Goal: Task Accomplishment & Management: Manage account settings

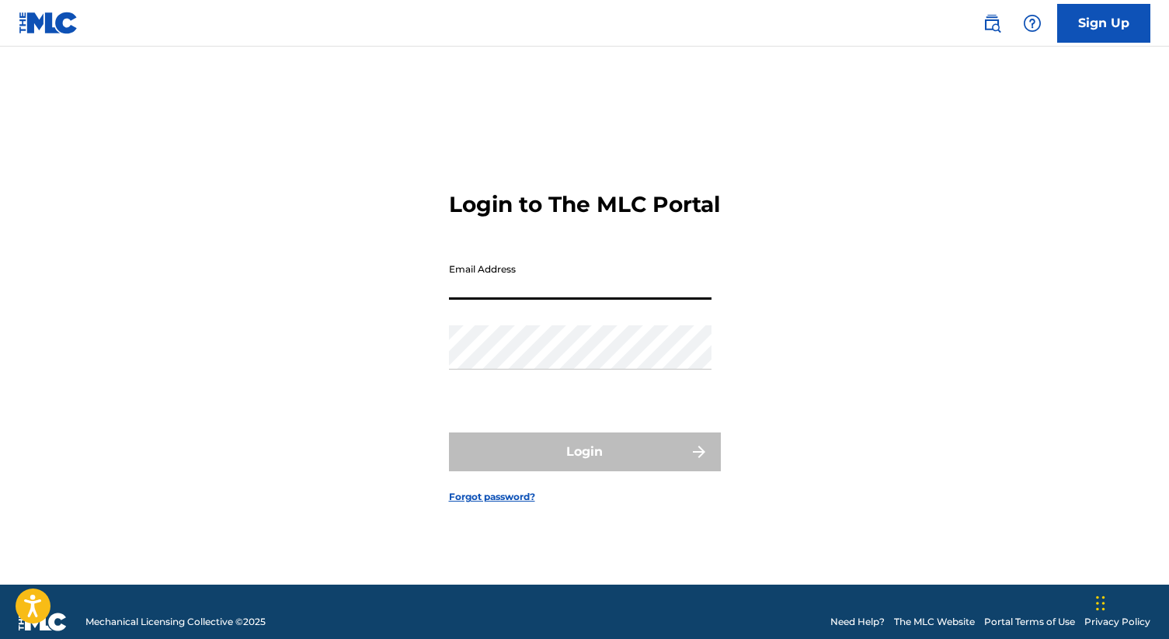
click at [641, 297] on input "Email Address" at bounding box center [580, 278] width 263 height 44
type input "[EMAIL_ADDRESS][DOMAIN_NAME]"
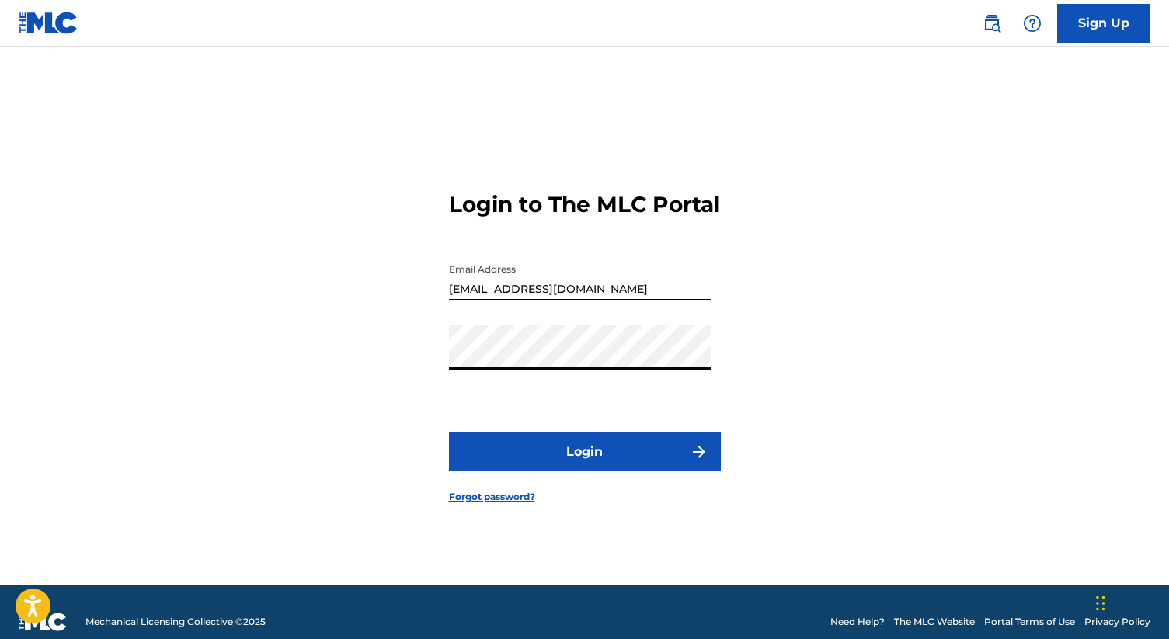
click at [449, 433] on button "Login" at bounding box center [585, 452] width 272 height 39
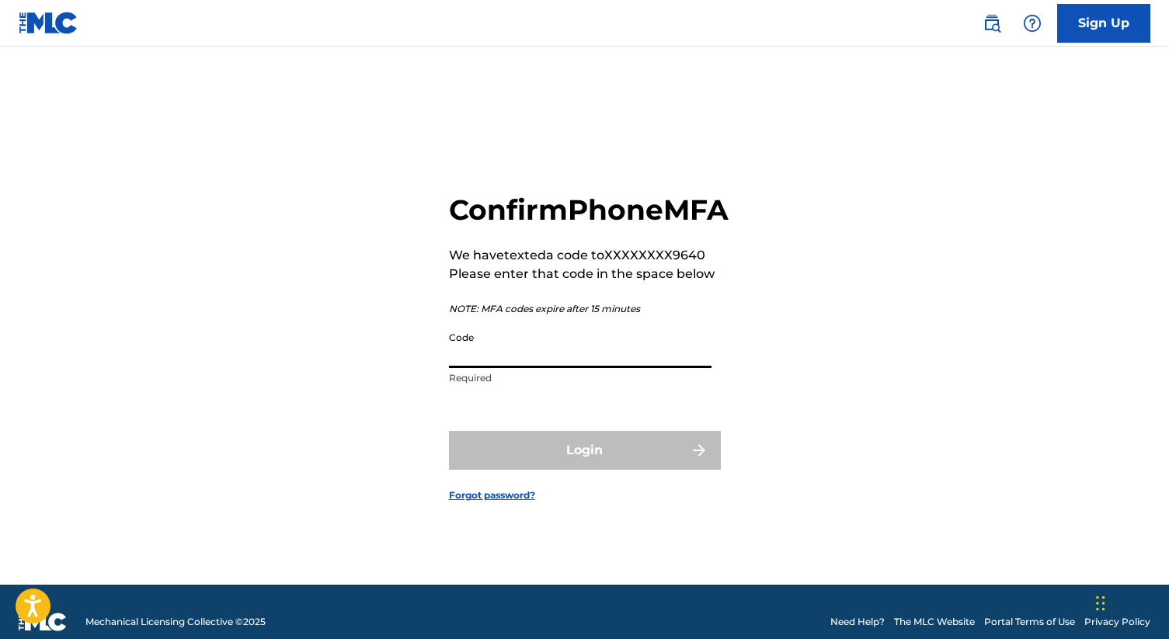
click at [510, 368] on input "Code" at bounding box center [580, 346] width 263 height 44
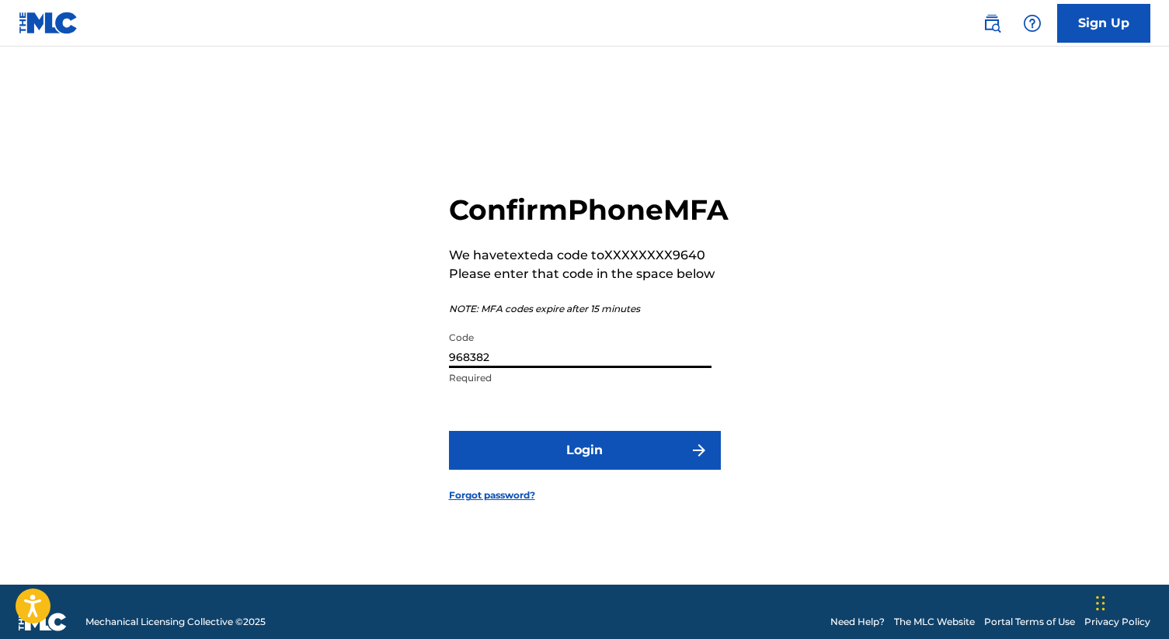
type input "968382"
click at [544, 465] on button "Login" at bounding box center [585, 450] width 272 height 39
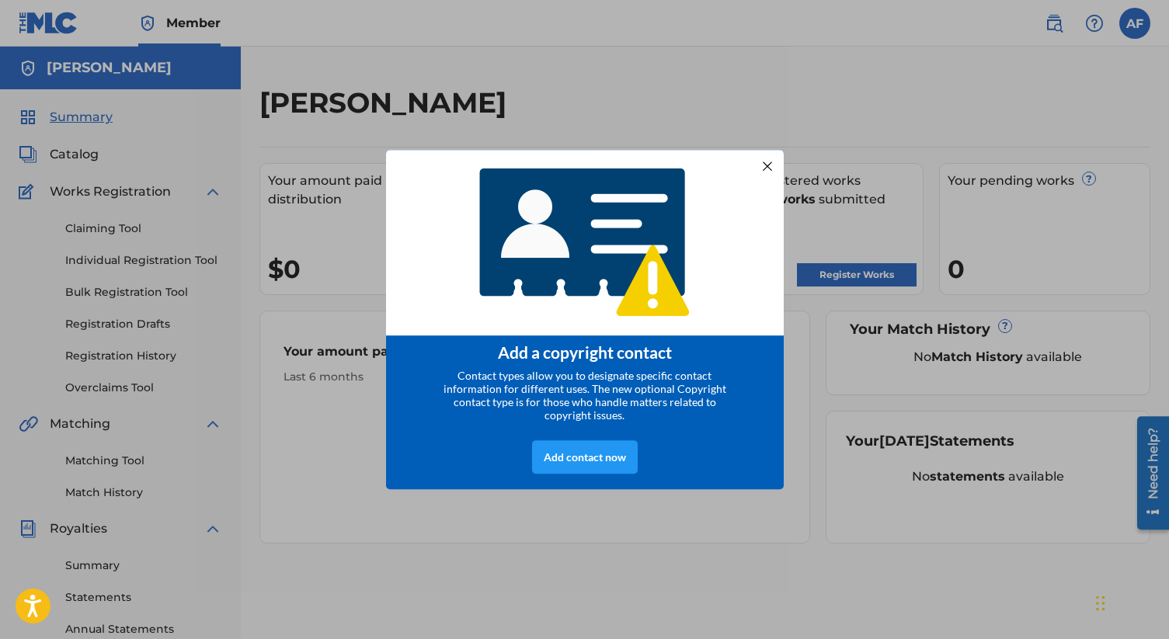
click at [760, 166] on div at bounding box center [767, 165] width 20 height 20
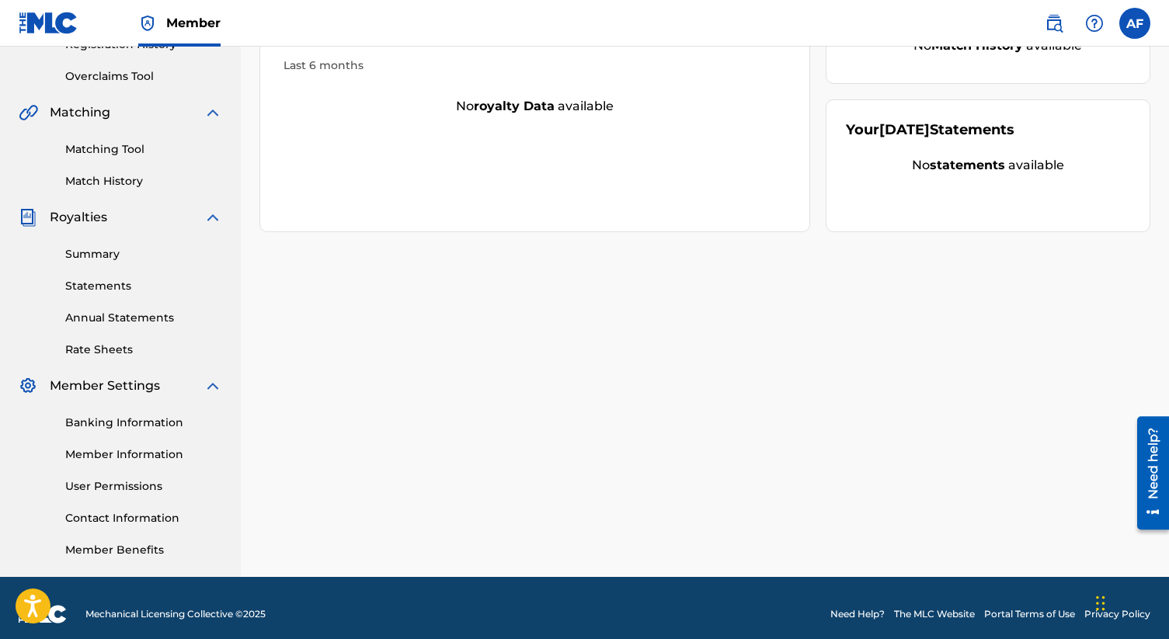
scroll to position [324, 0]
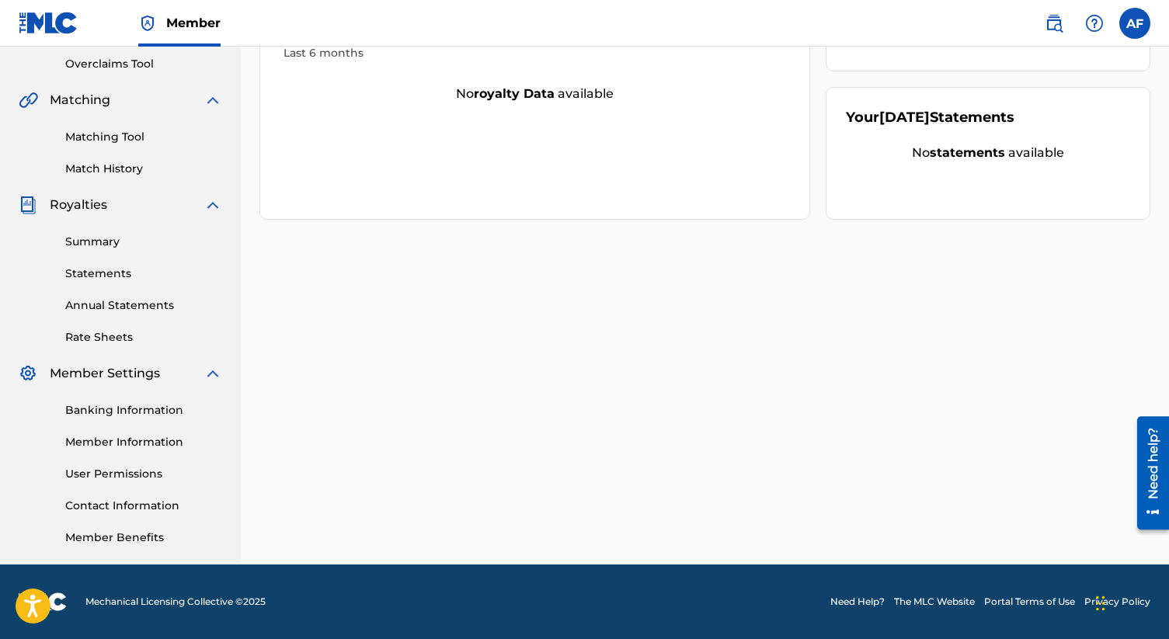
click at [158, 410] on link "Banking Information" at bounding box center [143, 410] width 157 height 16
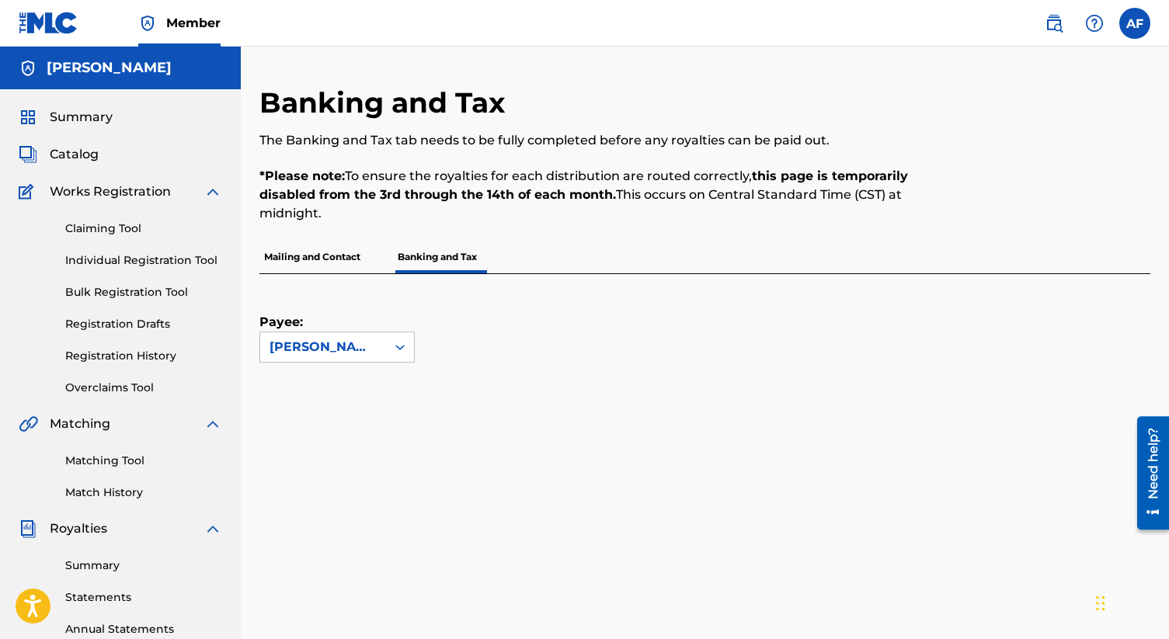
click at [113, 229] on link "Claiming Tool" at bounding box center [143, 229] width 157 height 16
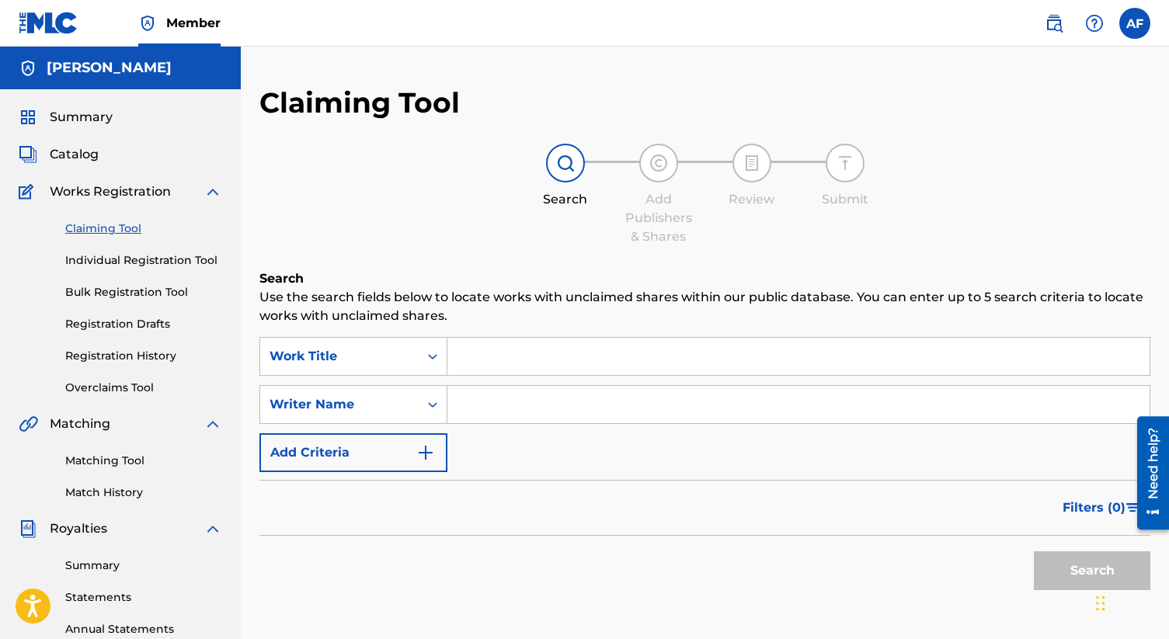
click at [477, 350] on input "Search Form" at bounding box center [798, 356] width 702 height 37
click at [98, 128] on div "Summary Catalog Works Registration Claiming Tool Individual Registration Tool B…" at bounding box center [120, 488] width 241 height 799
click at [92, 120] on span "Summary" at bounding box center [81, 117] width 63 height 19
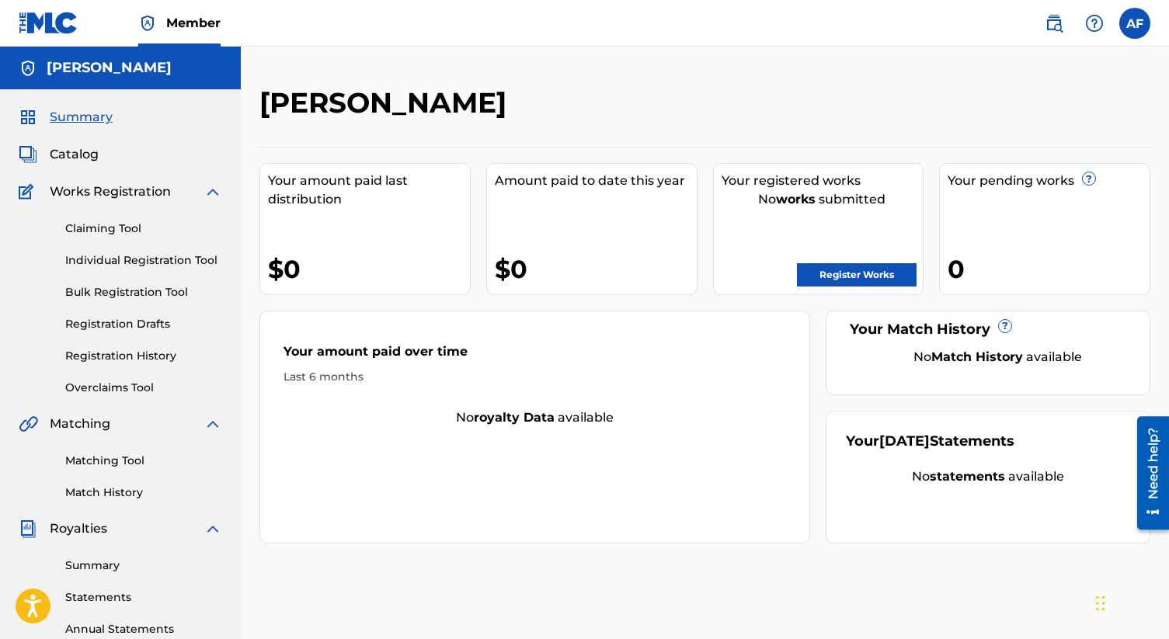
click at [84, 157] on span "Catalog" at bounding box center [74, 154] width 49 height 19
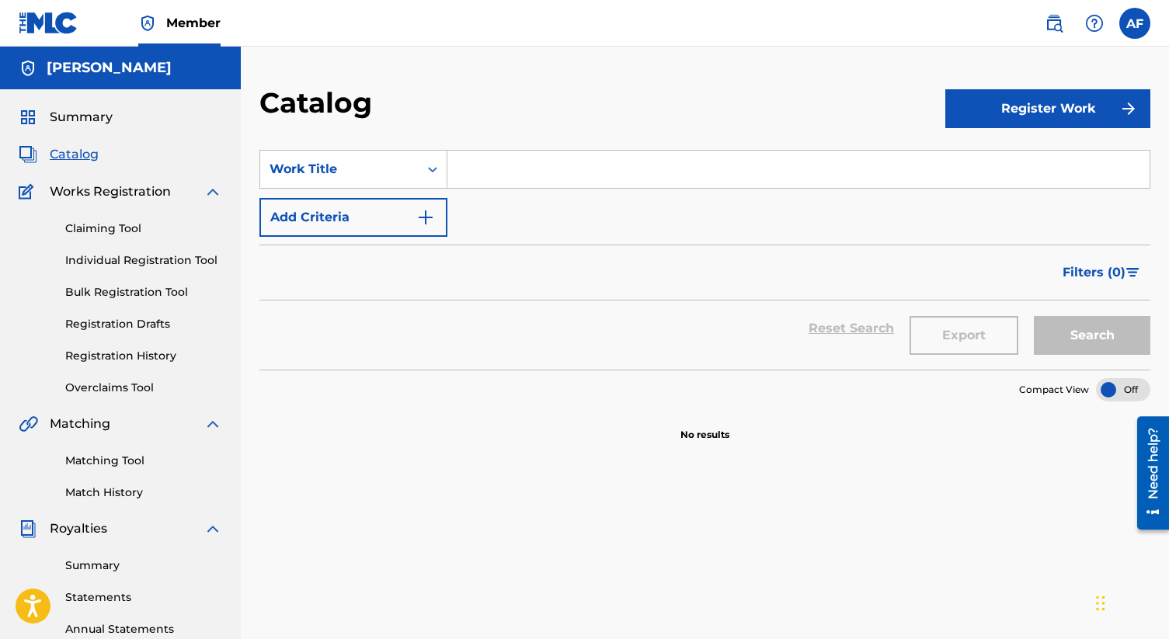
click at [506, 176] on input "Search Form" at bounding box center [798, 169] width 702 height 37
click at [365, 169] on div "Work Title" at bounding box center [340, 169] width 140 height 19
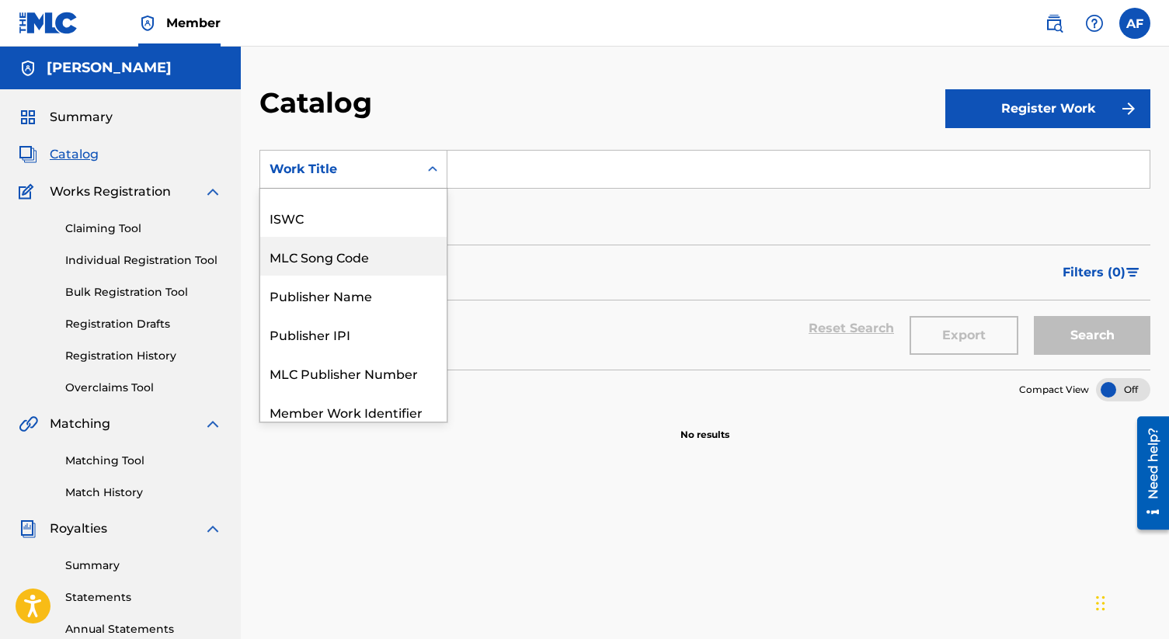
scroll to position [168, 0]
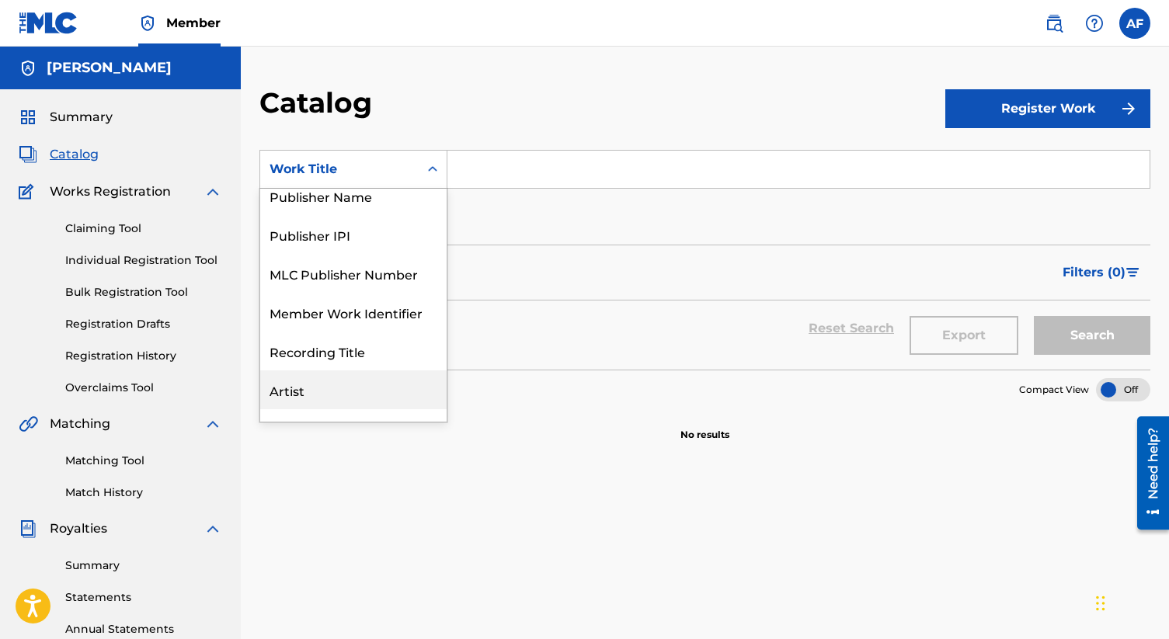
click at [330, 387] on div "Artist" at bounding box center [353, 390] width 186 height 39
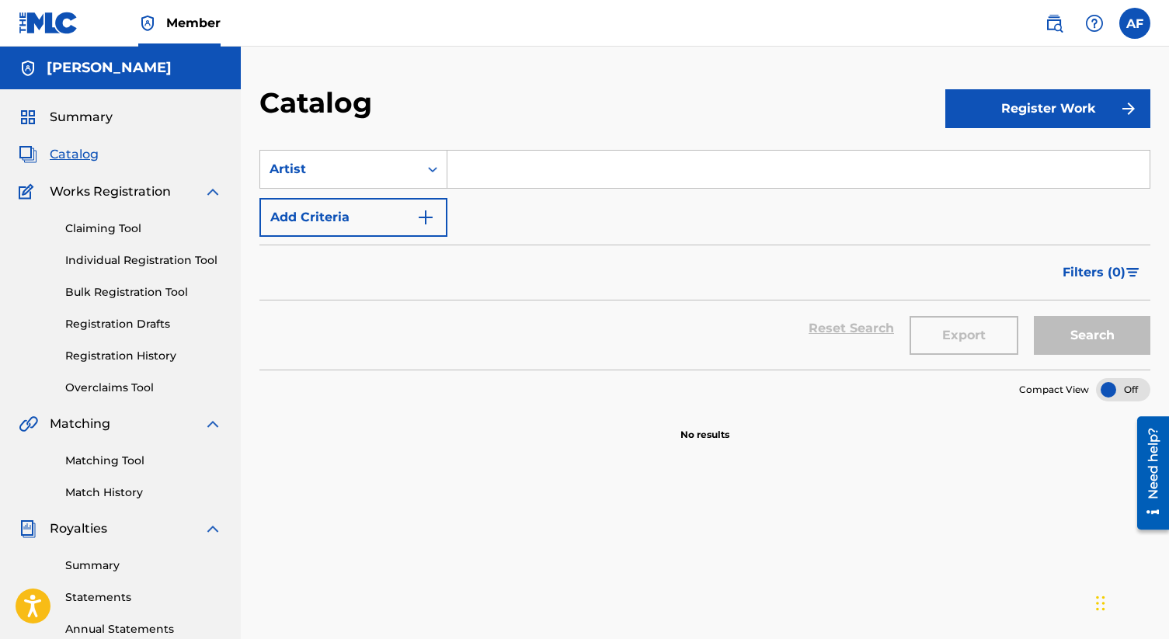
click at [520, 117] on div "Catalog" at bounding box center [602, 108] width 686 height 46
click at [527, 171] on input "Search Form" at bounding box center [798, 169] width 702 height 37
click at [1034, 316] on button "Search" at bounding box center [1092, 335] width 117 height 39
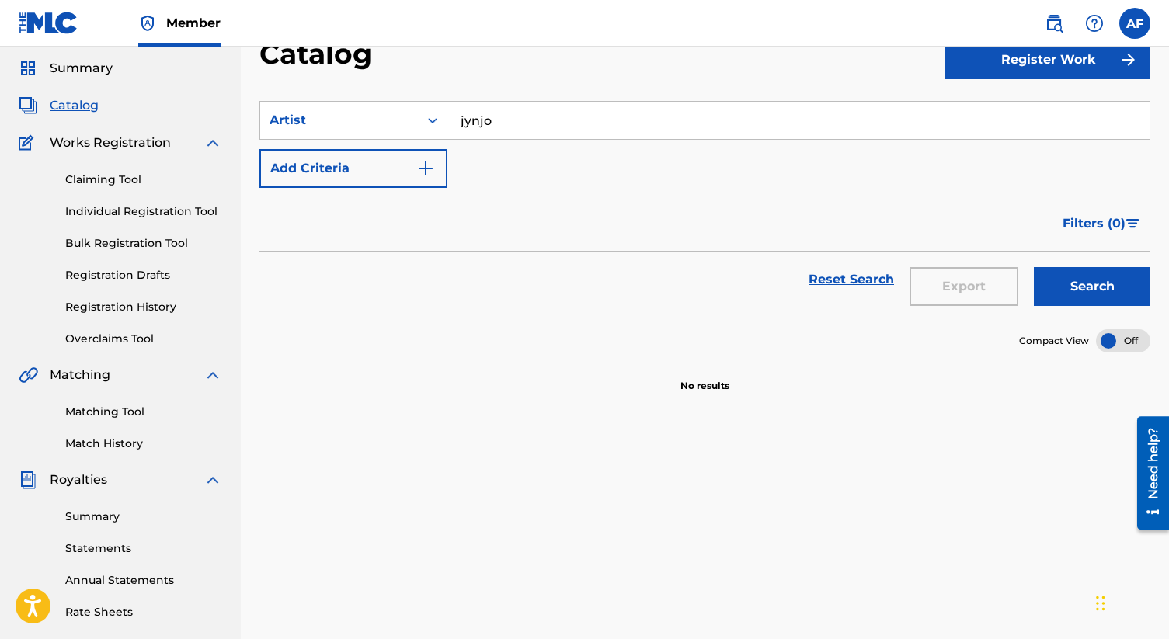
scroll to position [0, 0]
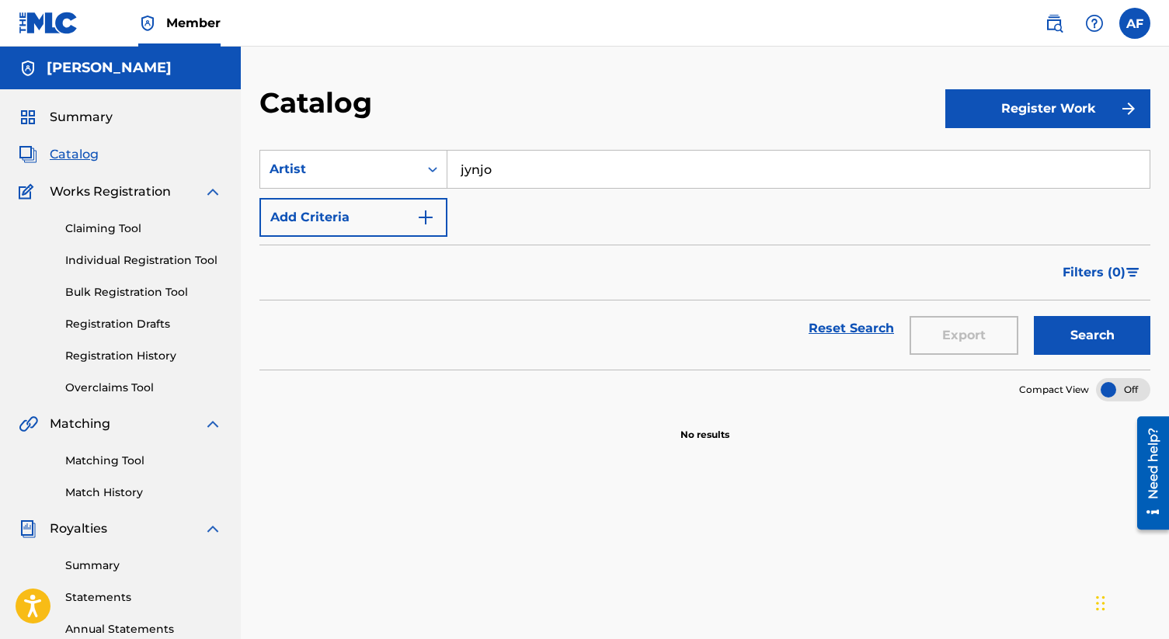
click at [499, 172] on input "jynjo" at bounding box center [798, 169] width 702 height 37
type input "JYNJO"
click at [1034, 316] on button "Search" at bounding box center [1092, 335] width 117 height 39
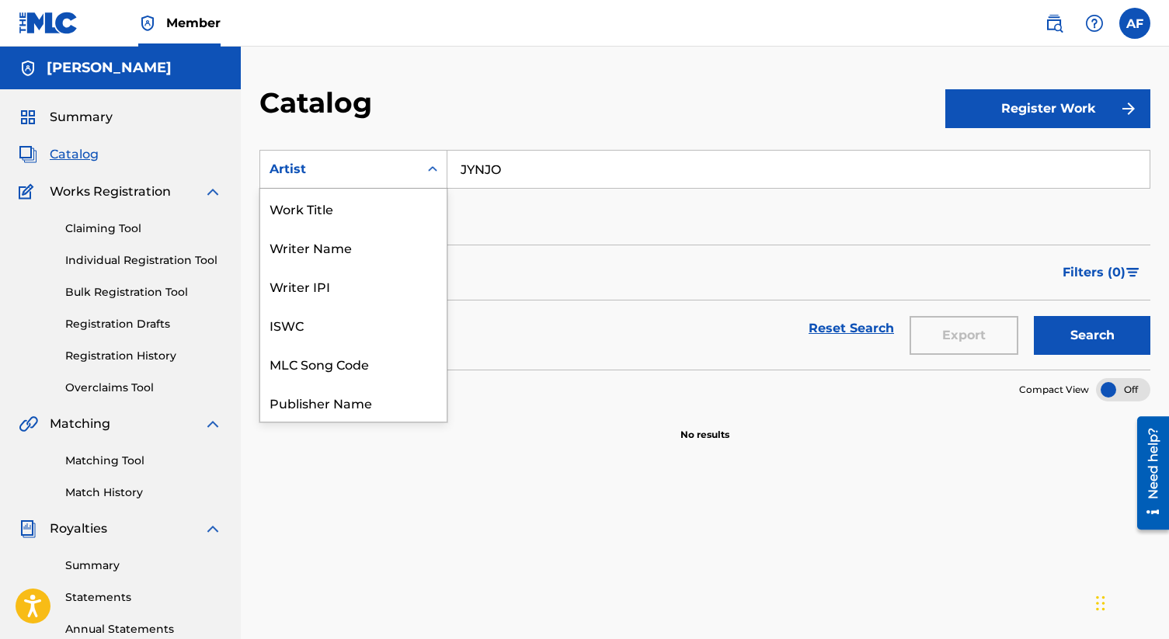
click at [370, 178] on div "Artist" at bounding box center [340, 169] width 140 height 19
click at [380, 248] on div "Writer Name" at bounding box center [353, 247] width 186 height 39
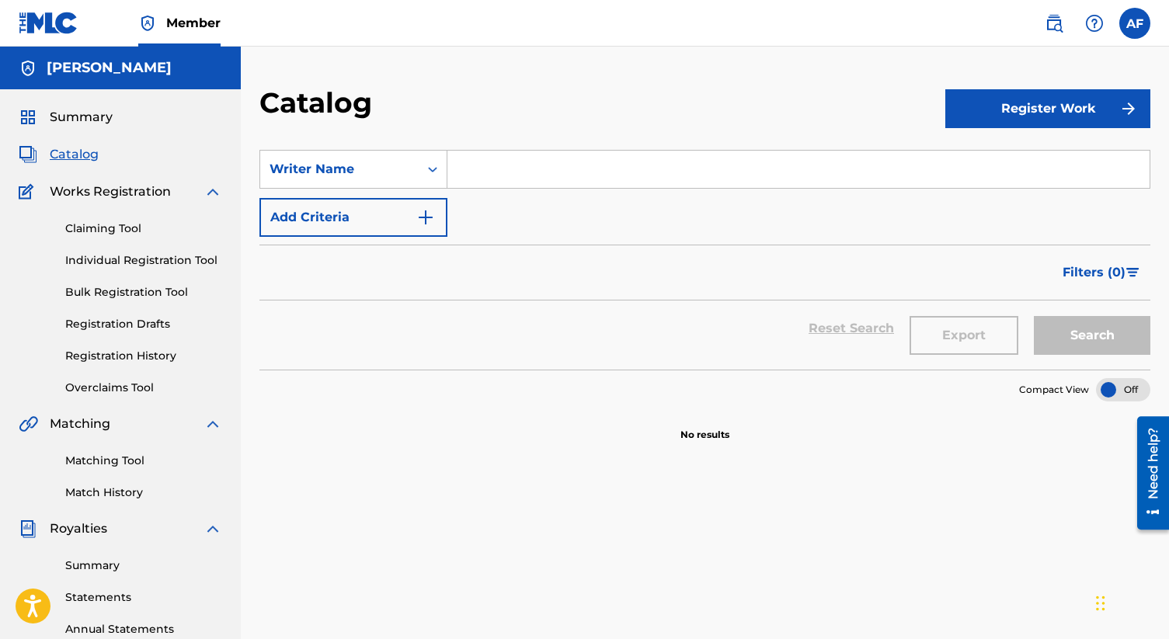
click at [506, 183] on input "Search Form" at bounding box center [798, 169] width 702 height 37
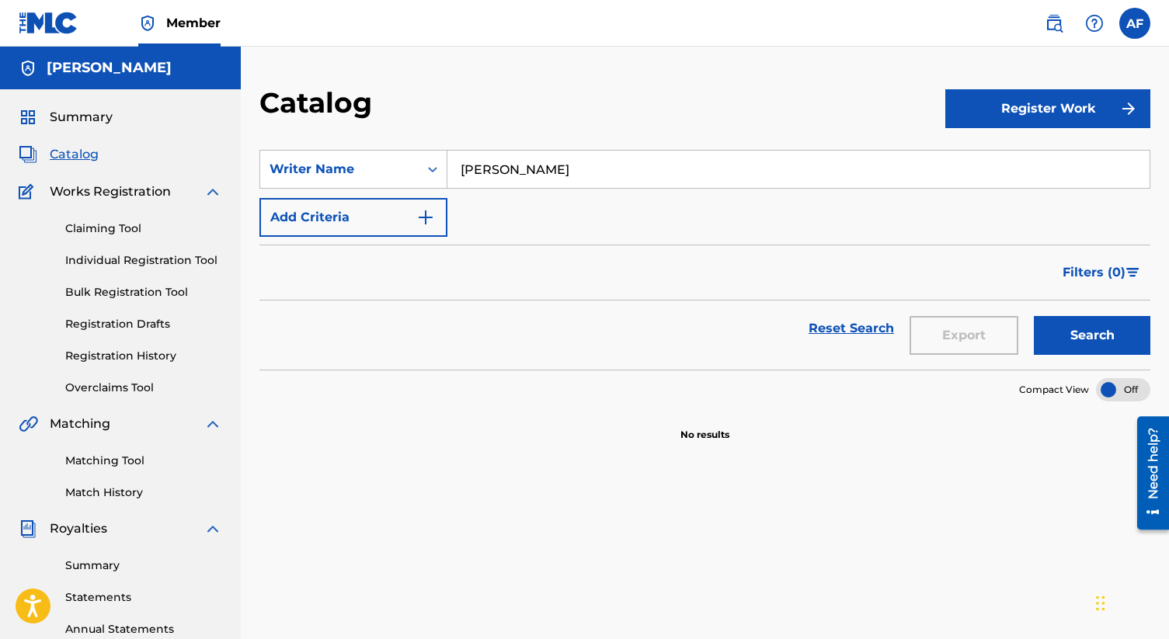
type input "[PERSON_NAME]"
click at [1034, 316] on button "Search" at bounding box center [1092, 335] width 117 height 39
click at [132, 238] on div "Claiming Tool Individual Registration Tool Bulk Registration Tool Registration …" at bounding box center [121, 298] width 204 height 195
click at [120, 233] on link "Claiming Tool" at bounding box center [143, 229] width 157 height 16
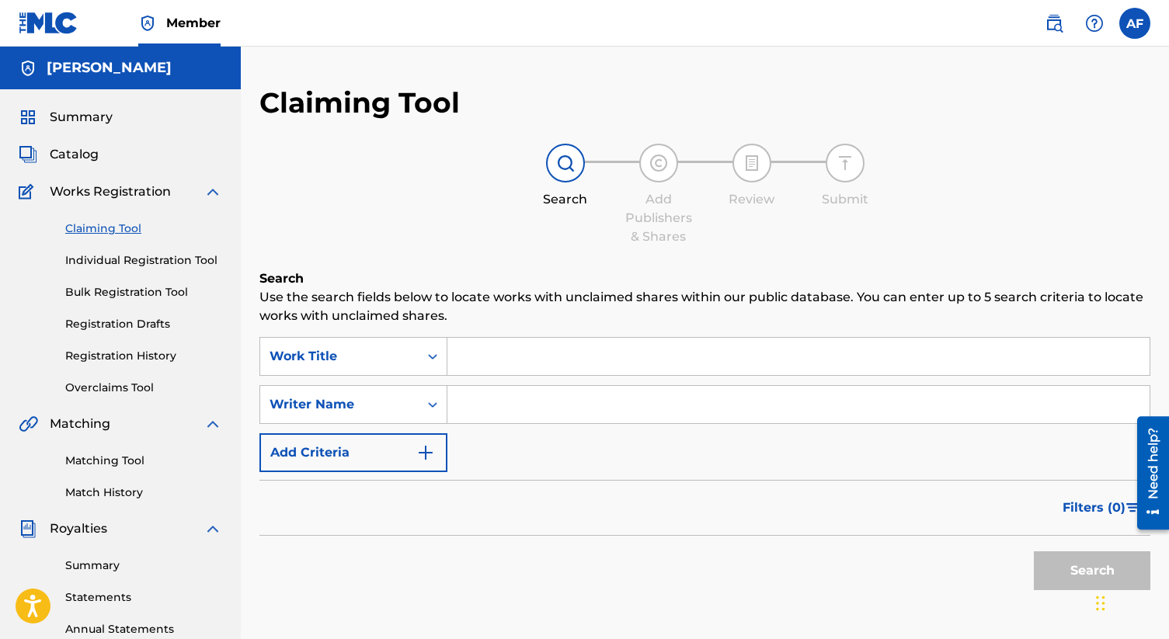
click at [145, 290] on link "Bulk Registration Tool" at bounding box center [143, 292] width 157 height 16
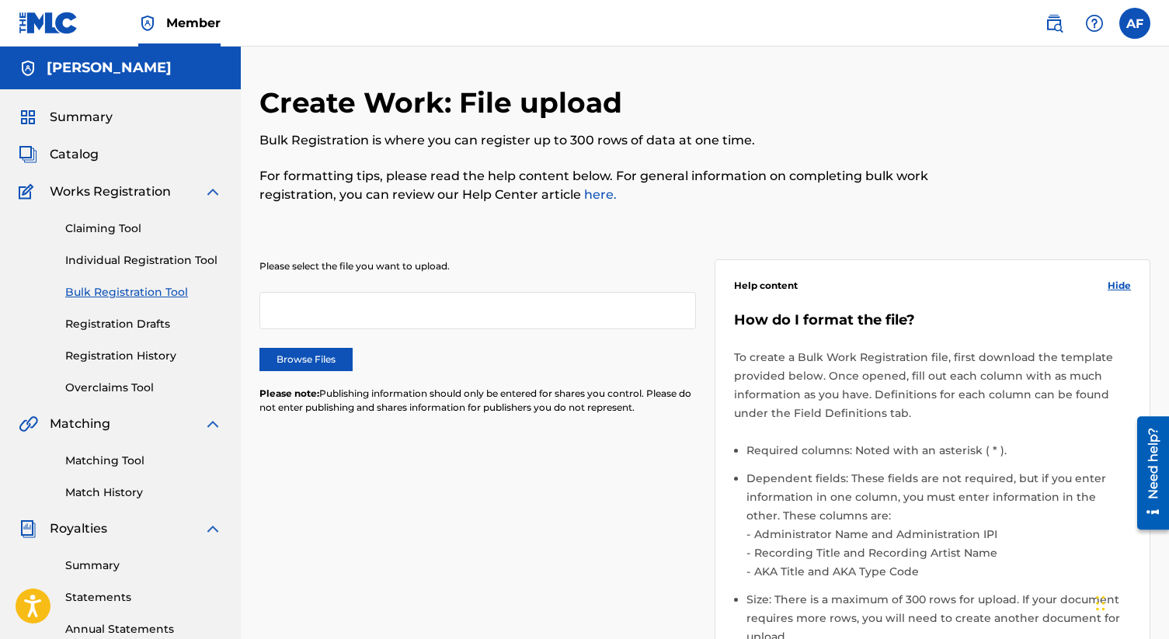
click at [422, 316] on div at bounding box center [477, 310] width 437 height 37
click at [410, 311] on div at bounding box center [477, 310] width 437 height 37
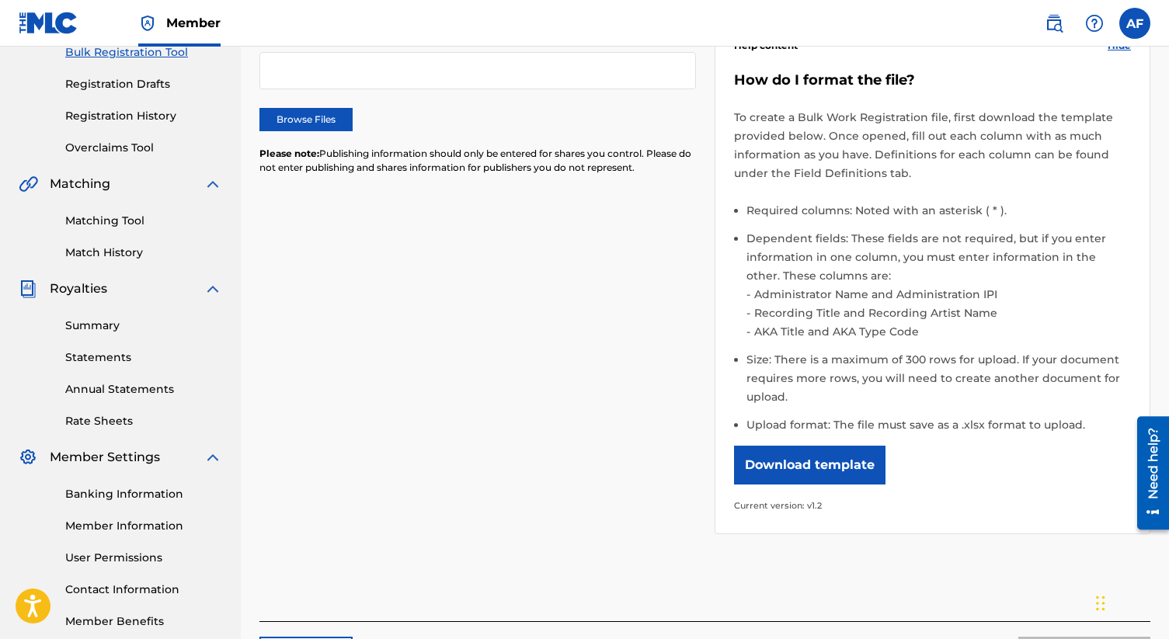
scroll to position [246, 0]
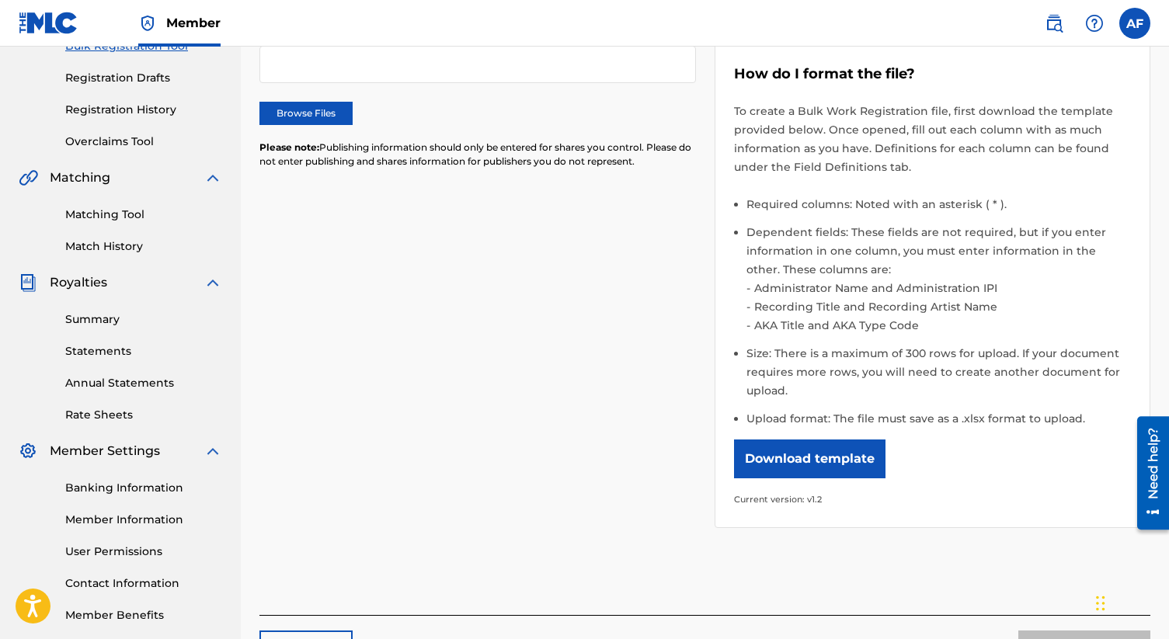
click at [817, 451] on button "Download template" at bounding box center [809, 459] width 151 height 39
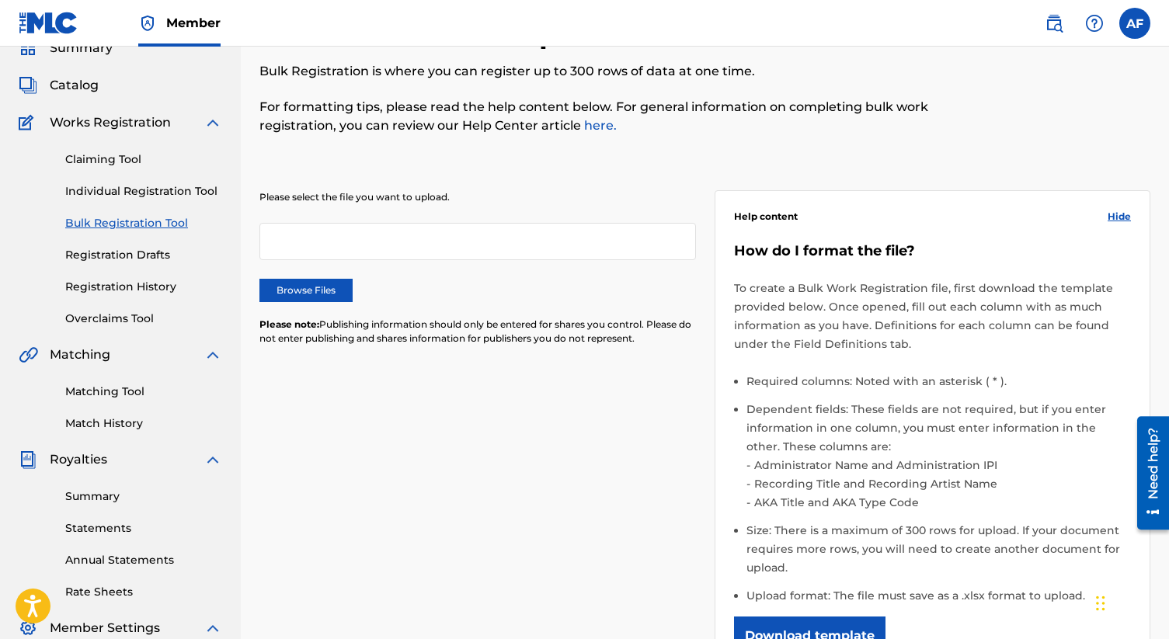
scroll to position [0, 0]
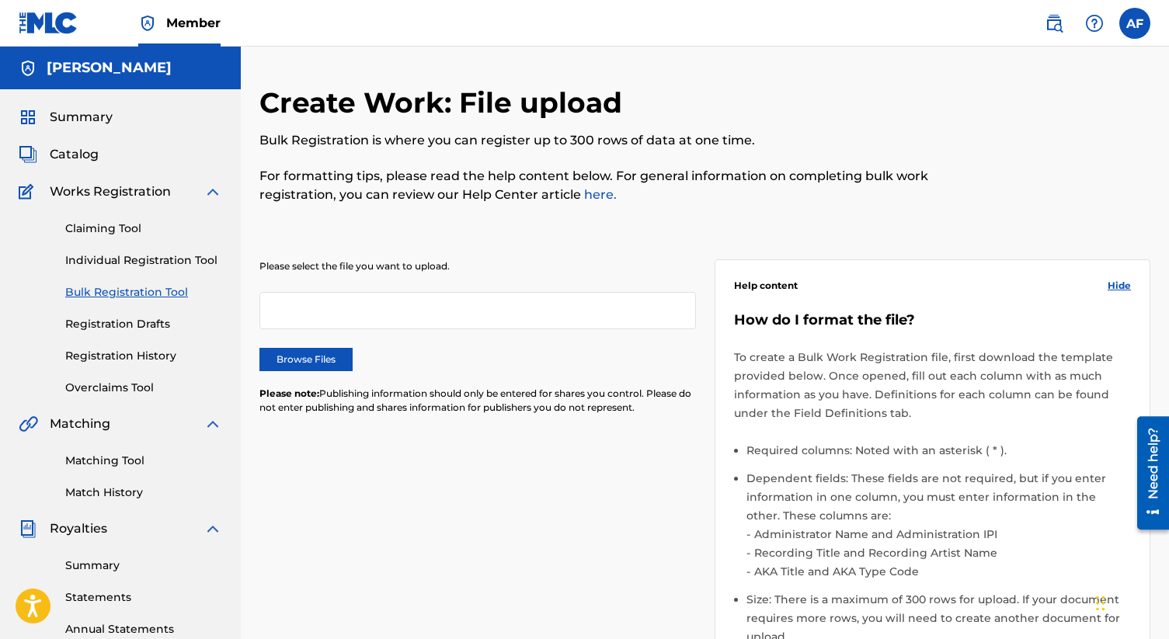
click at [157, 231] on link "Claiming Tool" at bounding box center [143, 229] width 157 height 16
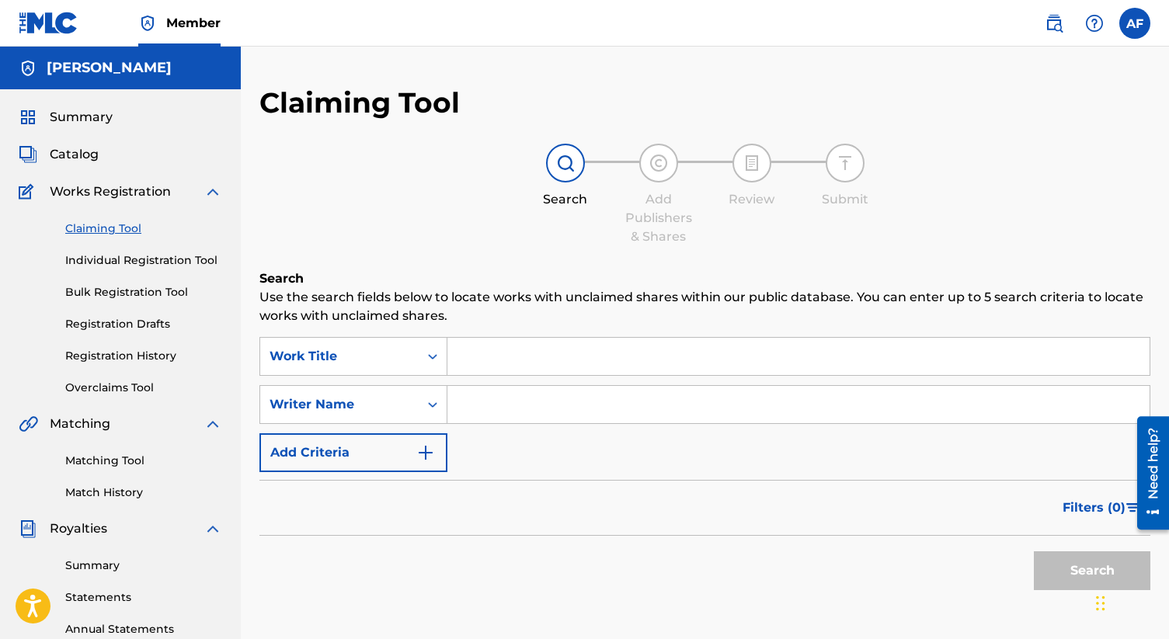
click at [493, 363] on input "Search Form" at bounding box center [798, 356] width 702 height 37
type input "a"
click at [513, 419] on input "Search Form" at bounding box center [798, 404] width 702 height 37
type input "[PERSON_NAME]"
click at [1060, 576] on button "Search" at bounding box center [1092, 570] width 117 height 39
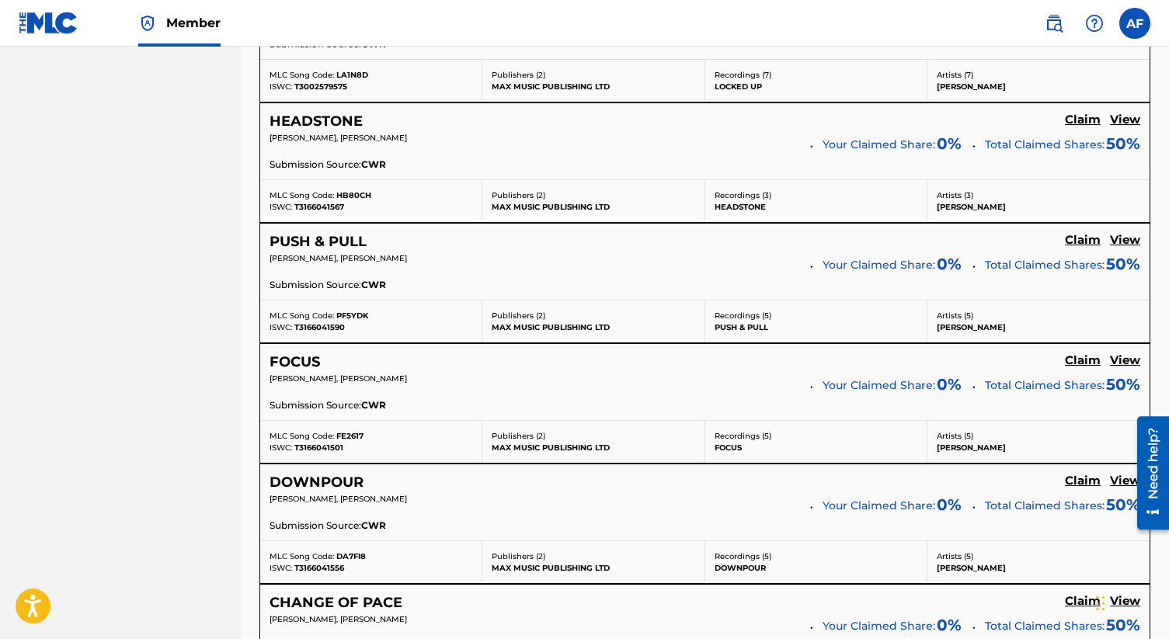
scroll to position [1418, 0]
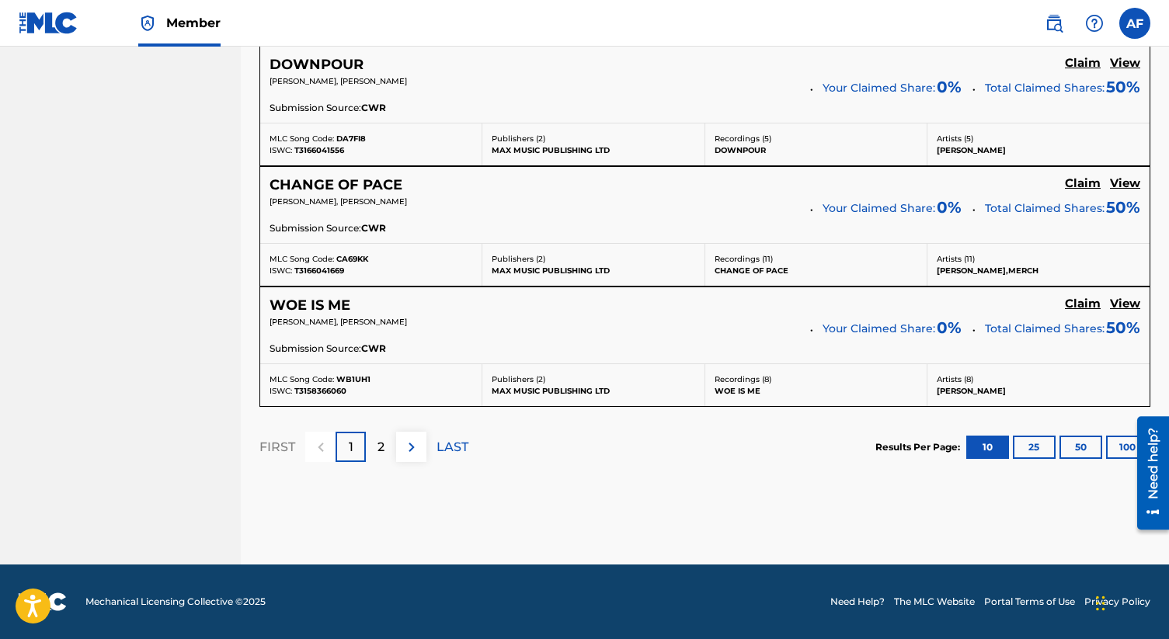
click at [1074, 444] on button "50" at bounding box center [1080, 447] width 43 height 23
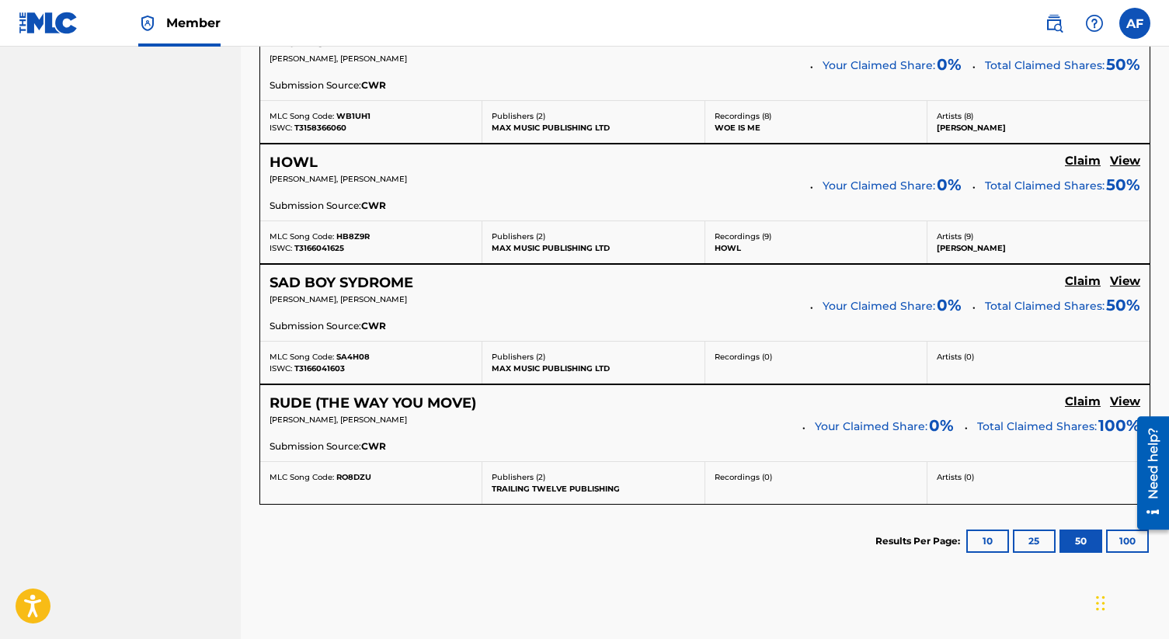
scroll to position [1772, 0]
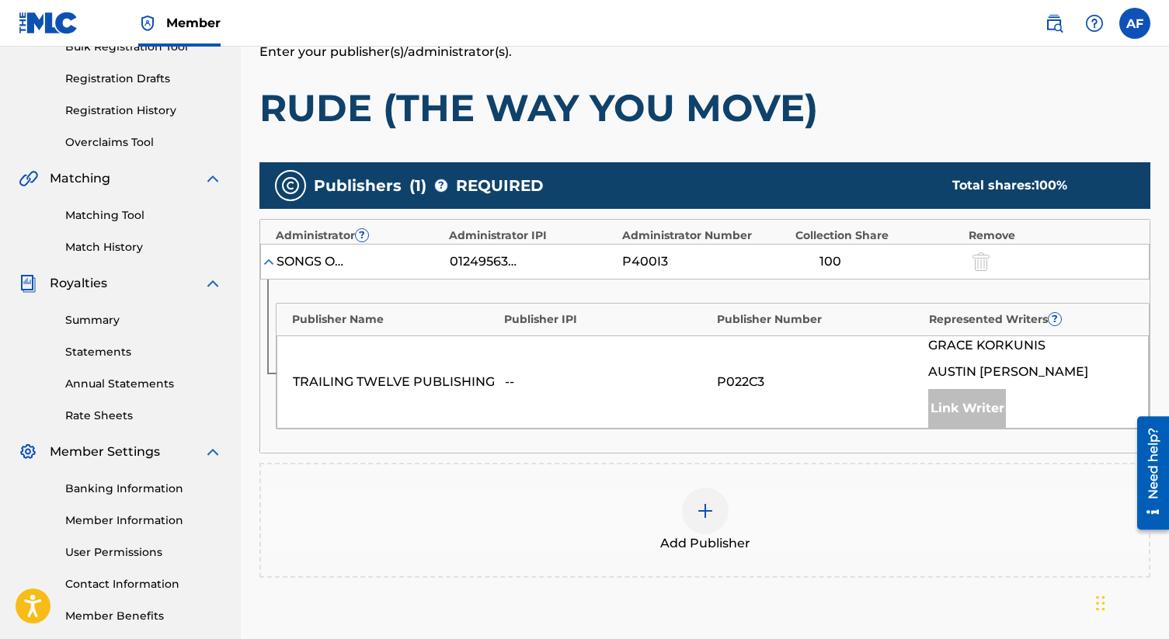
scroll to position [248, 0]
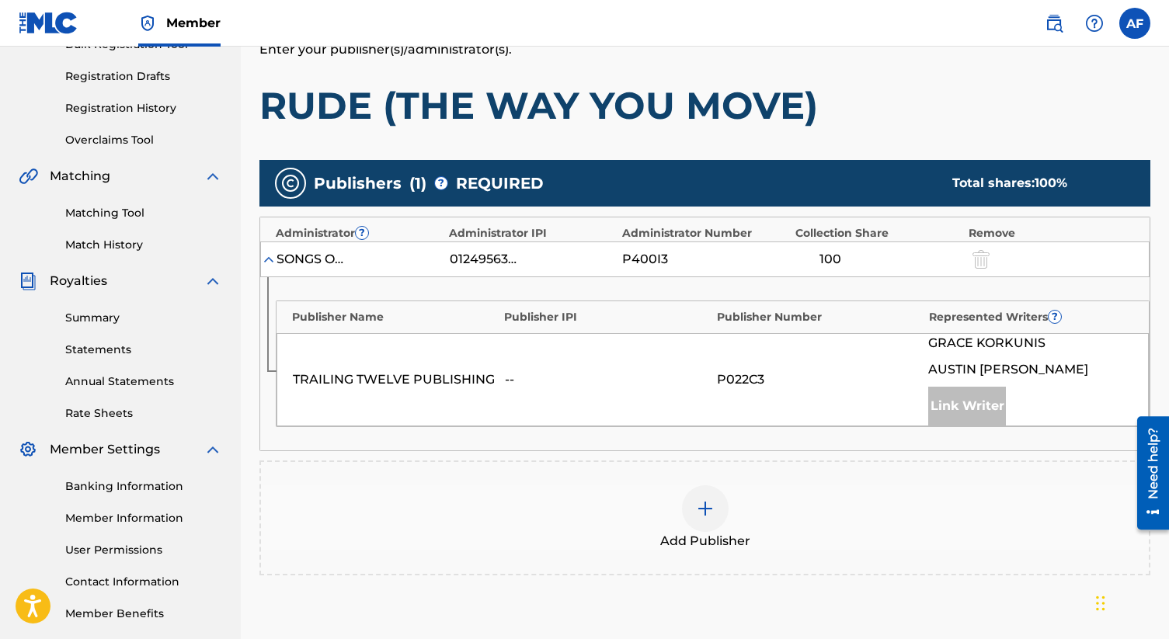
click at [990, 377] on span "AUSTIN FOLEY" at bounding box center [1008, 369] width 160 height 19
click at [963, 411] on div "Link Writer" at bounding box center [967, 406] width 78 height 39
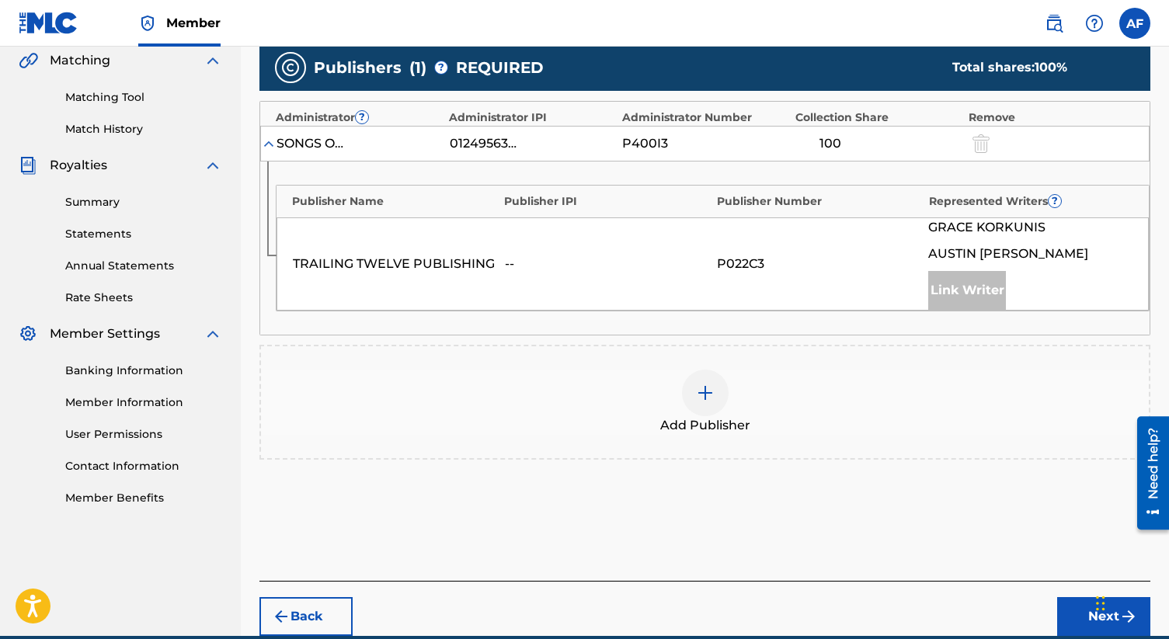
scroll to position [435, 0]
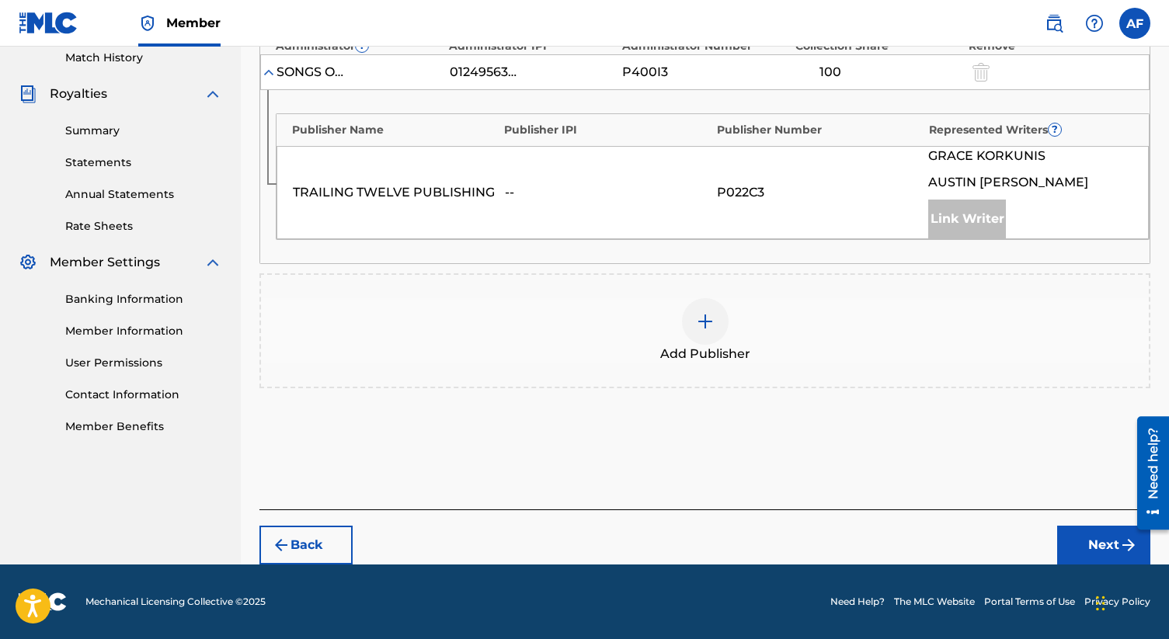
click at [1099, 541] on button "Next" at bounding box center [1103, 545] width 93 height 39
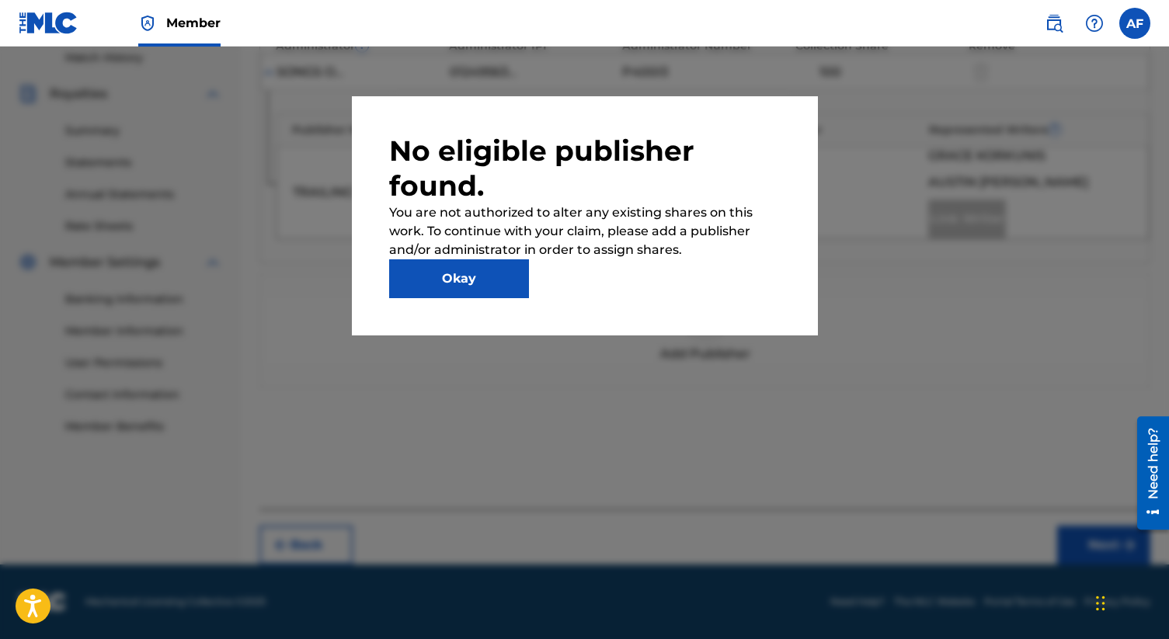
click at [468, 277] on button "Okay" at bounding box center [459, 278] width 140 height 39
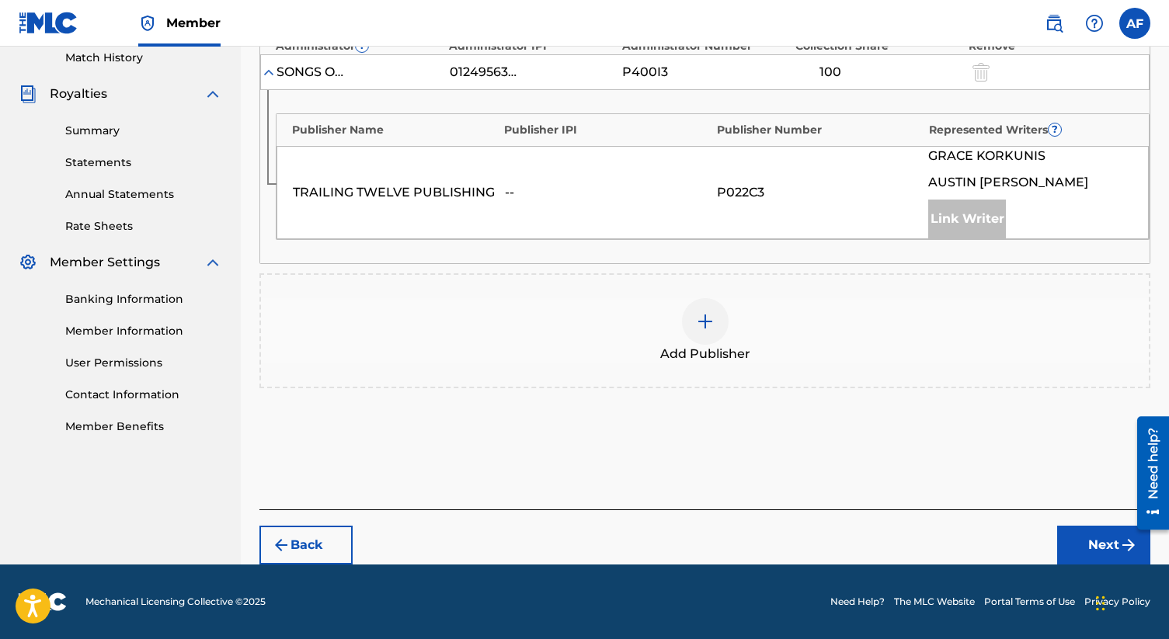
click at [571, 200] on div "--" at bounding box center [607, 192] width 204 height 19
click at [437, 178] on div "TRAILING TWELVE PUBLISHING -- P022C3 GRACE KORKUNIS AUSTIN FOLEY Link Writer" at bounding box center [713, 192] width 872 height 93
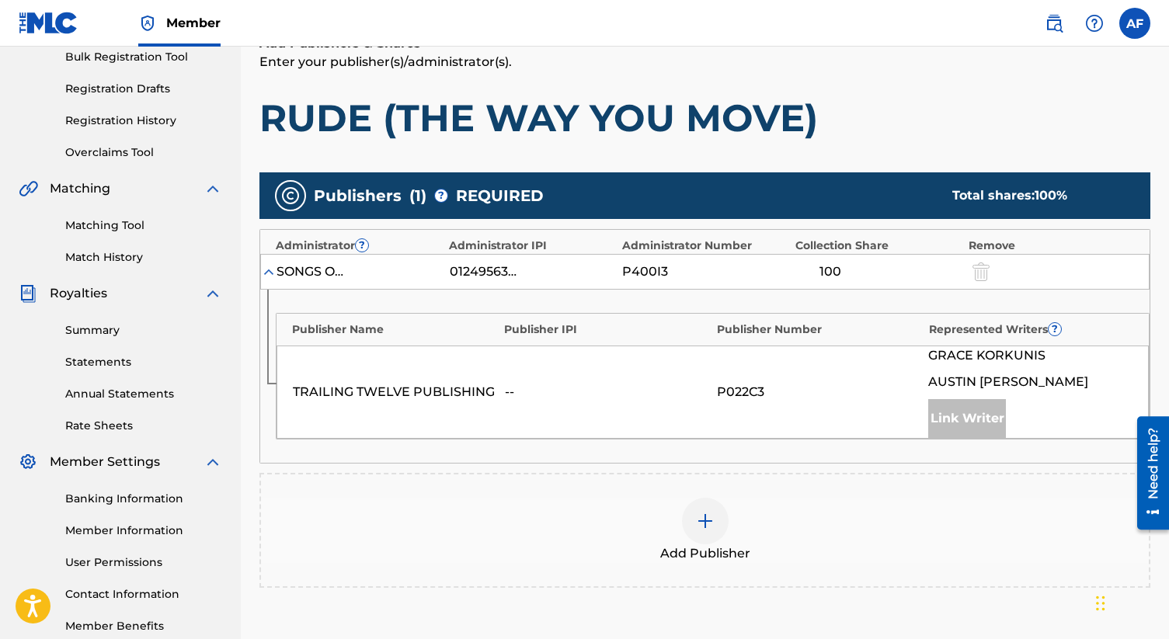
scroll to position [235, 0]
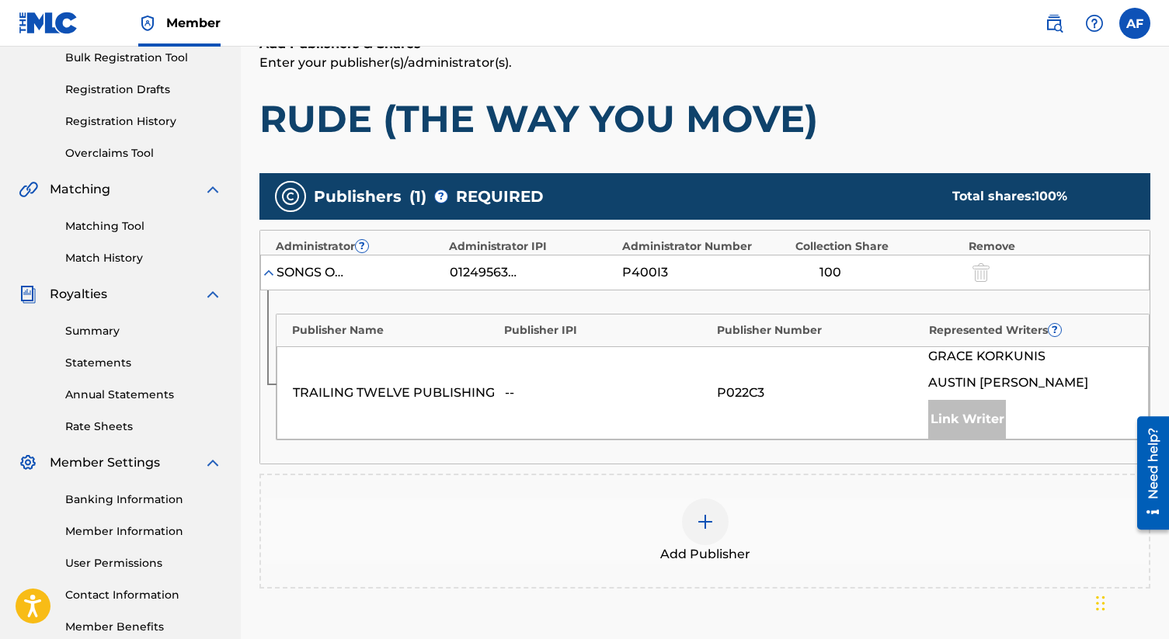
click at [271, 277] on img at bounding box center [269, 273] width 16 height 16
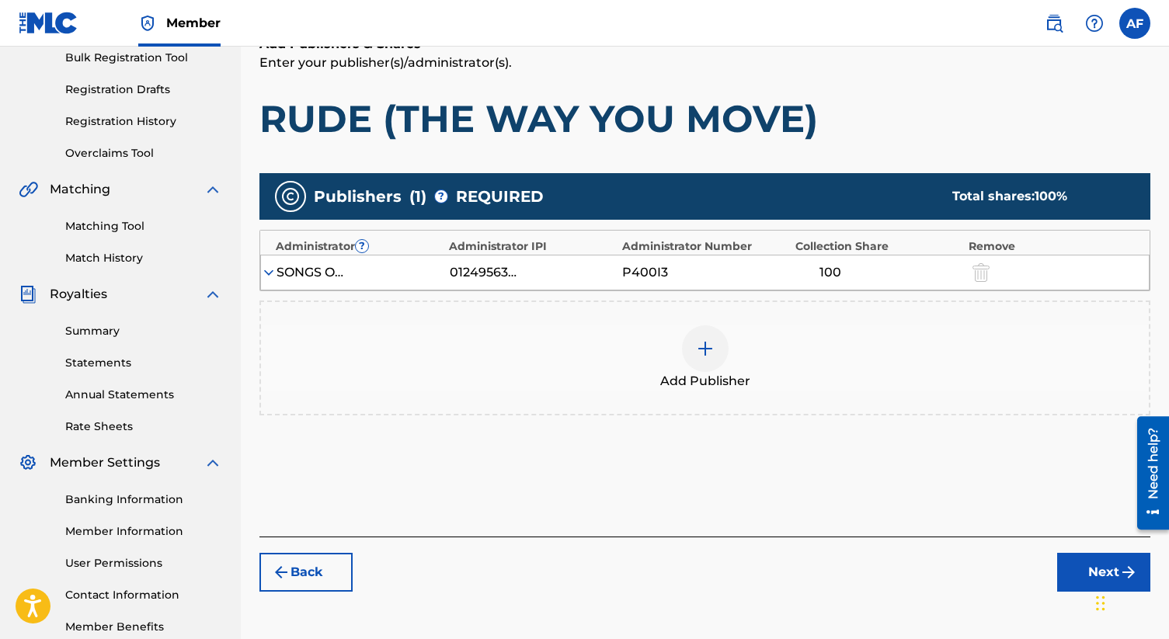
click at [272, 276] on img at bounding box center [269, 273] width 16 height 16
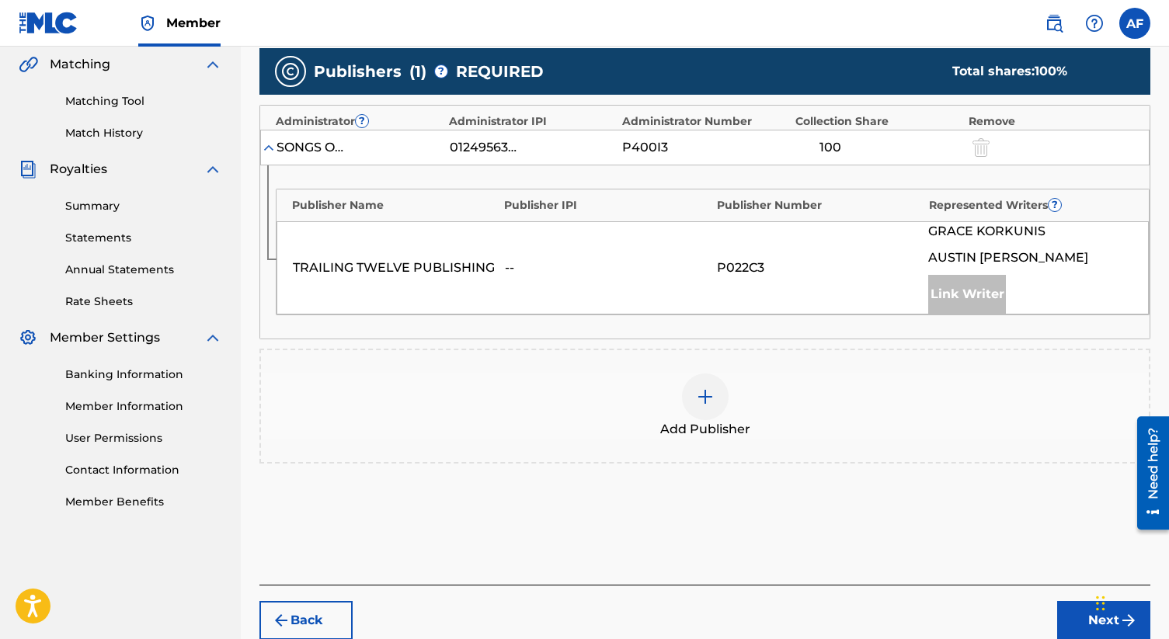
scroll to position [435, 0]
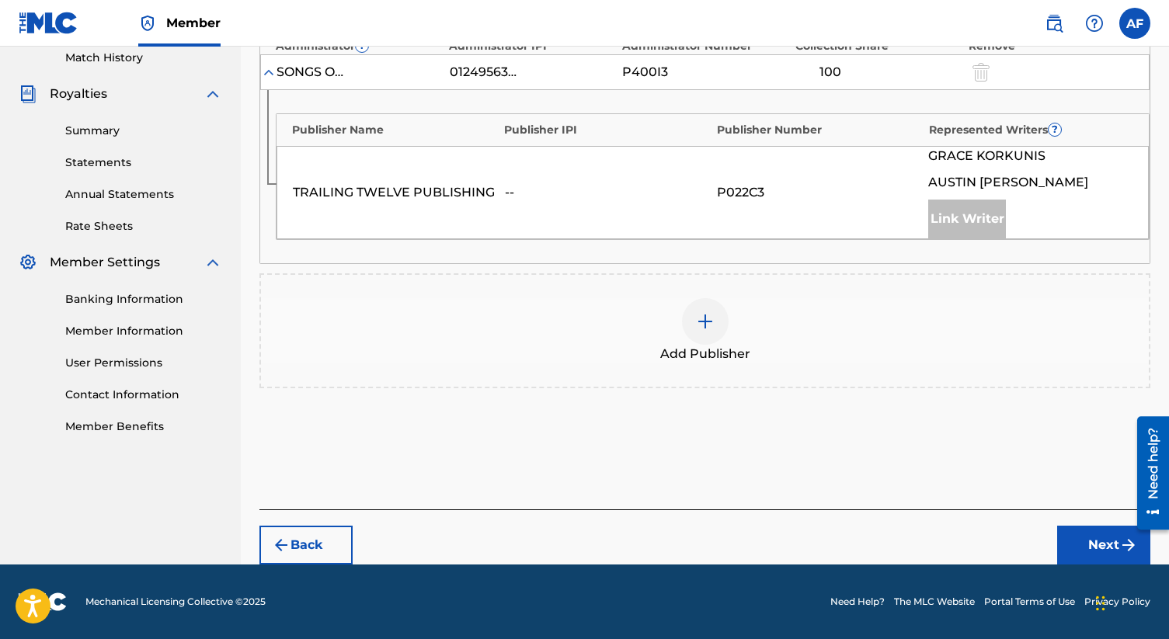
click at [310, 551] on button "Back" at bounding box center [305, 545] width 93 height 39
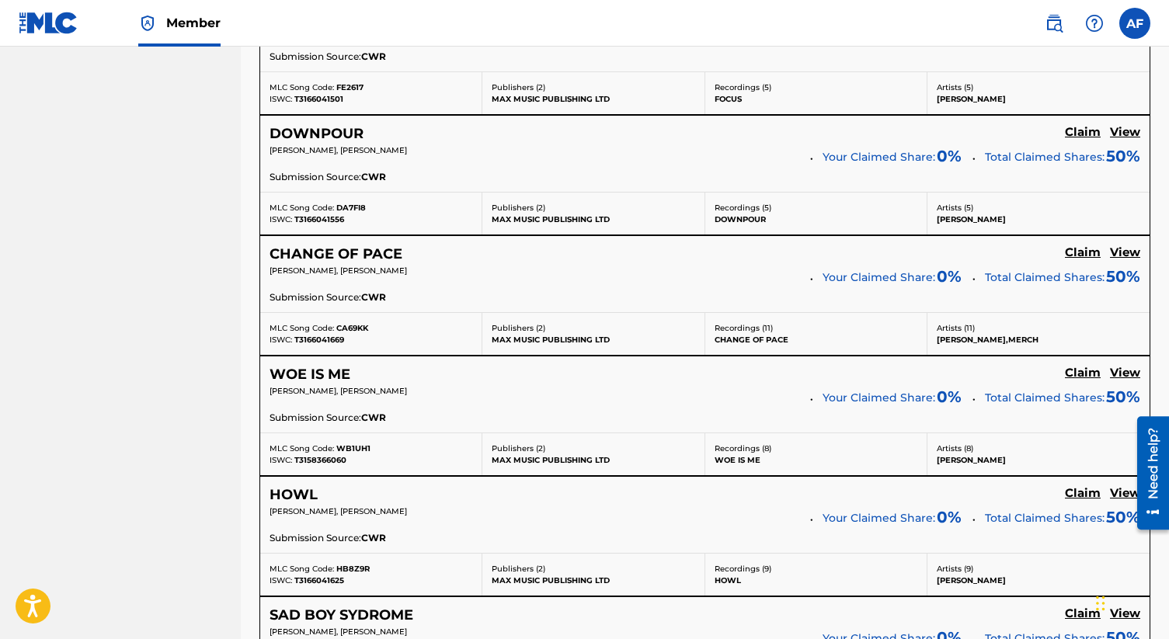
scroll to position [1772, 0]
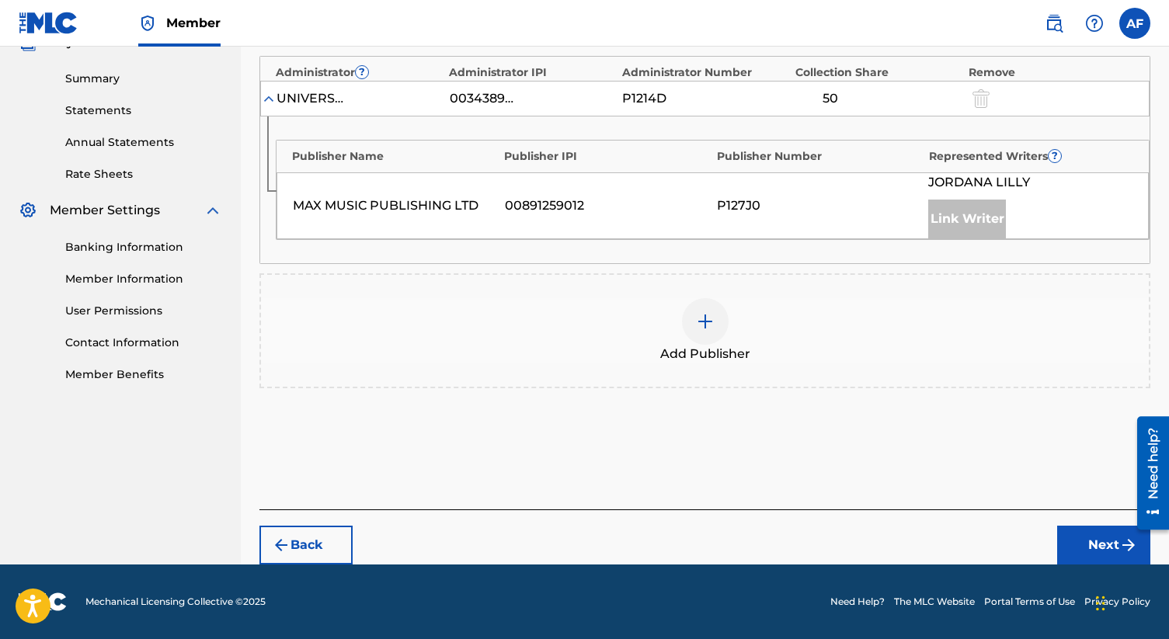
click at [955, 231] on div "Link Writer" at bounding box center [967, 219] width 78 height 39
click at [697, 343] on div at bounding box center [705, 321] width 47 height 47
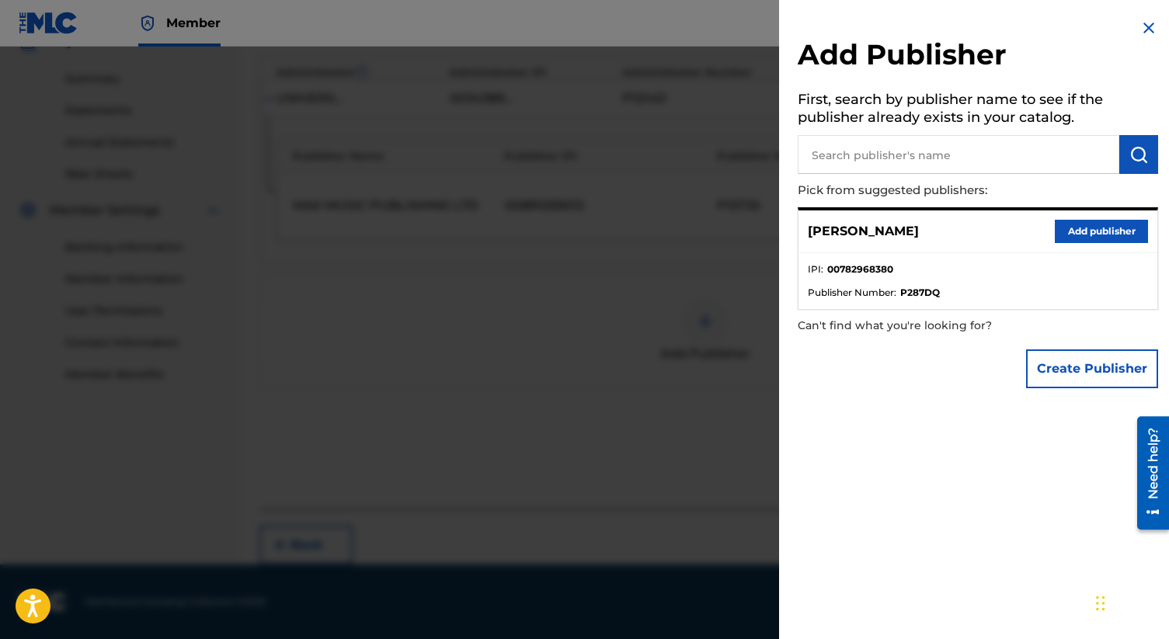
click at [1109, 229] on button "Add publisher" at bounding box center [1101, 231] width 93 height 23
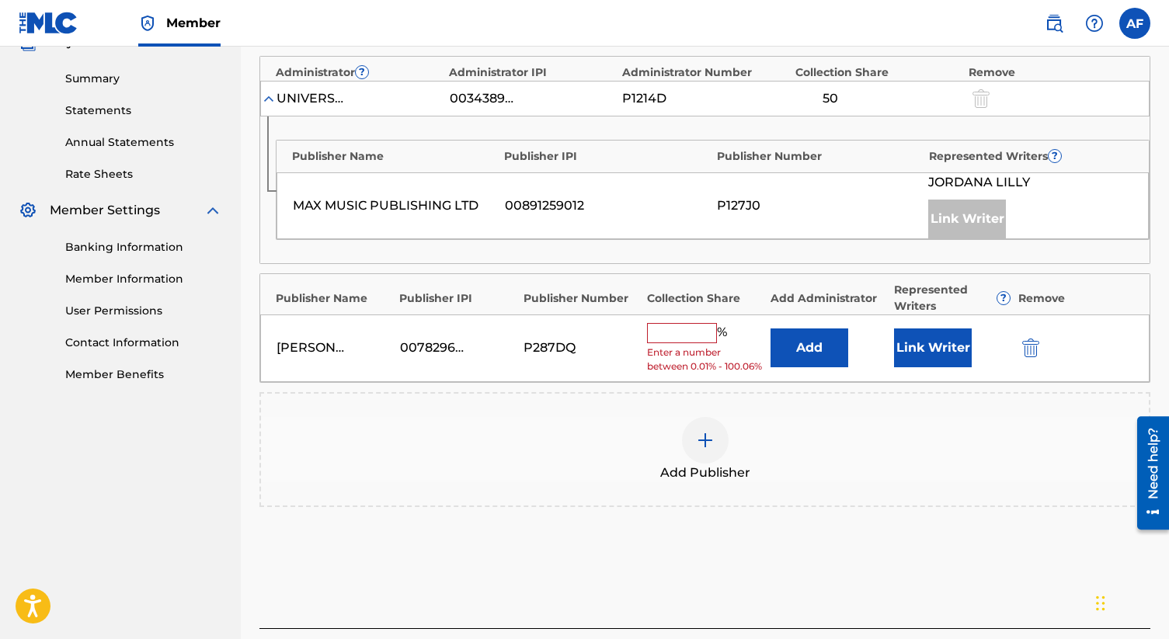
click at [680, 335] on input "text" at bounding box center [682, 333] width 70 height 20
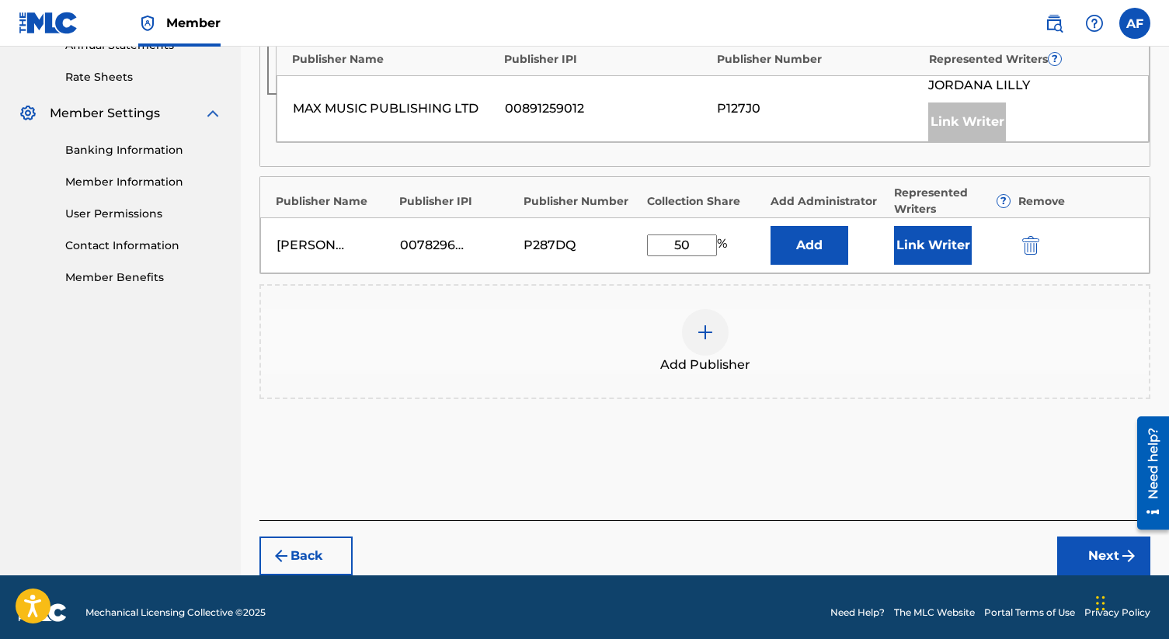
scroll to position [594, 0]
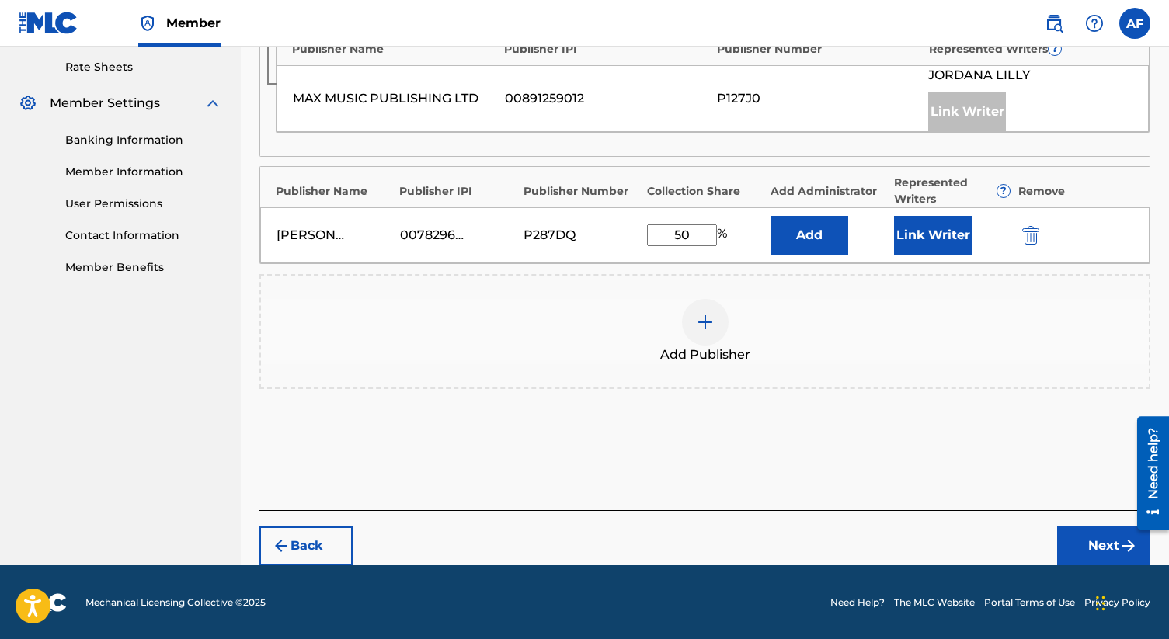
type input "50"
click at [1094, 541] on button "Next" at bounding box center [1103, 546] width 93 height 39
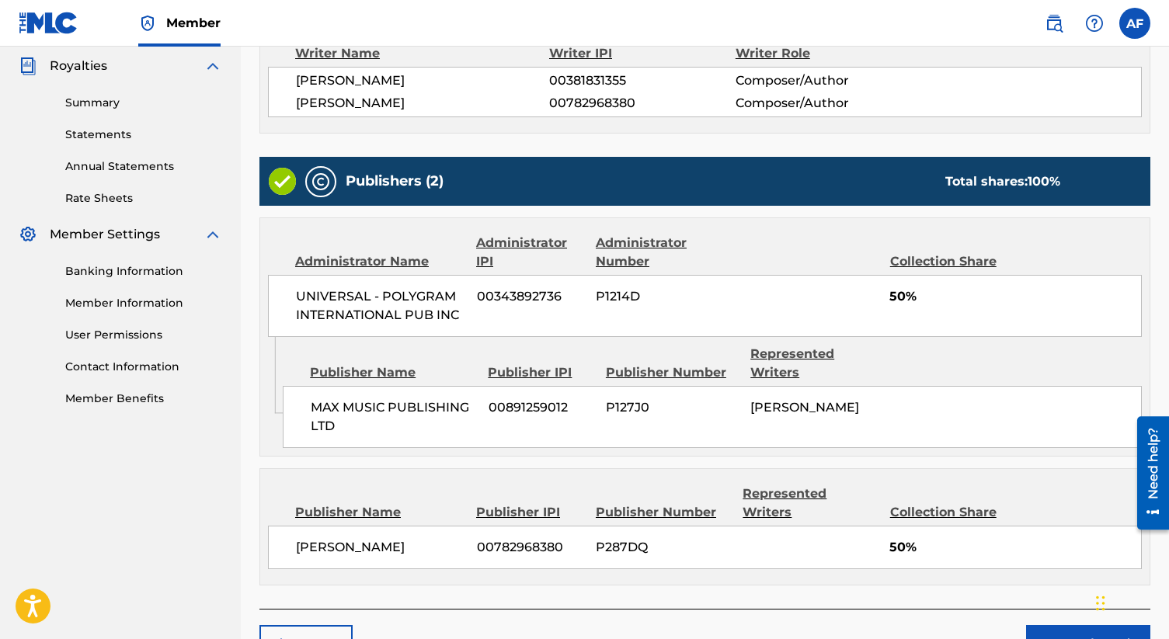
scroll to position [541, 0]
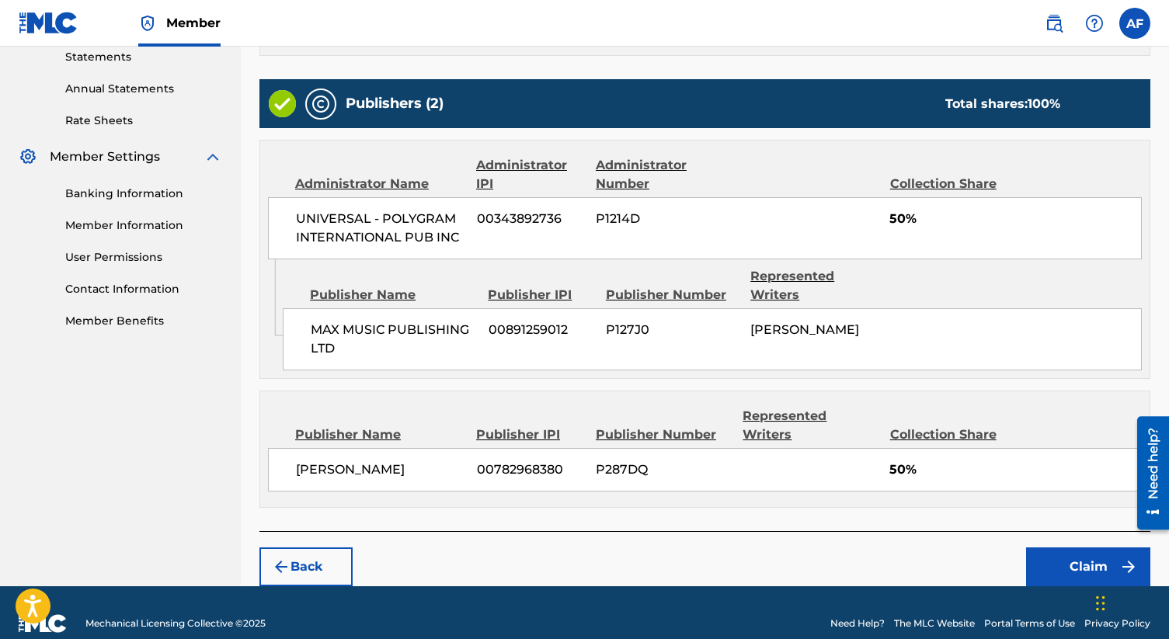
click at [294, 548] on button "Back" at bounding box center [305, 567] width 93 height 39
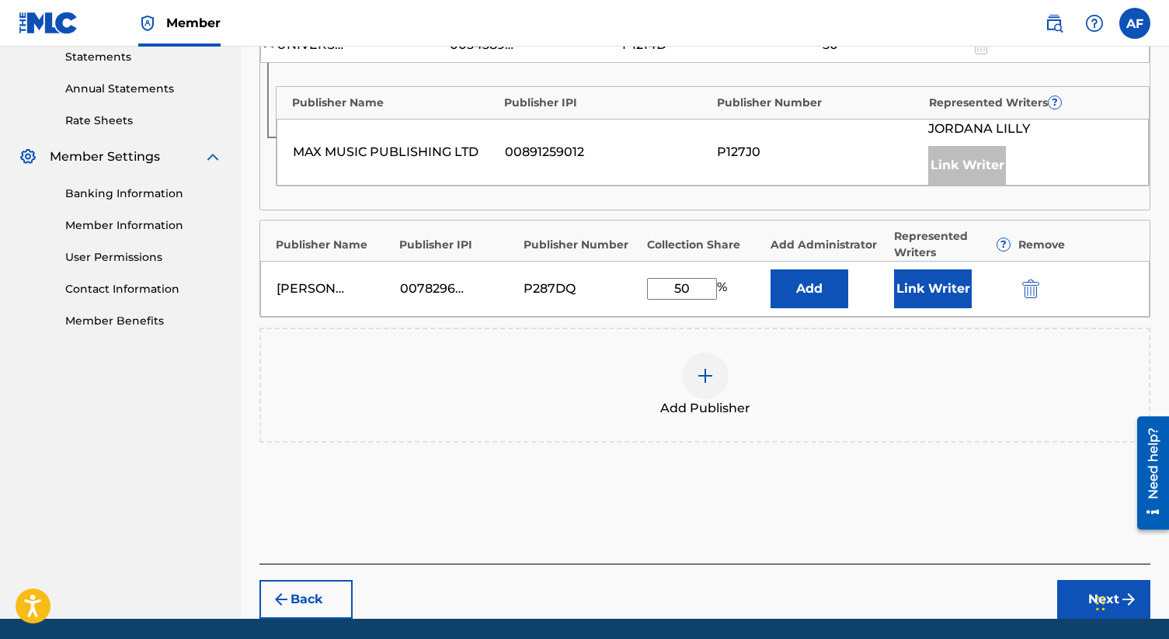
click at [300, 562] on div "Add Publishers & Shares Enter your publisher(s)/administrator(s). SAD BOY SYDRO…" at bounding box center [704, 146] width 891 height 835
click at [307, 612] on button "Back" at bounding box center [305, 599] width 93 height 39
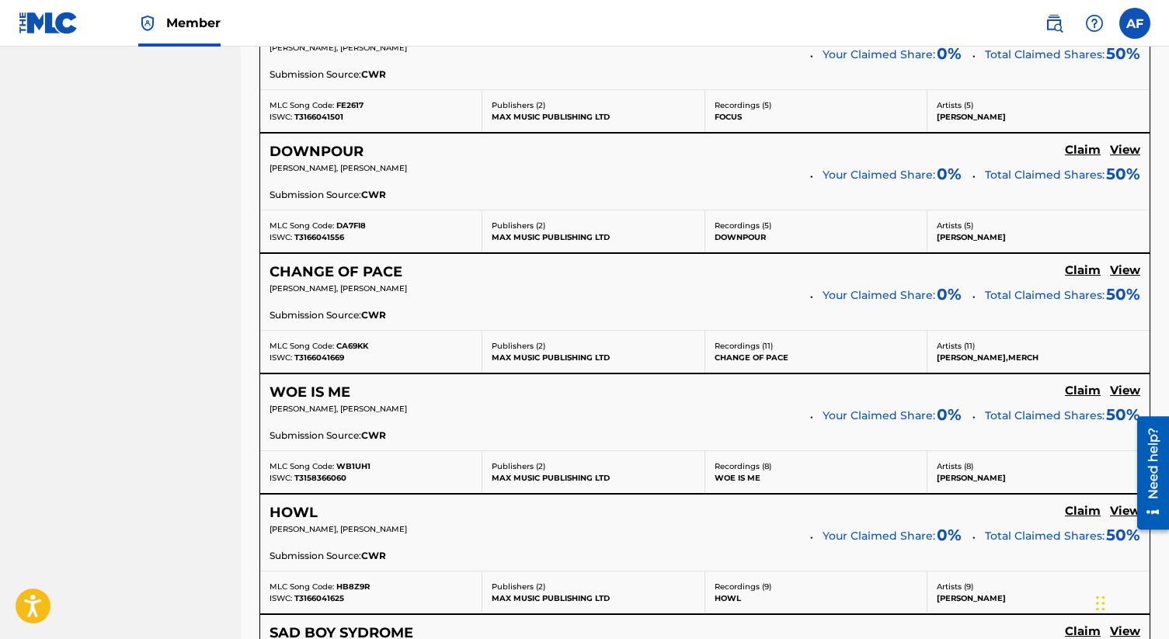
scroll to position [1333, 0]
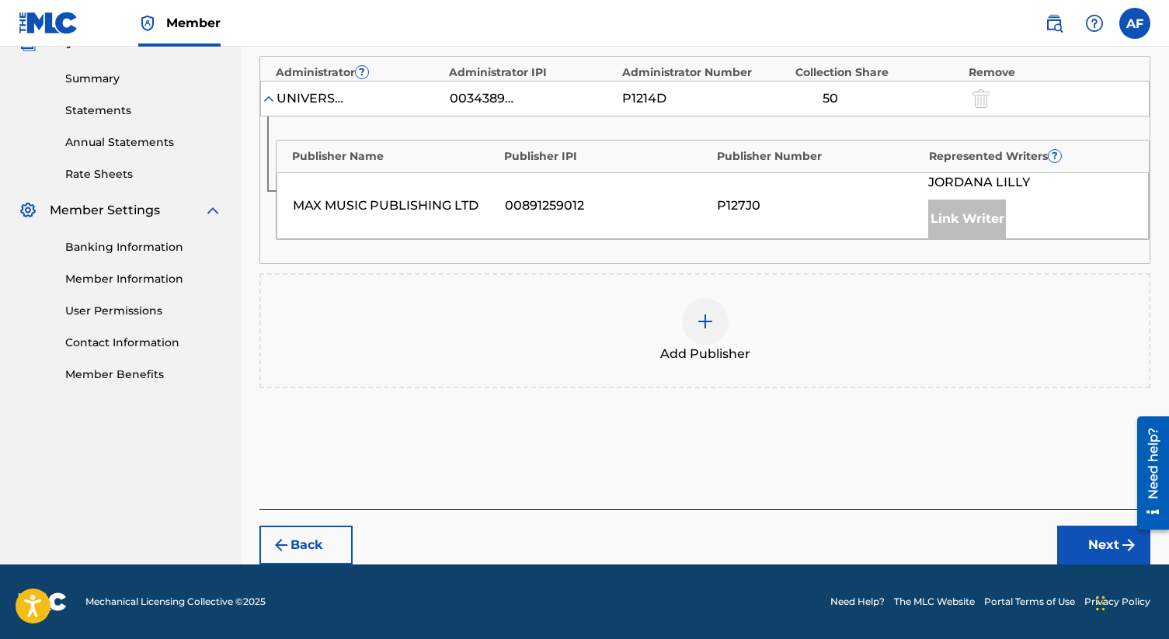
click at [697, 336] on div at bounding box center [705, 321] width 47 height 47
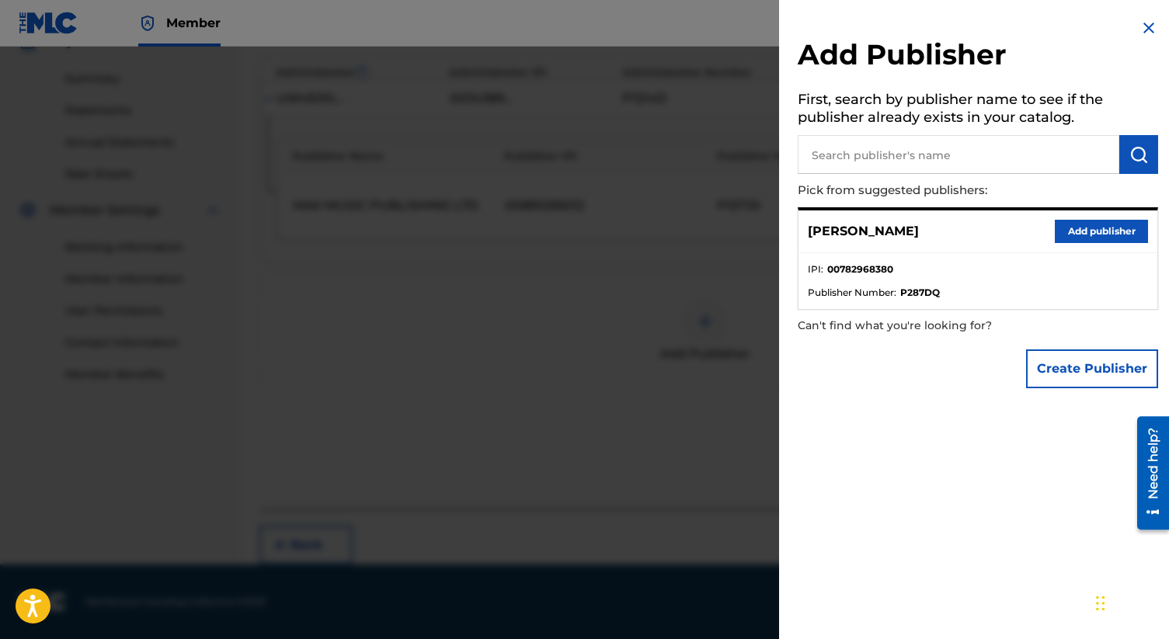
click at [950, 253] on ul "IPI : 00782968380 Publisher Number : P287DQ" at bounding box center [977, 281] width 359 height 56
click at [1104, 231] on button "Add publisher" at bounding box center [1101, 231] width 93 height 23
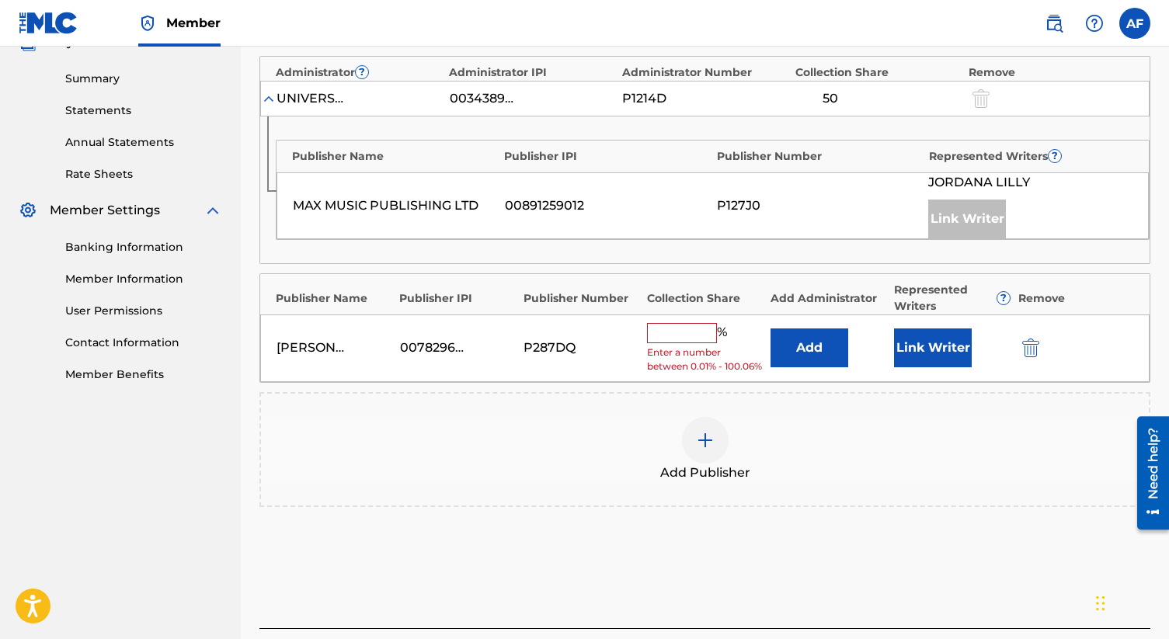
click at [673, 341] on input "text" at bounding box center [682, 333] width 70 height 20
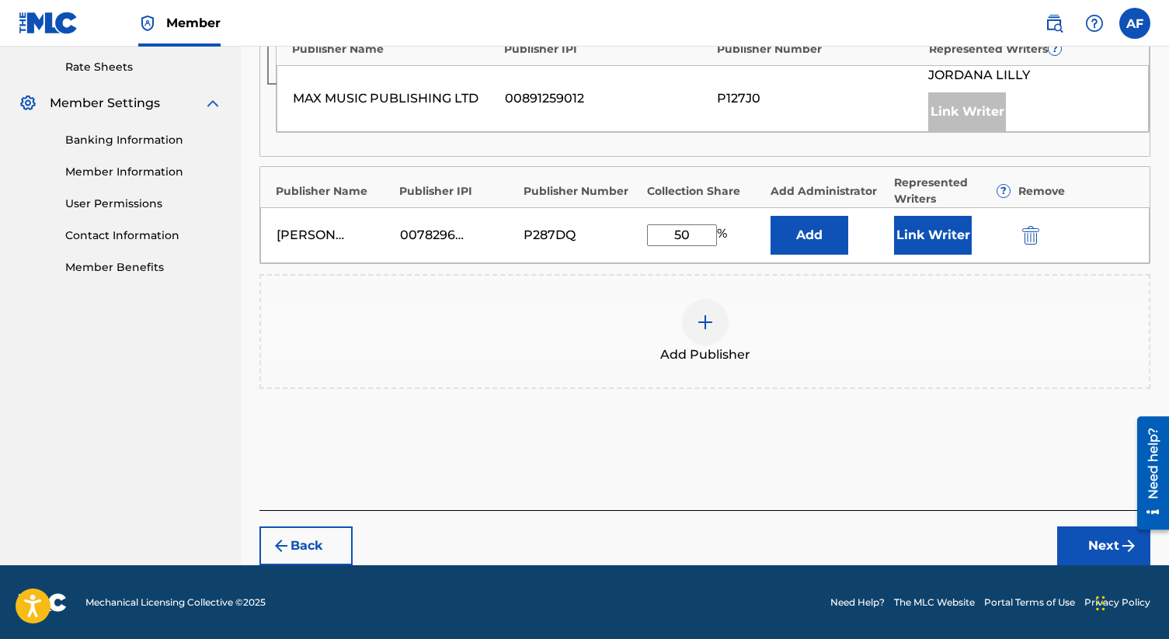
type input "50"
click at [1121, 544] on img "submit" at bounding box center [1128, 546] width 19 height 19
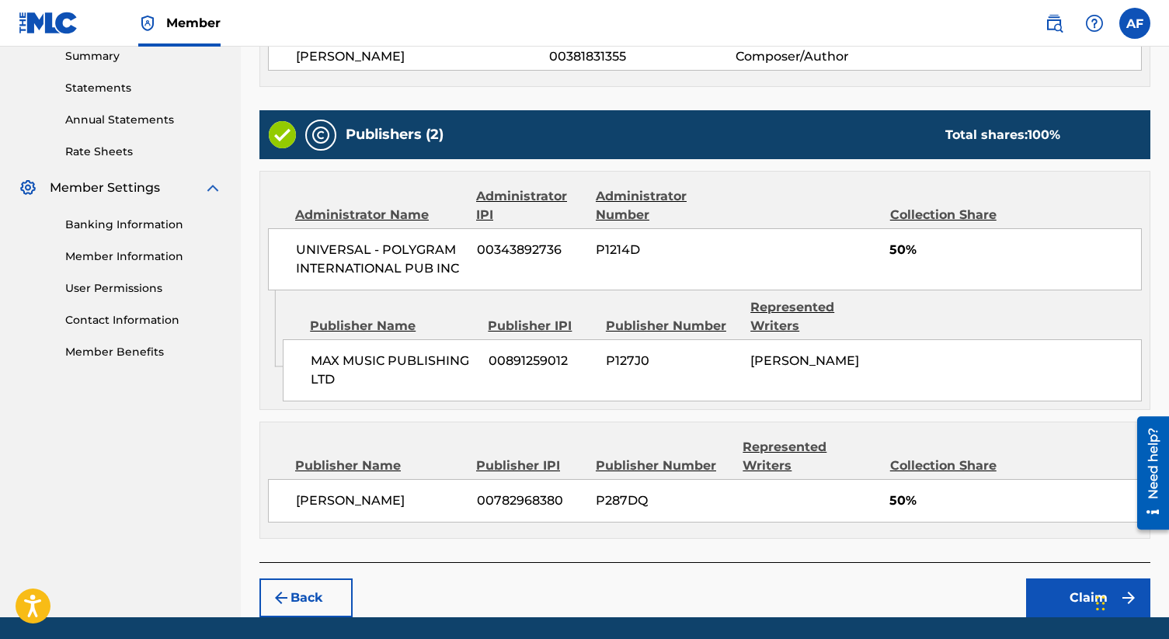
scroll to position [541, 0]
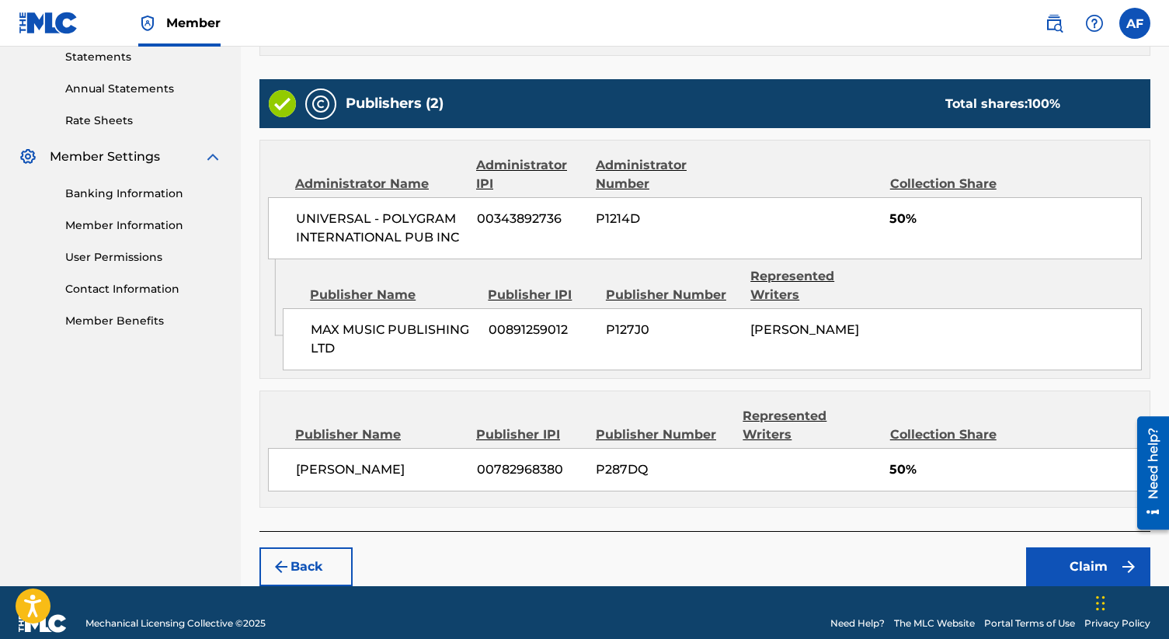
click at [1068, 548] on button "Claim" at bounding box center [1088, 567] width 124 height 39
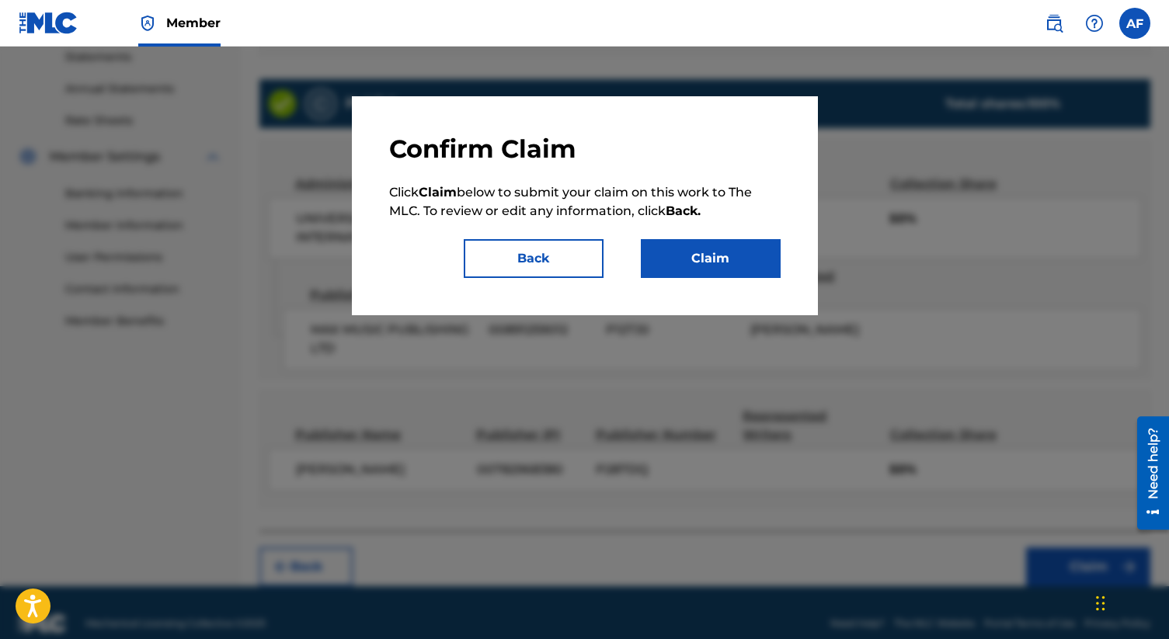
click at [732, 263] on button "Claim" at bounding box center [711, 258] width 140 height 39
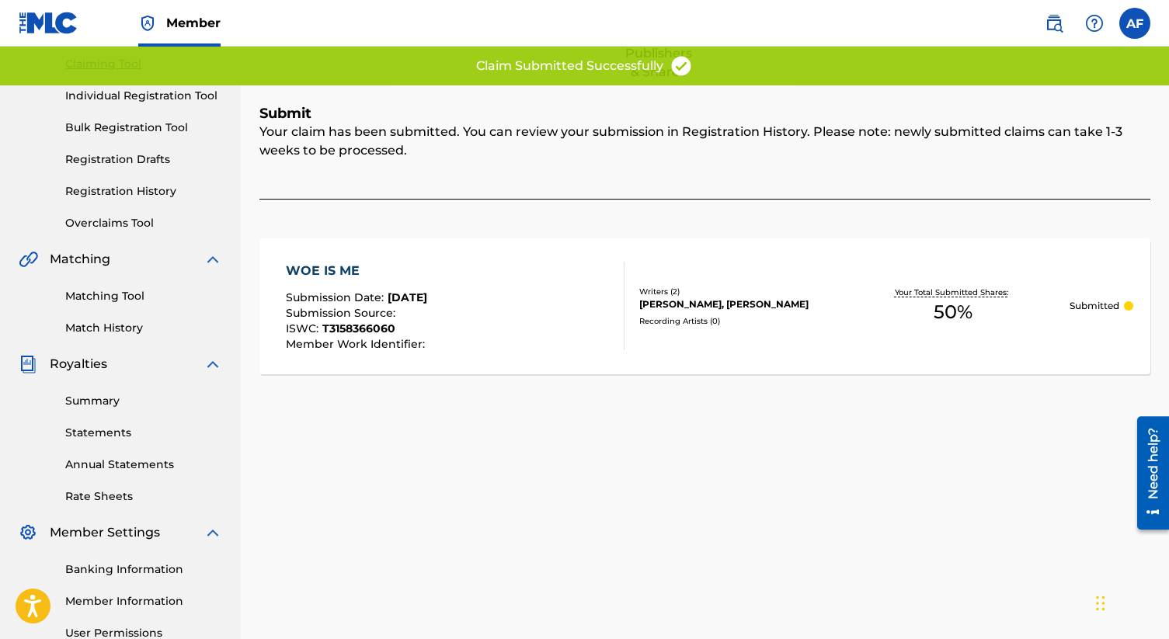
scroll to position [0, 0]
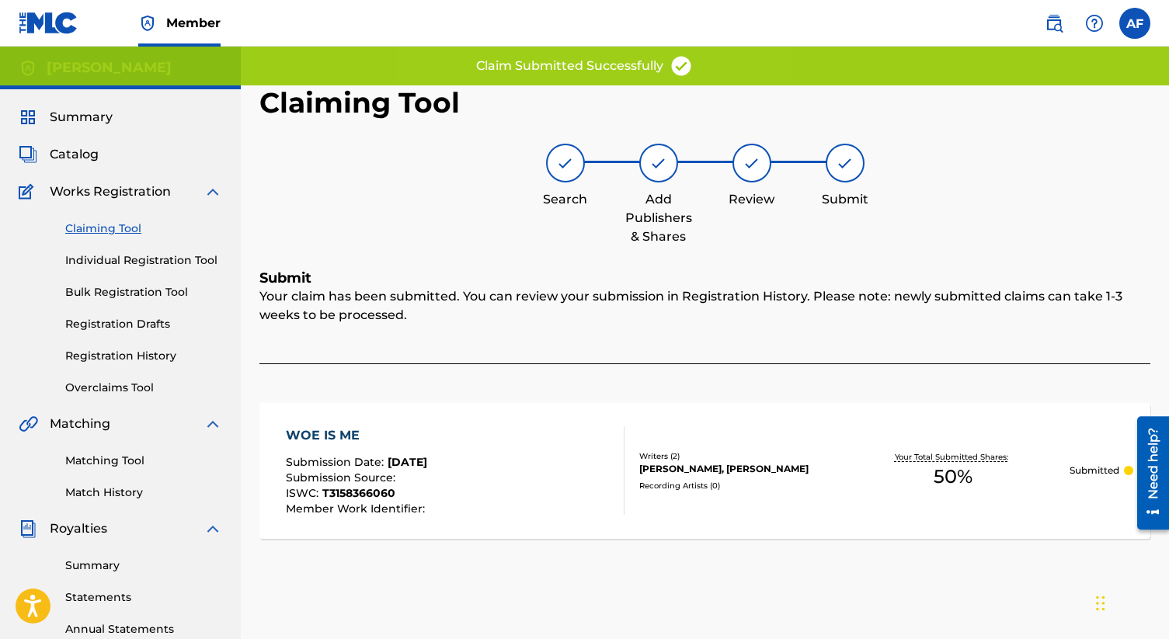
click at [98, 234] on link "Claiming Tool" at bounding box center [143, 229] width 157 height 16
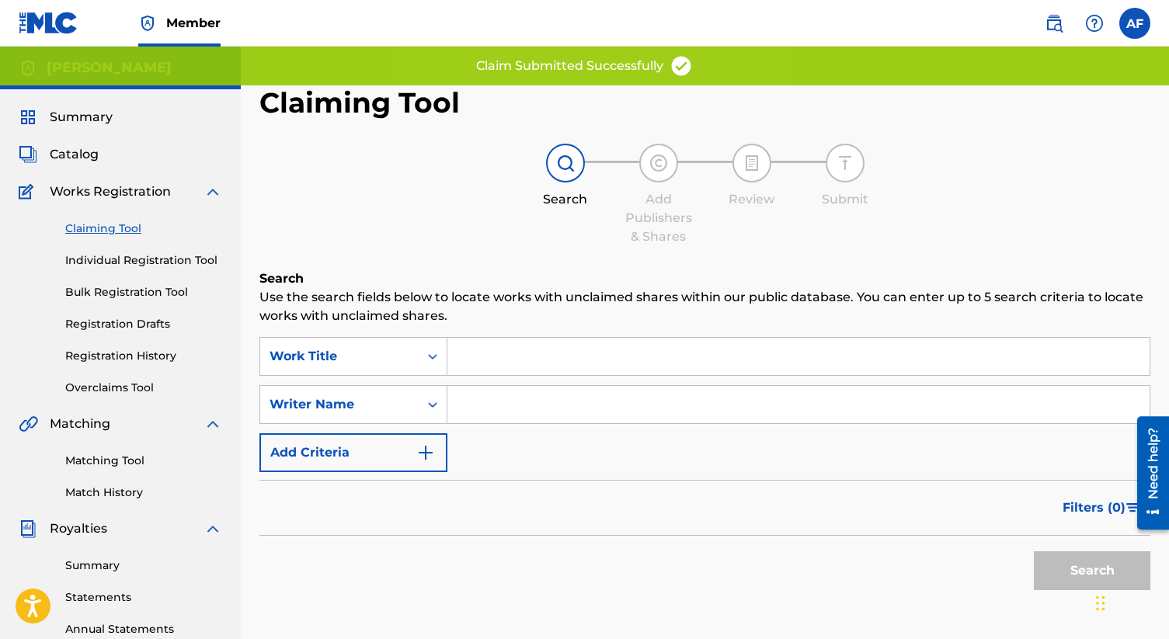
click at [538, 408] on input "Search Form" at bounding box center [798, 404] width 702 height 37
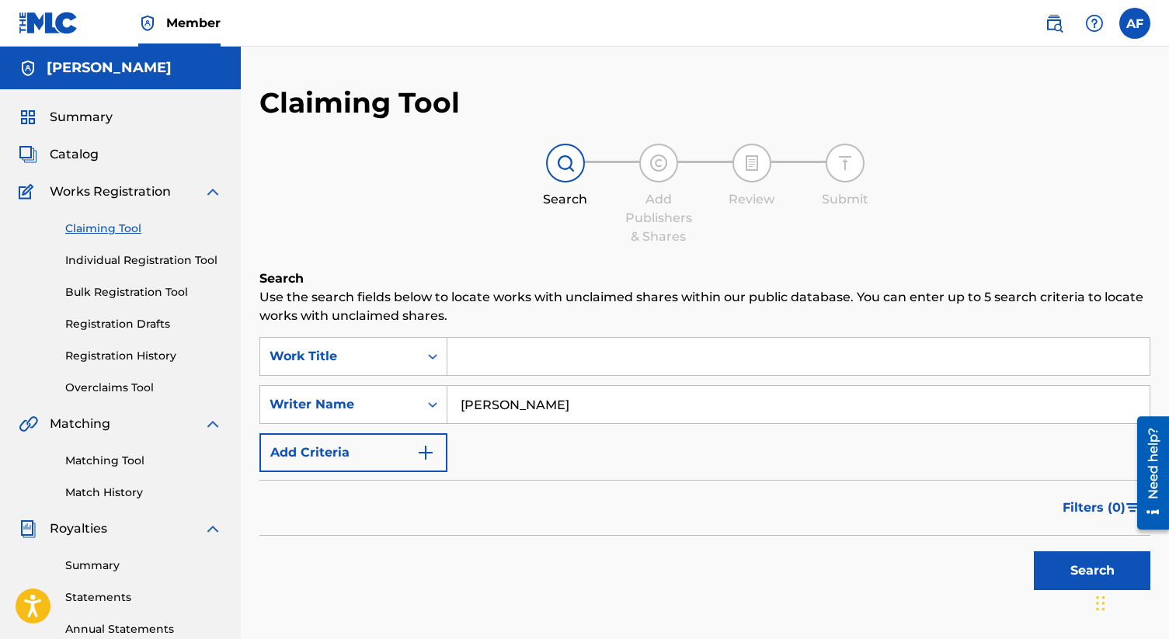
click at [1084, 566] on button "Search" at bounding box center [1092, 570] width 117 height 39
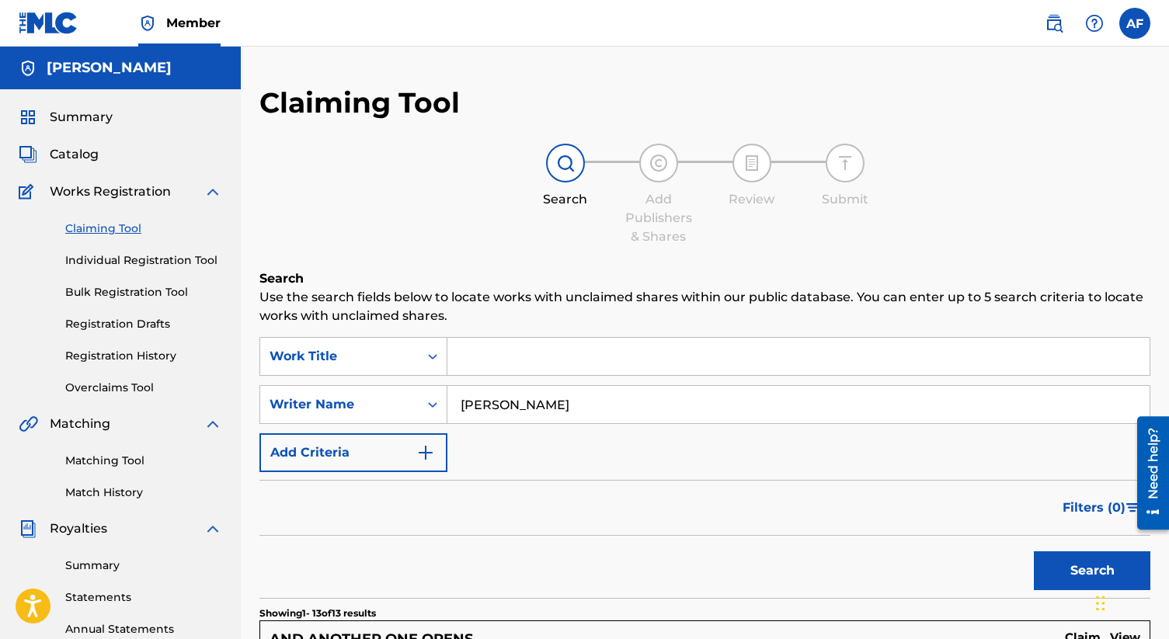
click at [579, 405] on input "[PERSON_NAME]" at bounding box center [798, 404] width 702 height 37
click at [1034, 551] on button "Search" at bounding box center [1092, 570] width 117 height 39
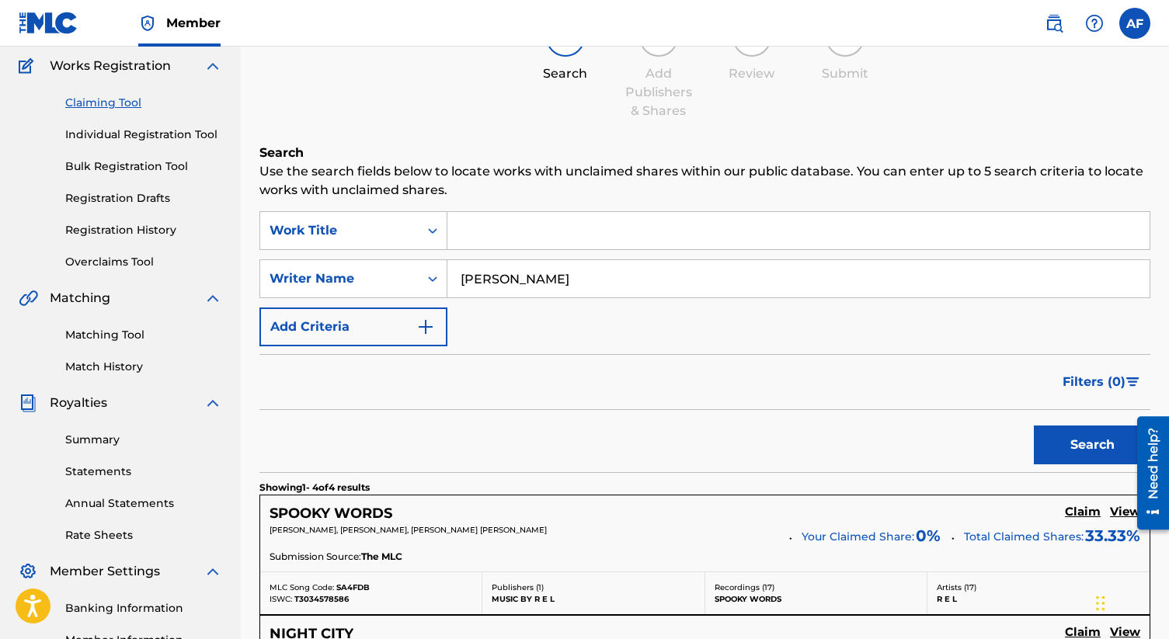
scroll to position [87, 0]
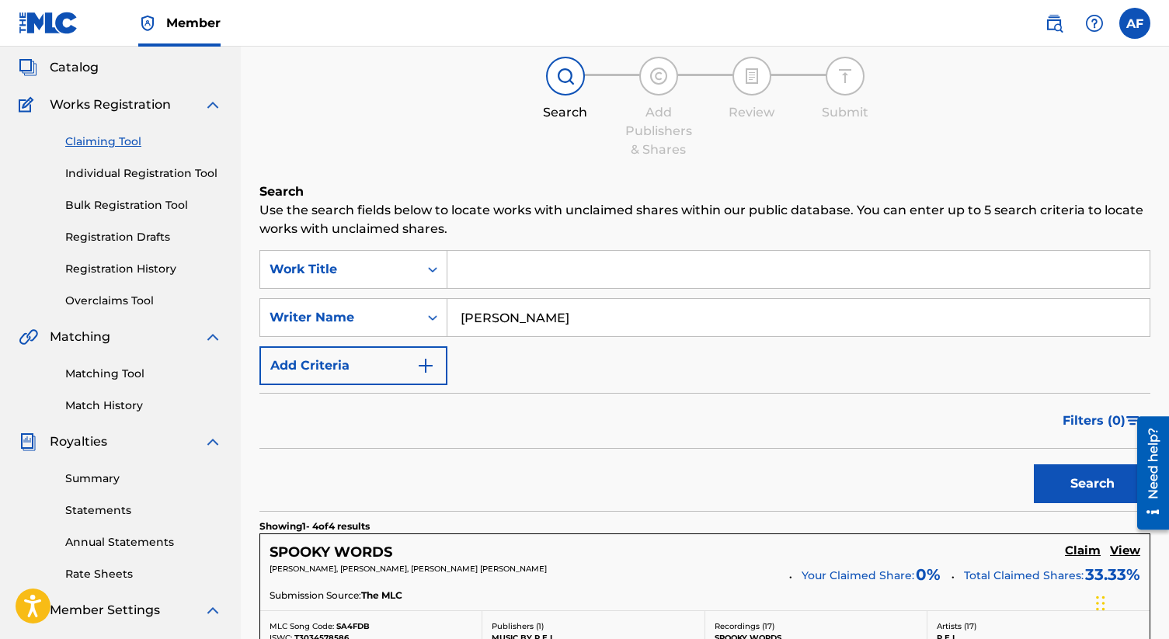
click at [554, 318] on input "arielle sitrick" at bounding box center [798, 317] width 702 height 37
type input "jillian lavin"
click at [1034, 464] on button "Search" at bounding box center [1092, 483] width 117 height 39
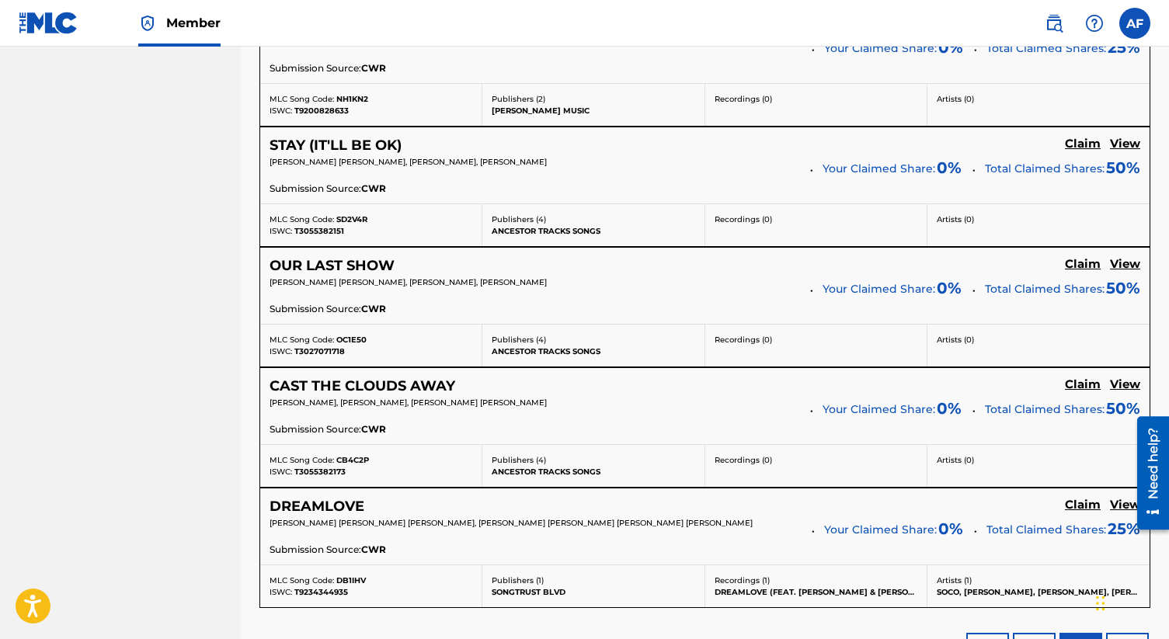
scroll to position [1411, 0]
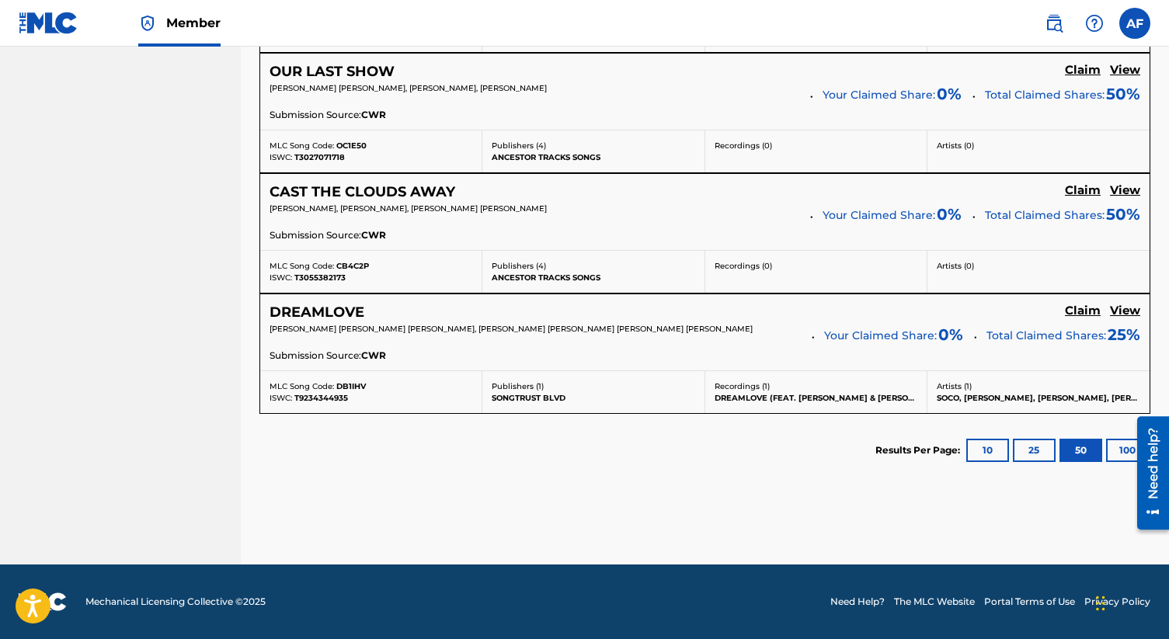
click at [1119, 449] on button "100" at bounding box center [1127, 450] width 43 height 23
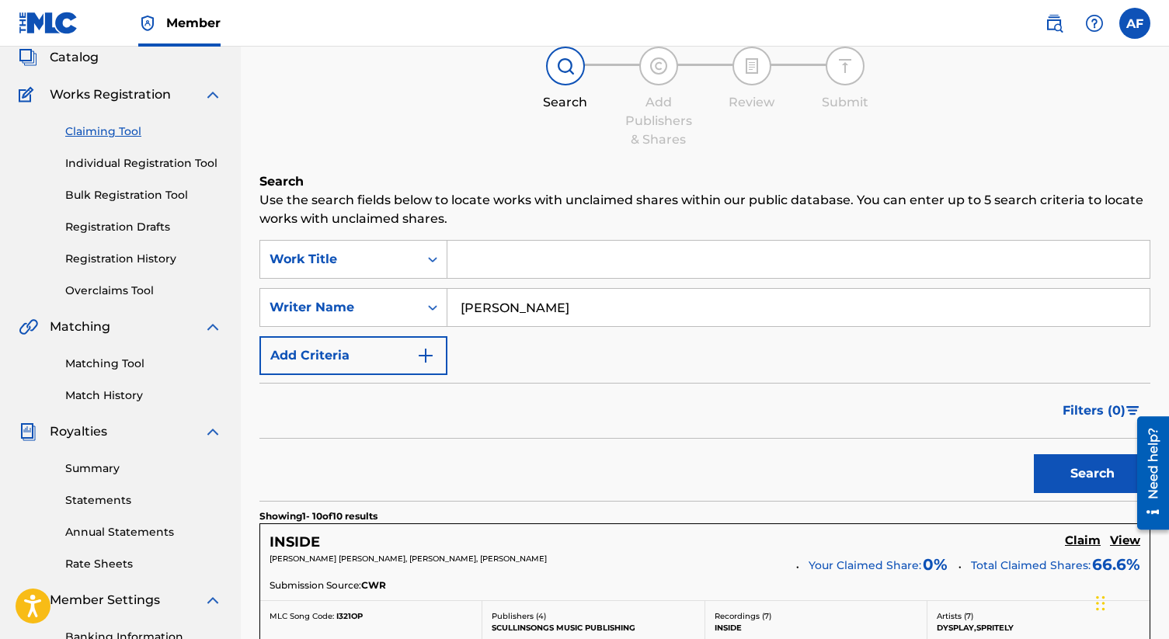
scroll to position [0, 0]
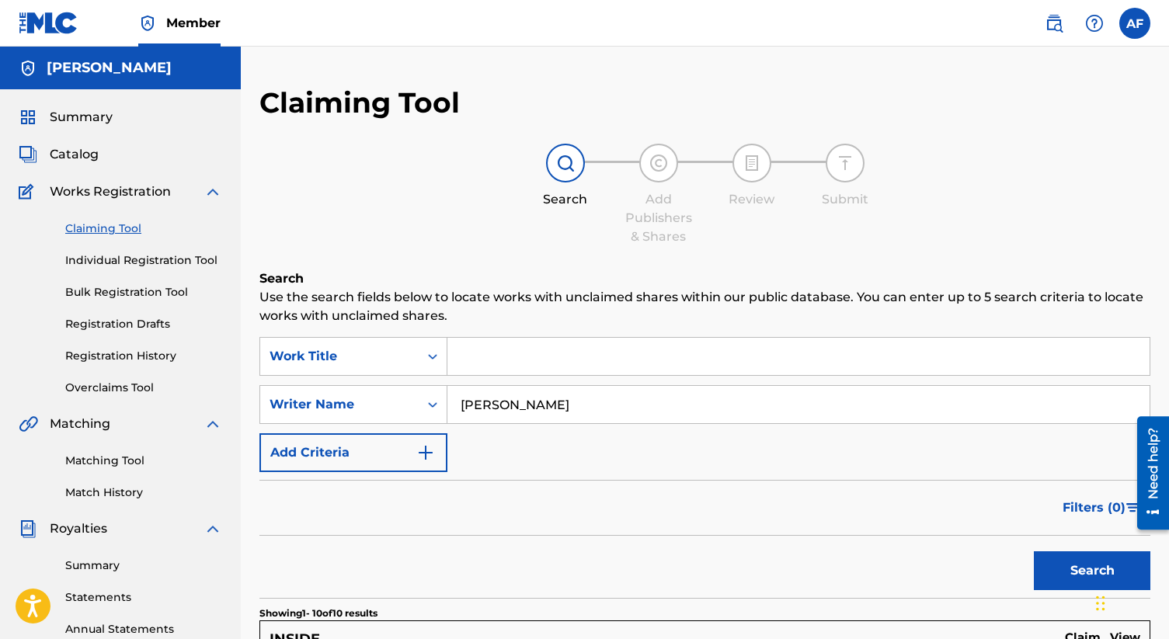
click at [578, 417] on input "jillian lavin" at bounding box center [798, 404] width 702 height 37
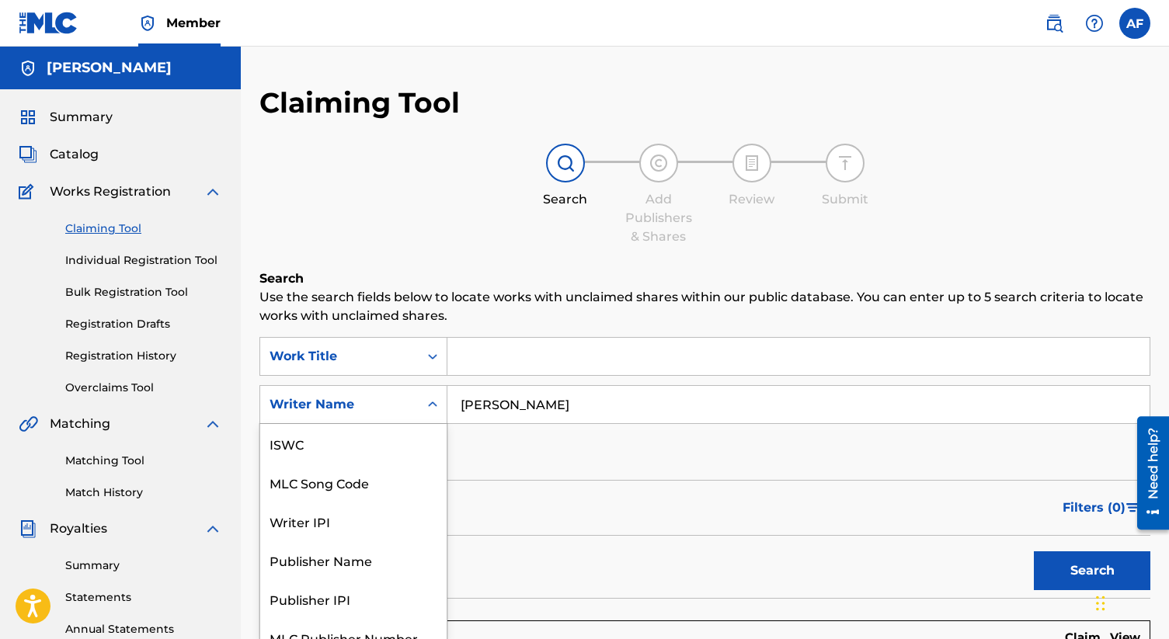
scroll to position [19, 0]
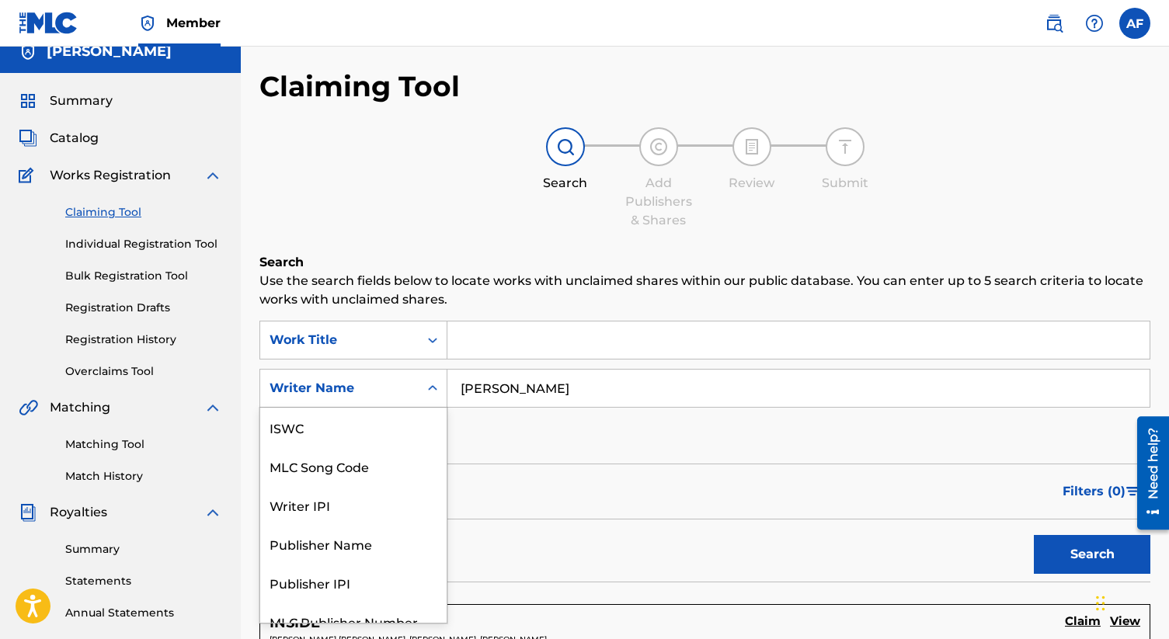
click at [438, 408] on div "Writer Name selected, 7 of 7. 7 results available. Use Up and Down to choose op…" at bounding box center [353, 388] width 188 height 39
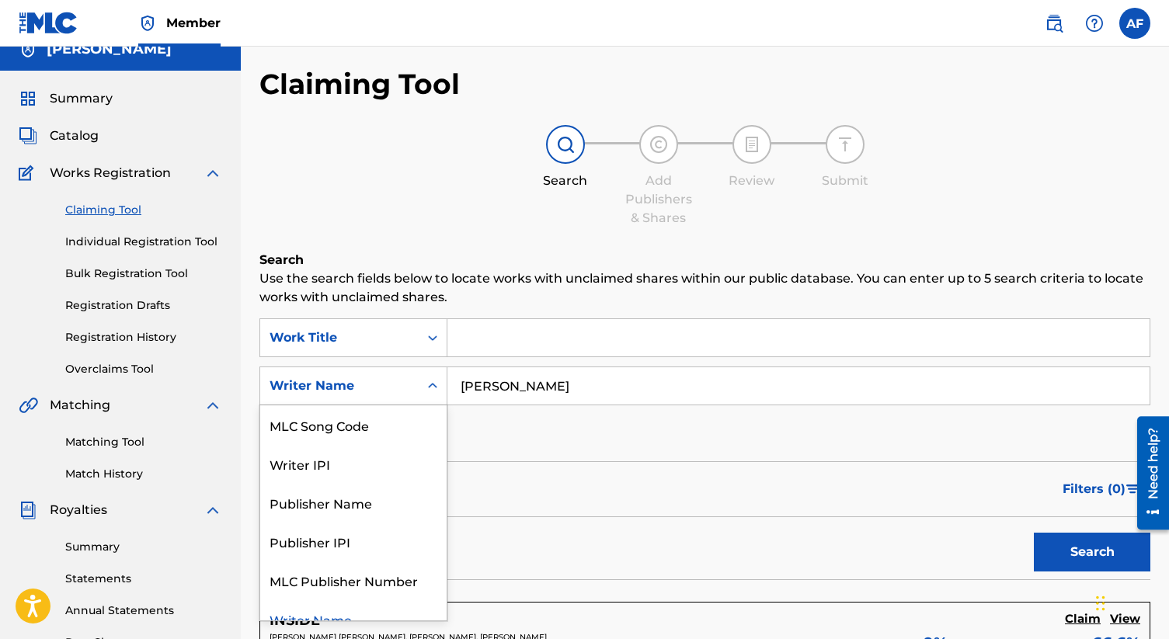
click at [517, 451] on div "SearchWithCriteria5eb00740-5b44-45de-a443-679365118602 Work Title SearchWithCri…" at bounding box center [704, 385] width 891 height 135
click at [416, 388] on div "Writer Name" at bounding box center [339, 386] width 158 height 30
click at [433, 343] on icon "Search Form" at bounding box center [433, 338] width 16 height 16
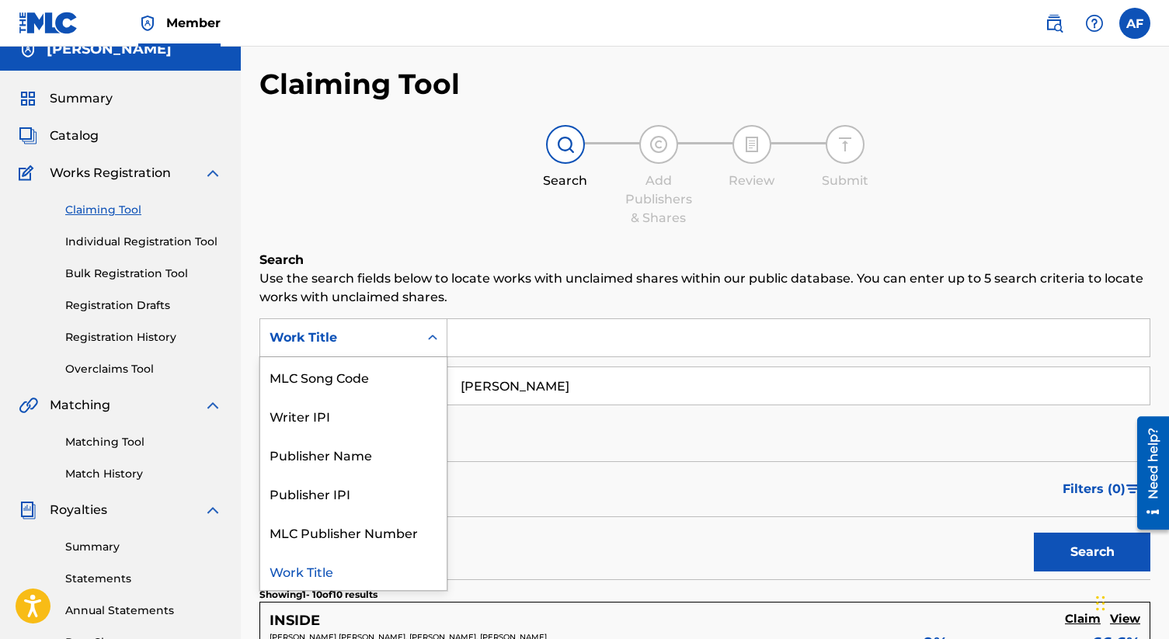
click at [485, 296] on p "Use the search fields below to locate works with unclaimed shares within our pu…" at bounding box center [704, 288] width 891 height 37
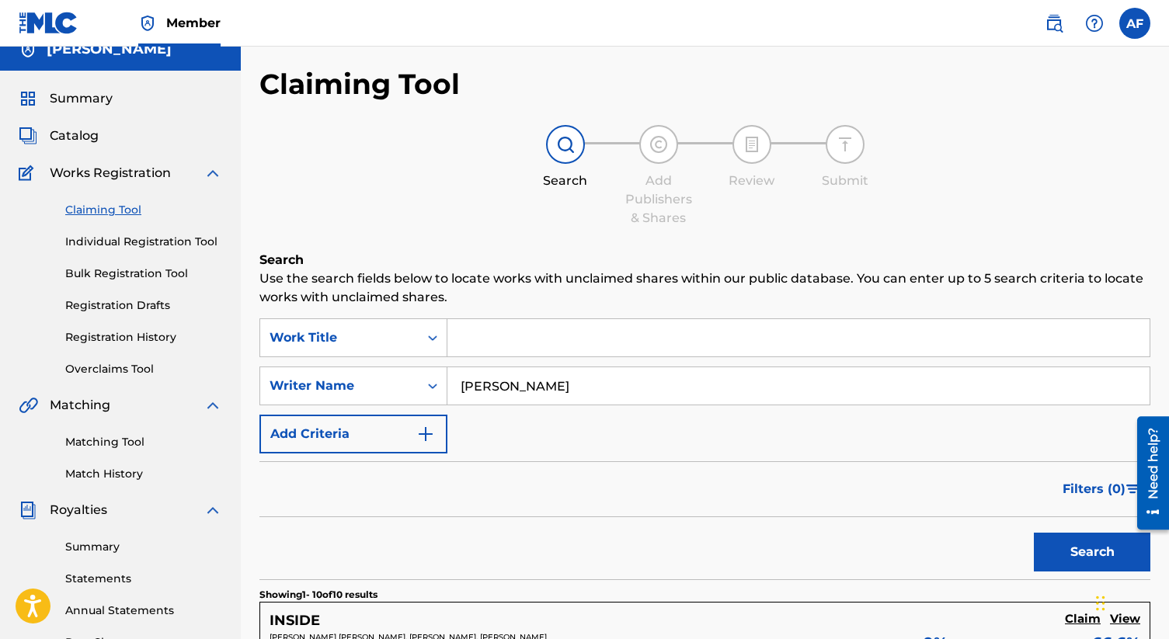
click at [162, 247] on link "Individual Registration Tool" at bounding box center [143, 242] width 157 height 16
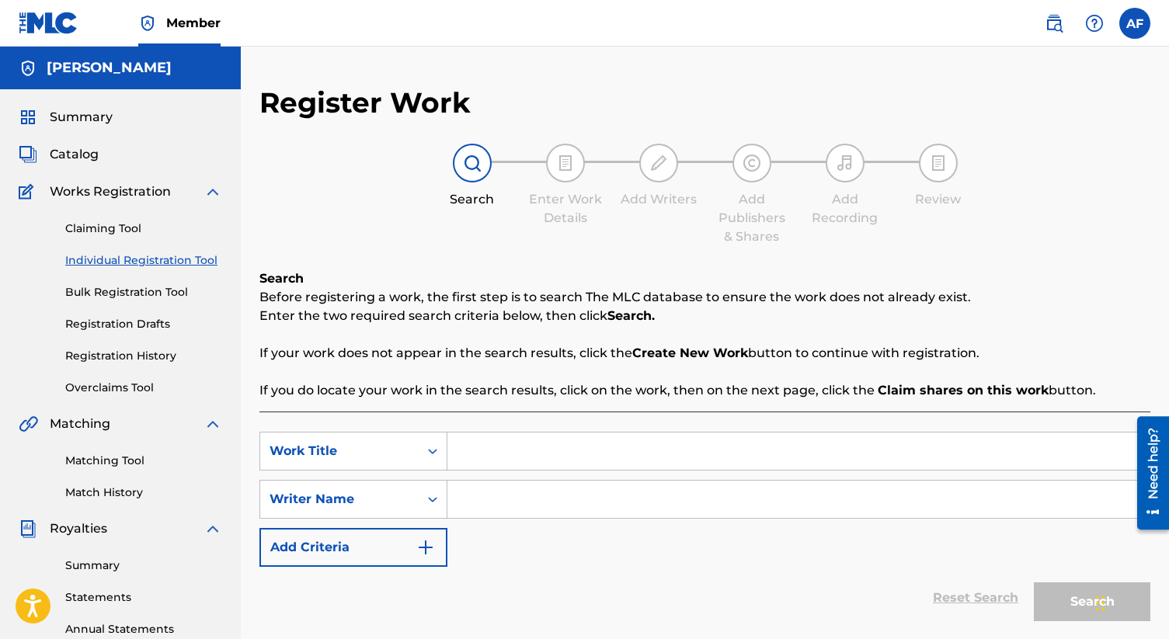
click at [471, 448] on input "Search Form" at bounding box center [798, 451] width 702 height 37
click at [486, 506] on input "Search Form" at bounding box center [798, 499] width 702 height 37
click at [415, 464] on div "Work Title" at bounding box center [353, 451] width 188 height 39
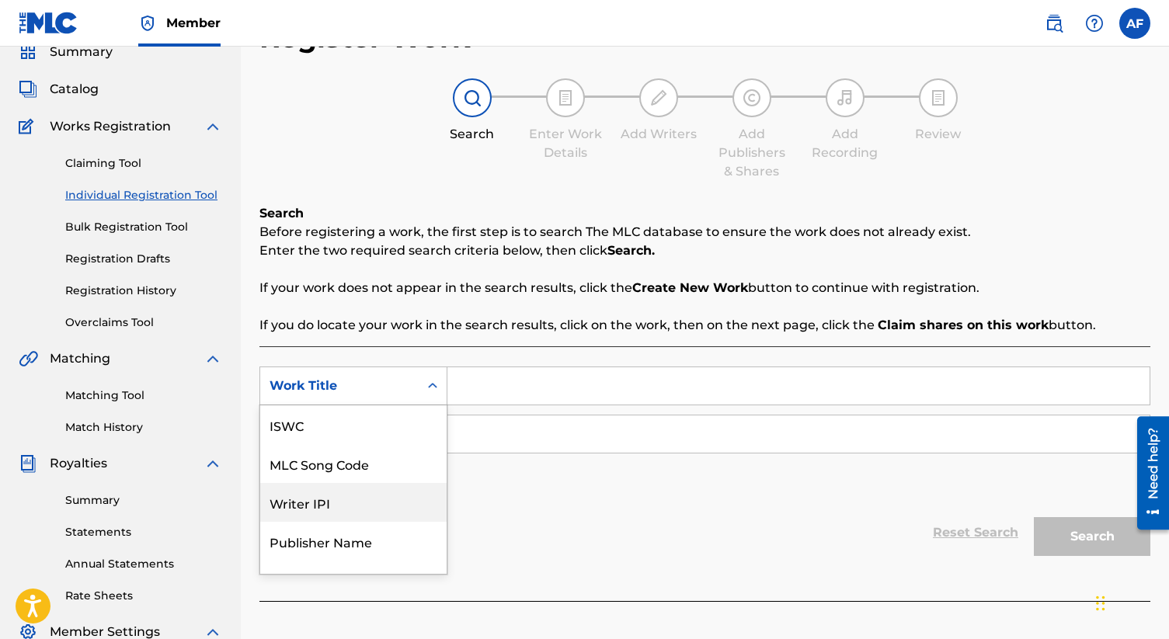
scroll to position [39, 0]
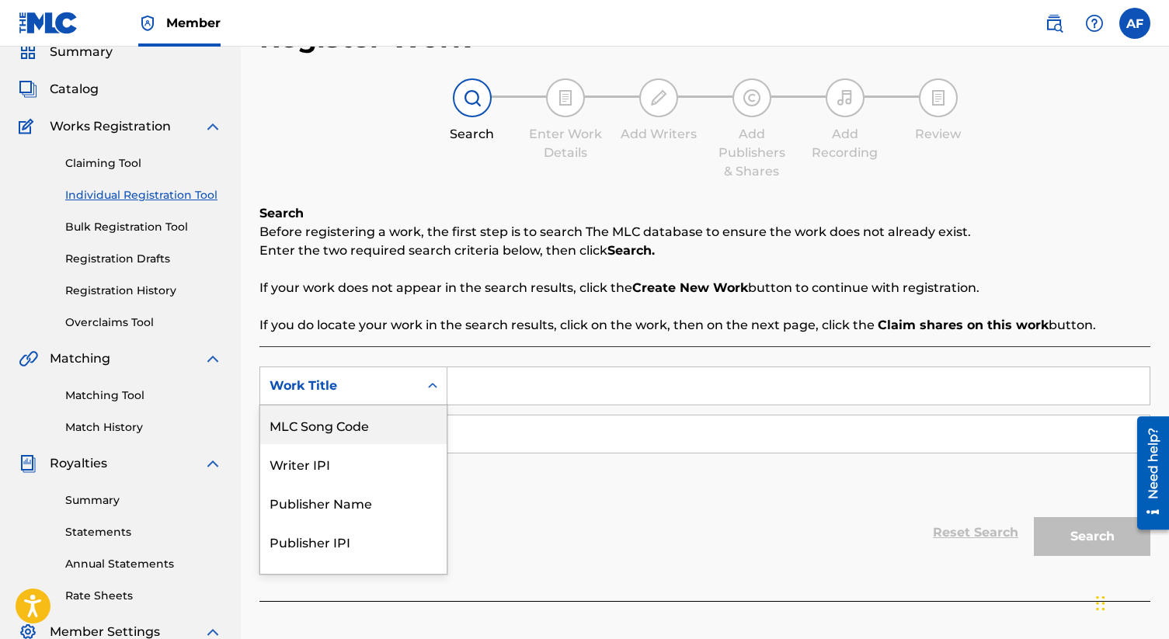
click at [410, 395] on div "Work Title" at bounding box center [339, 386] width 158 height 30
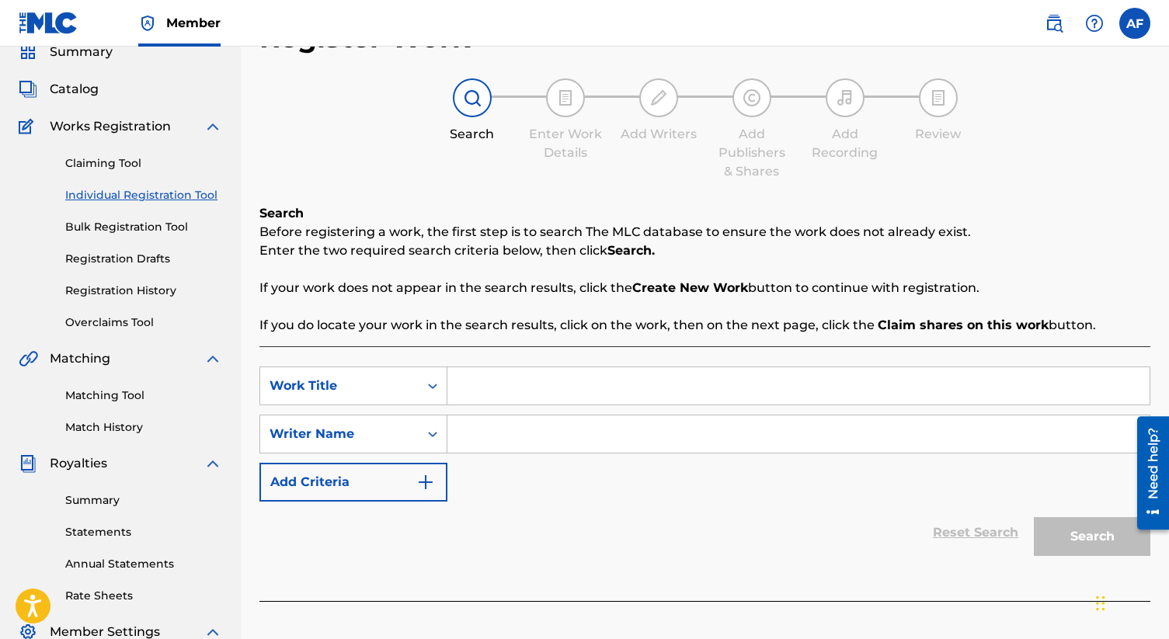
click at [416, 387] on div "Work Title" at bounding box center [339, 386] width 158 height 30
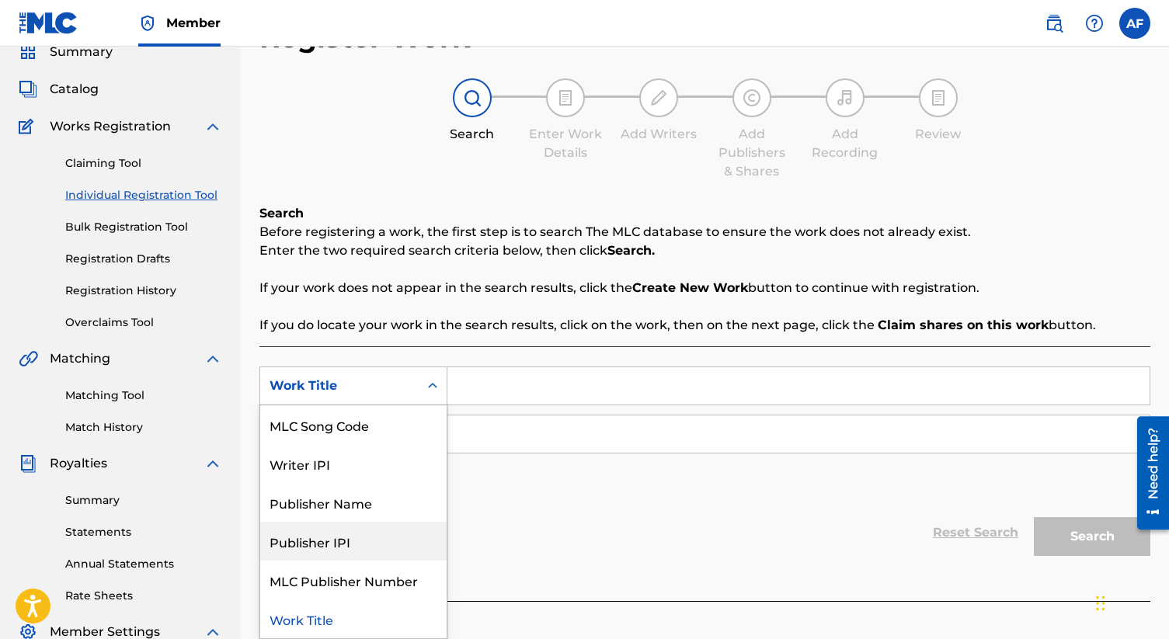
scroll to position [0, 0]
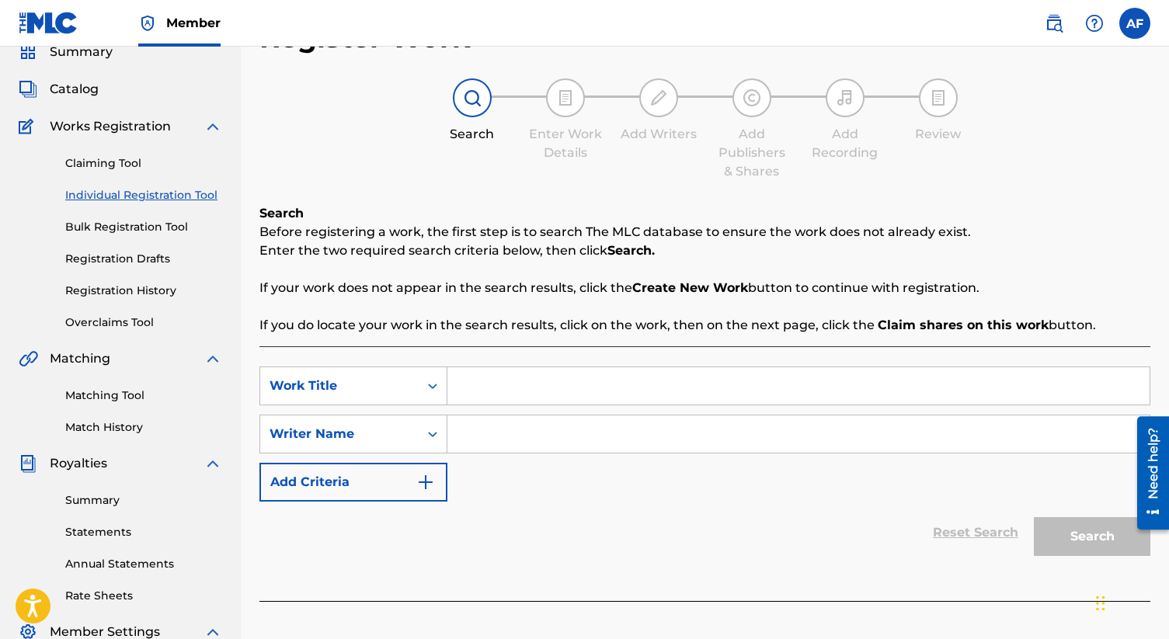
click at [549, 499] on div "SearchWithCriteria45f57341-325a-42b2-b7a0-6a71b43772b8 Work Title SearchWithCri…" at bounding box center [704, 434] width 891 height 135
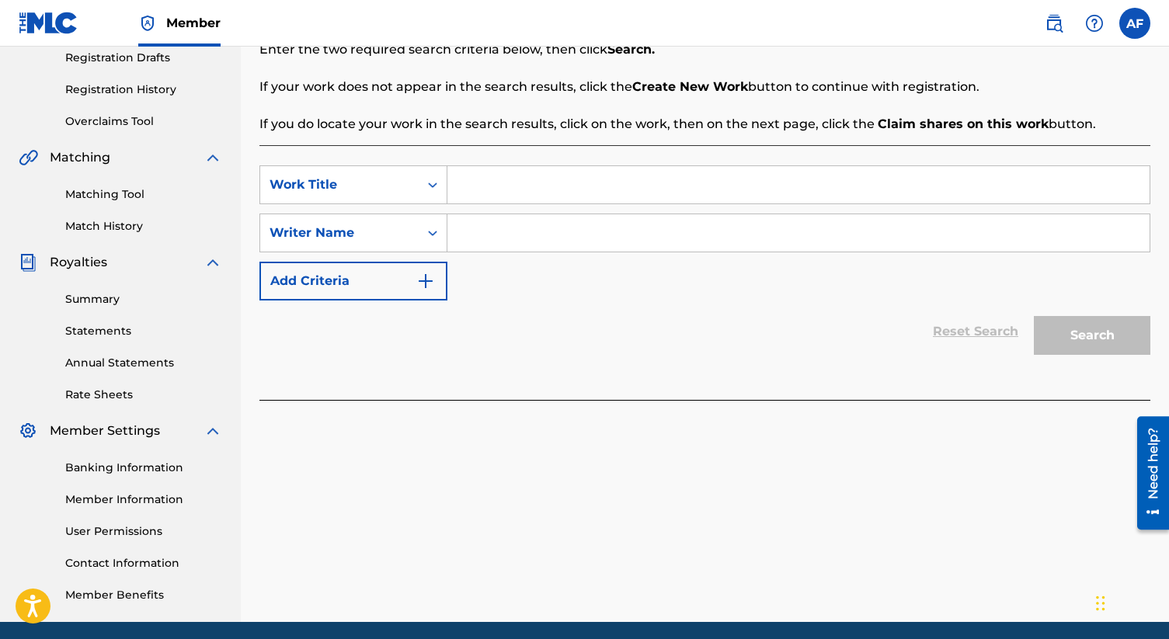
scroll to position [324, 0]
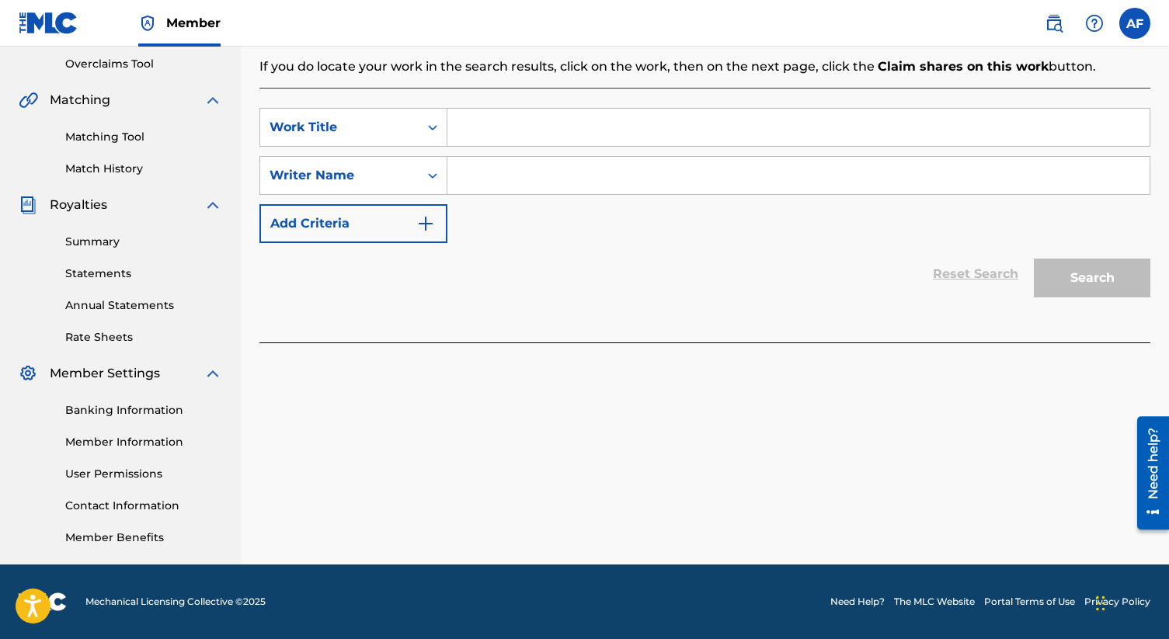
click at [122, 414] on link "Banking Information" at bounding box center [143, 410] width 157 height 16
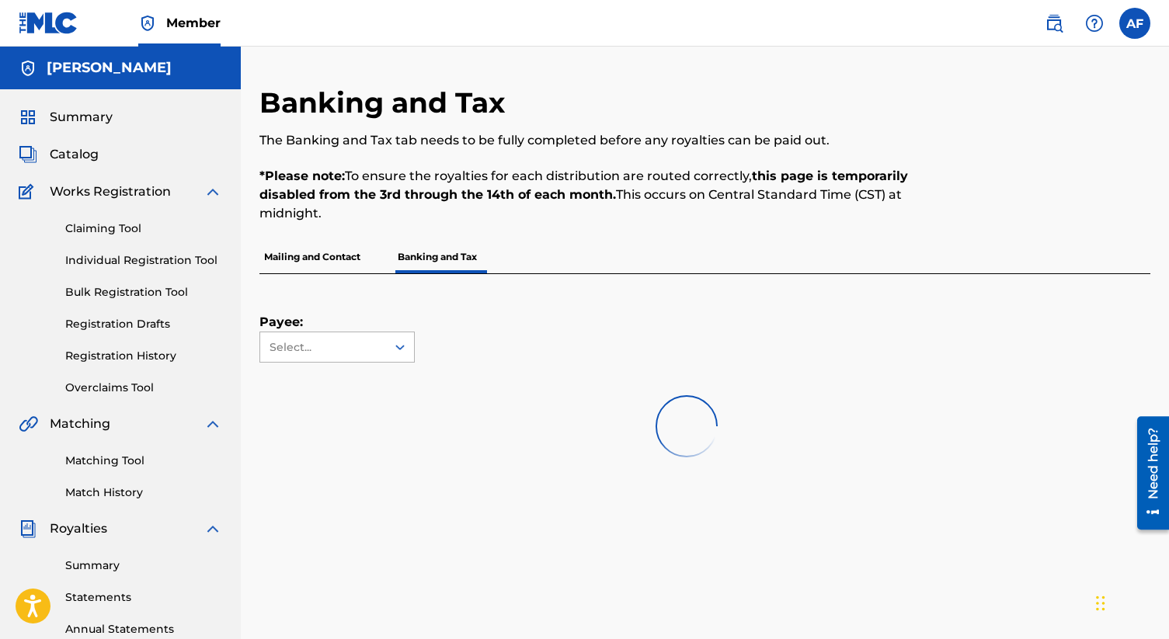
click at [344, 340] on div "Select..." at bounding box center [323, 347] width 106 height 16
click at [320, 267] on p "Mailing and Contact" at bounding box center [312, 257] width 106 height 33
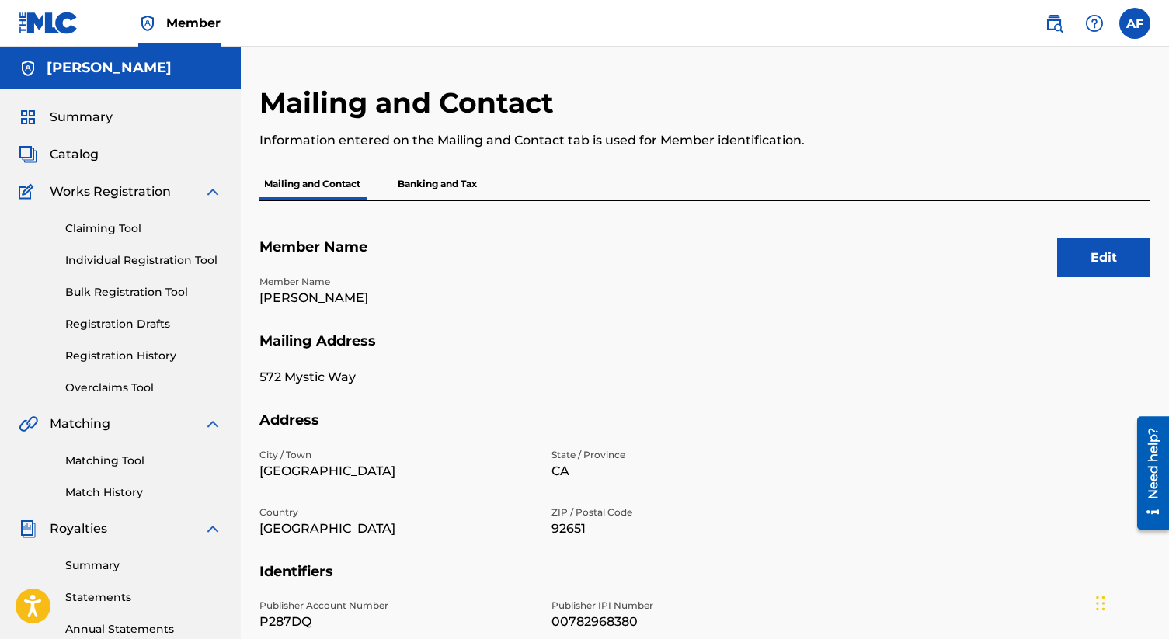
click at [440, 191] on p "Banking and Tax" at bounding box center [437, 184] width 89 height 33
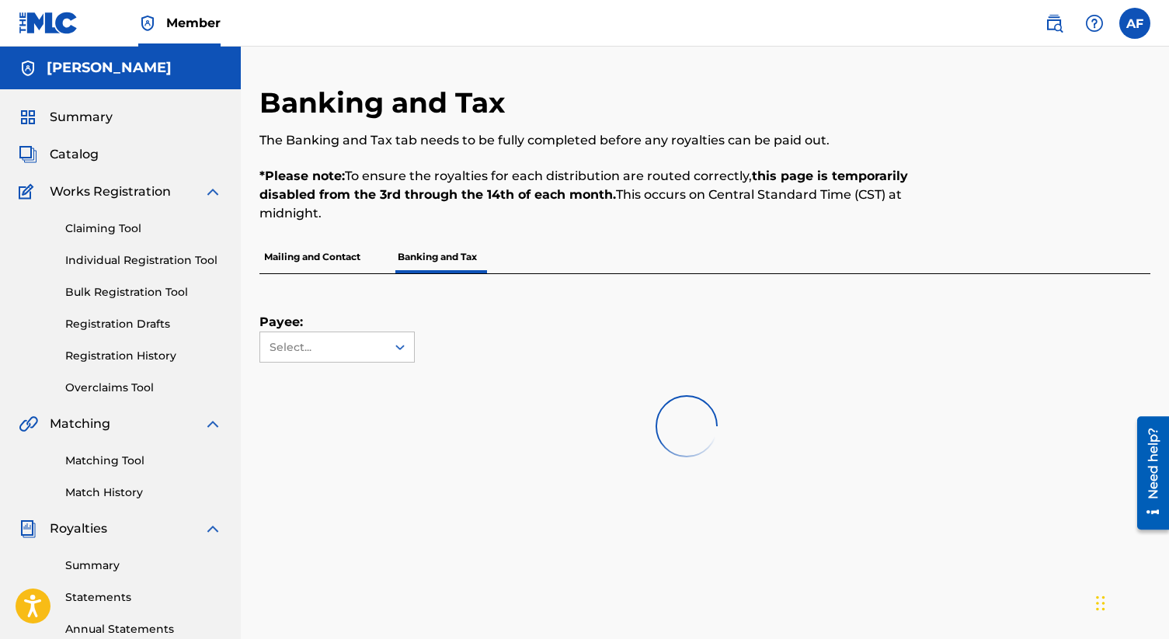
click at [735, 323] on div "Payee: Select..." at bounding box center [686, 318] width 854 height 89
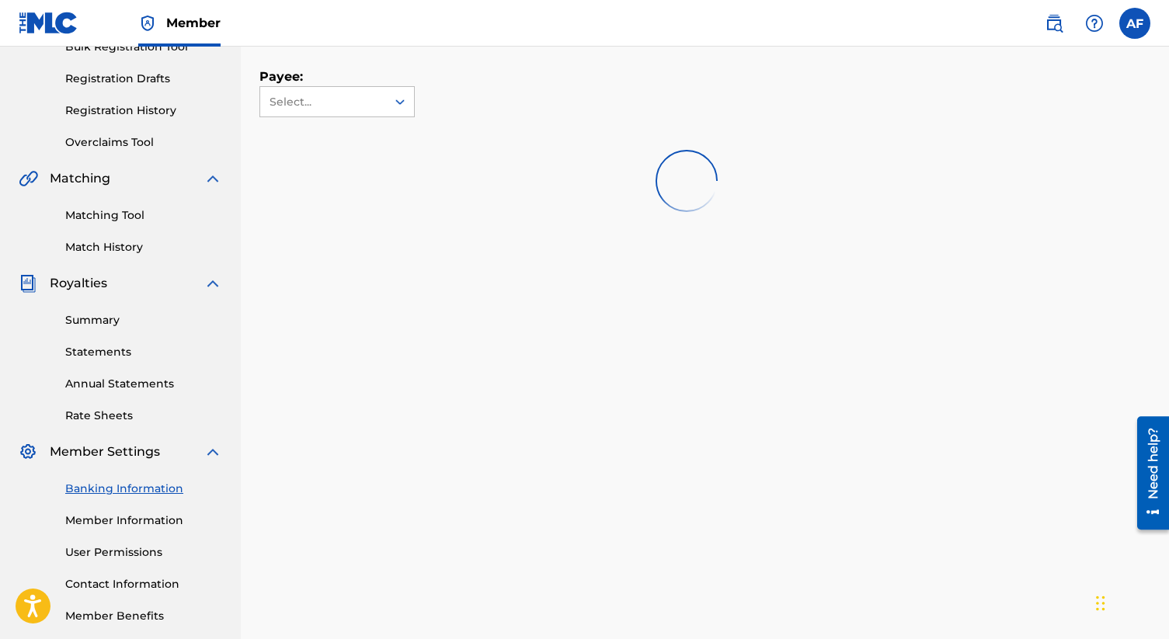
scroll to position [324, 0]
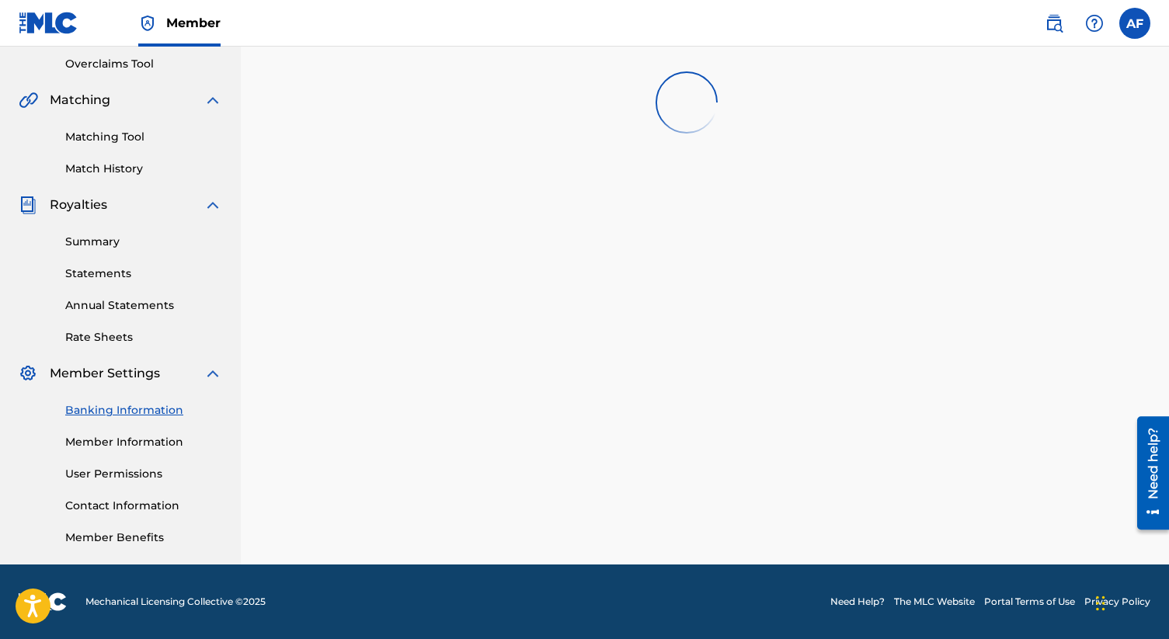
click at [134, 452] on div "Banking Information Member Information User Permissions Contact Information Mem…" at bounding box center [121, 464] width 204 height 163
click at [130, 444] on link "Member Information" at bounding box center [143, 442] width 157 height 16
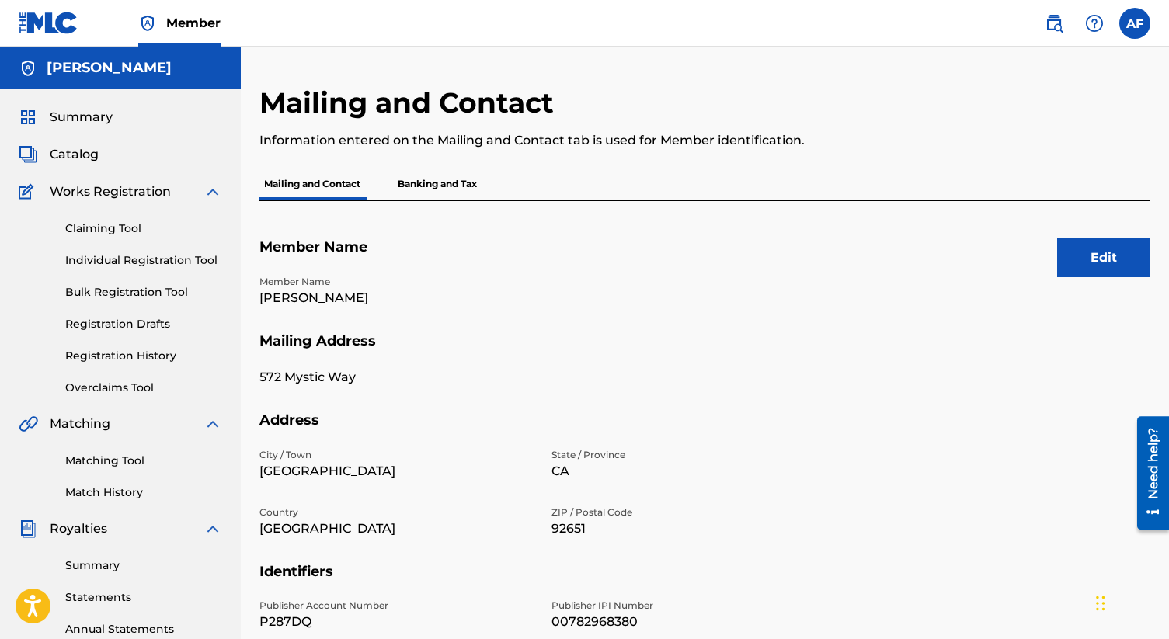
click at [443, 189] on p "Banking and Tax" at bounding box center [437, 184] width 89 height 33
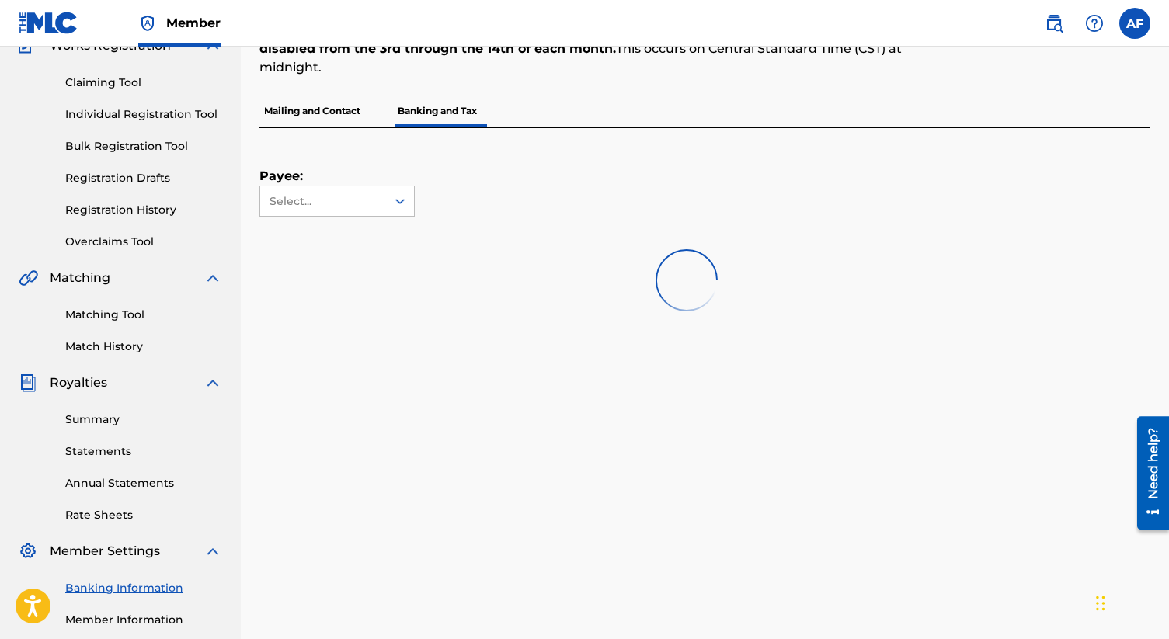
scroll to position [151, 0]
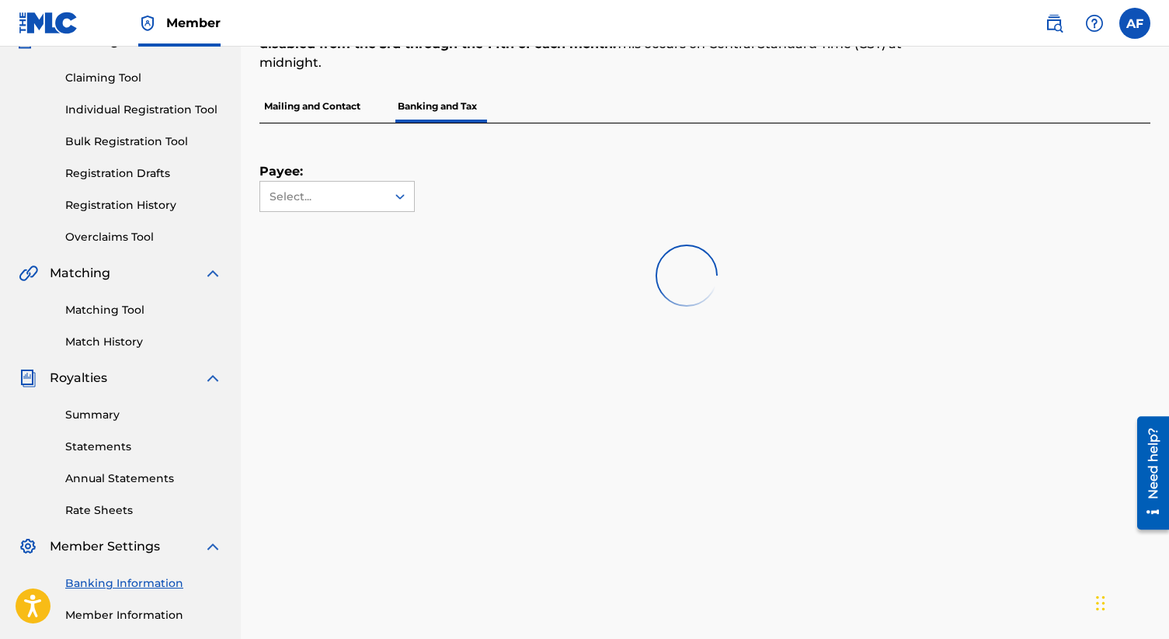
click at [353, 116] on p "Mailing and Contact" at bounding box center [312, 106] width 106 height 33
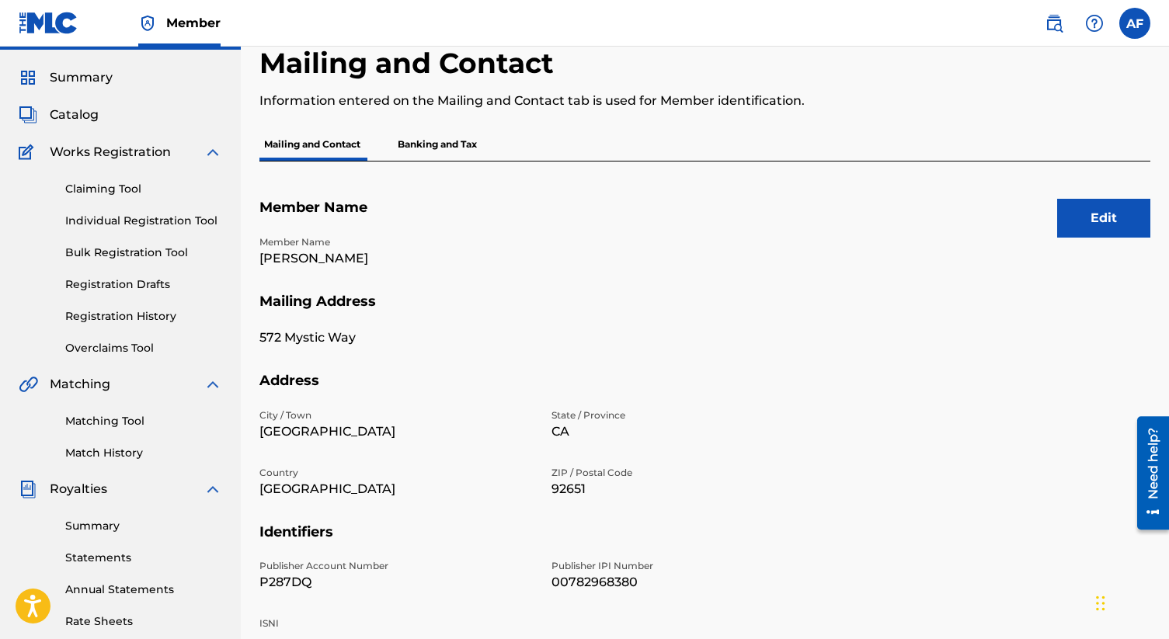
scroll to position [8, 0]
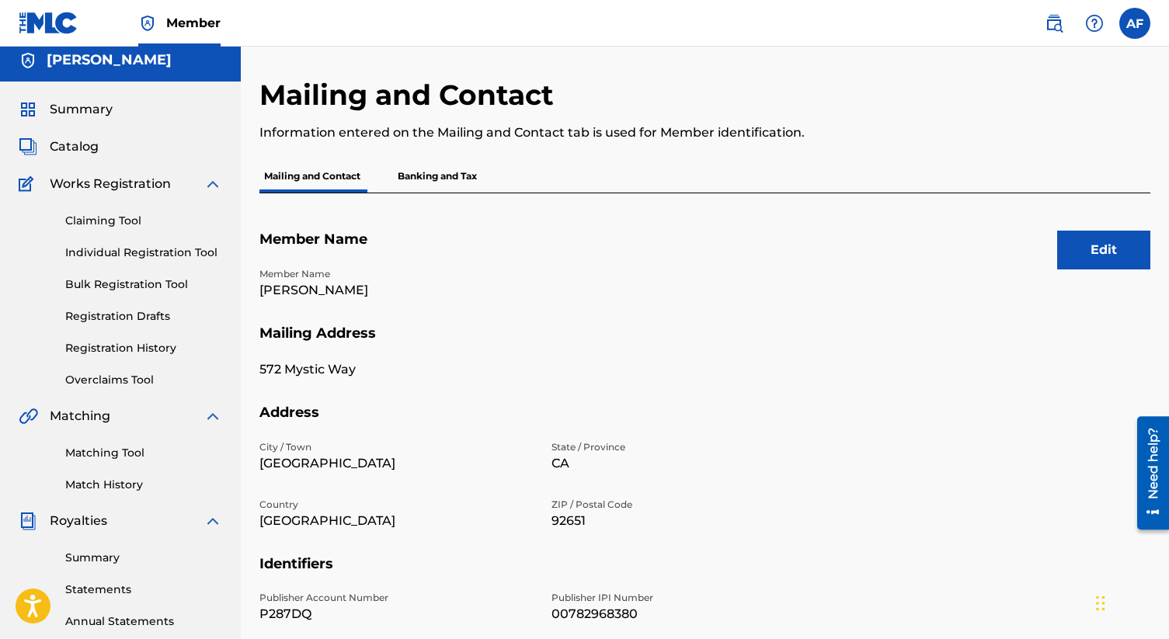
click at [123, 220] on link "Claiming Tool" at bounding box center [143, 221] width 157 height 16
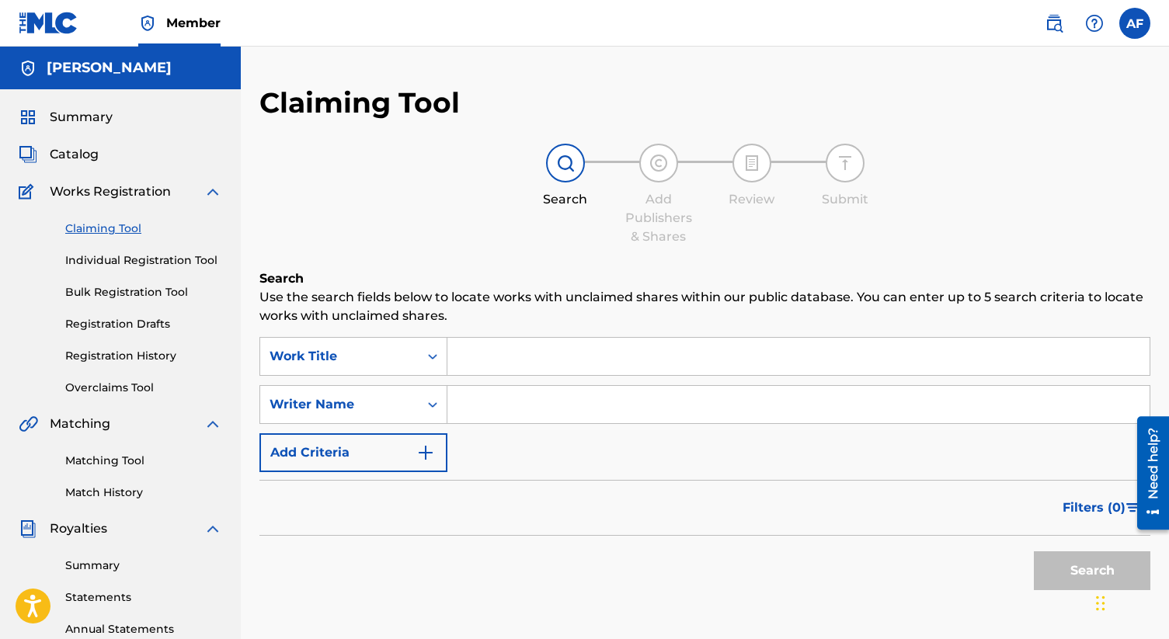
click at [527, 418] on input "Search Form" at bounding box center [798, 404] width 702 height 37
type input "[PERSON_NAME]"
click at [1062, 572] on button "Search" at bounding box center [1092, 570] width 117 height 39
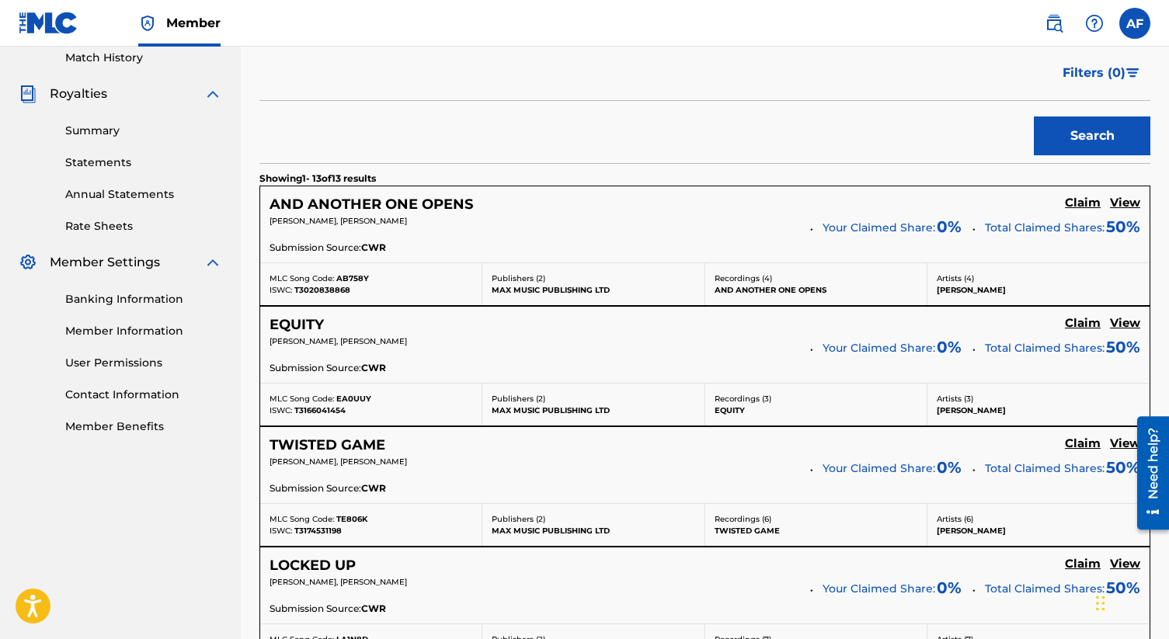
scroll to position [433, 0]
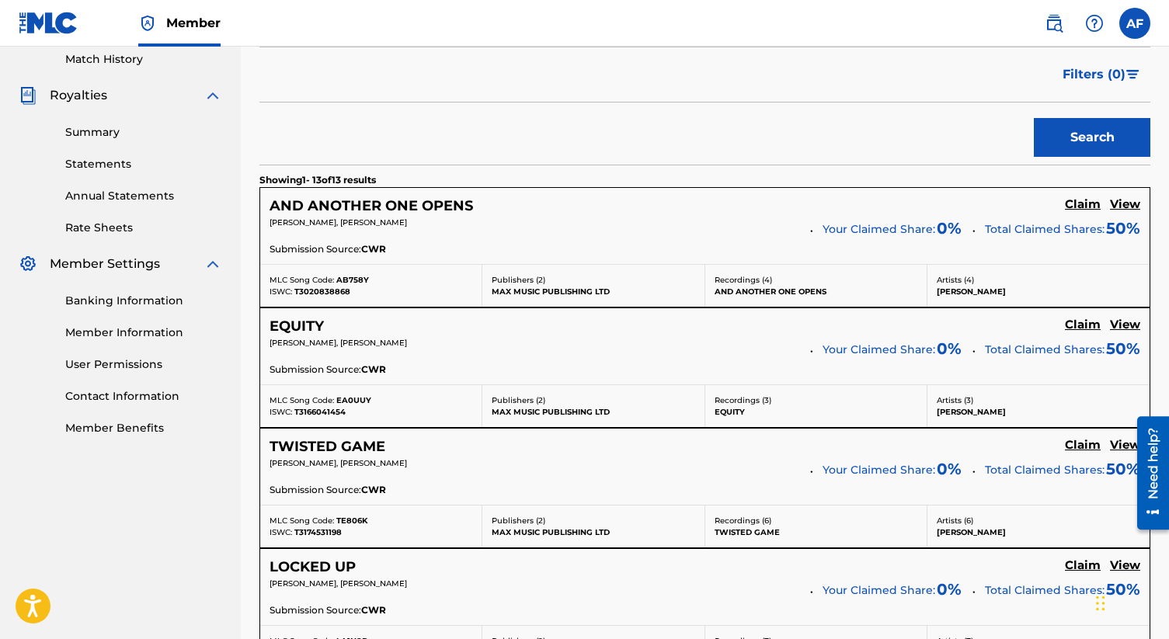
click at [1084, 208] on h5 "Claim" at bounding box center [1083, 204] width 36 height 15
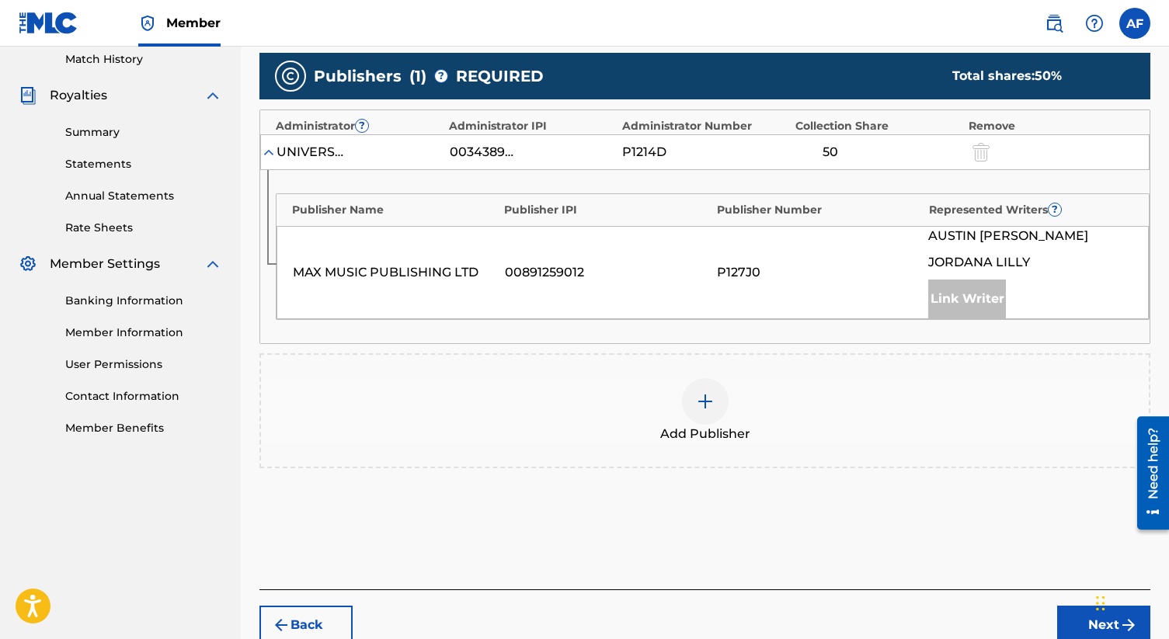
click at [974, 308] on div "Link Writer" at bounding box center [967, 299] width 78 height 39
click at [848, 419] on div "Add Publisher" at bounding box center [705, 410] width 888 height 65
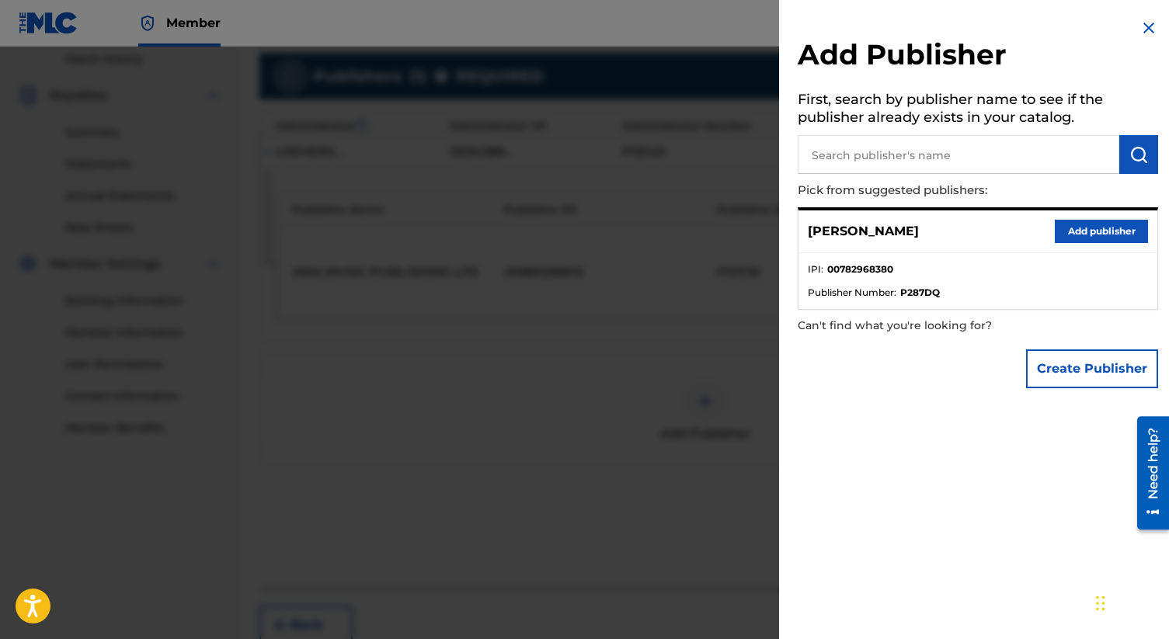
click at [1129, 234] on button "Add publisher" at bounding box center [1101, 231] width 93 height 23
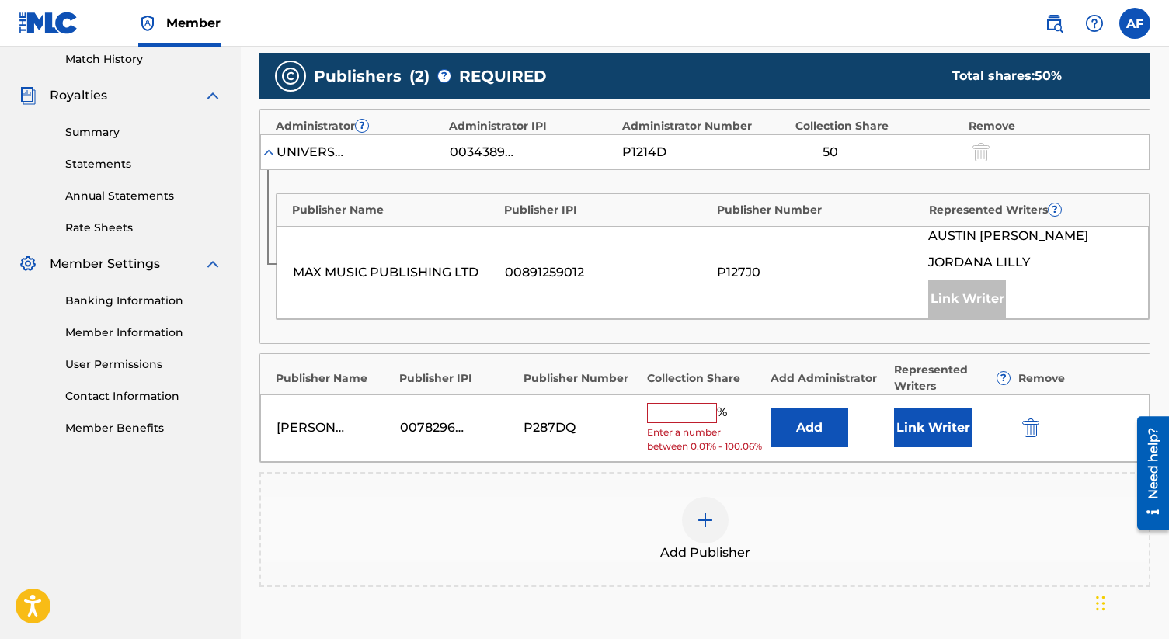
click at [677, 410] on input "text" at bounding box center [682, 413] width 70 height 20
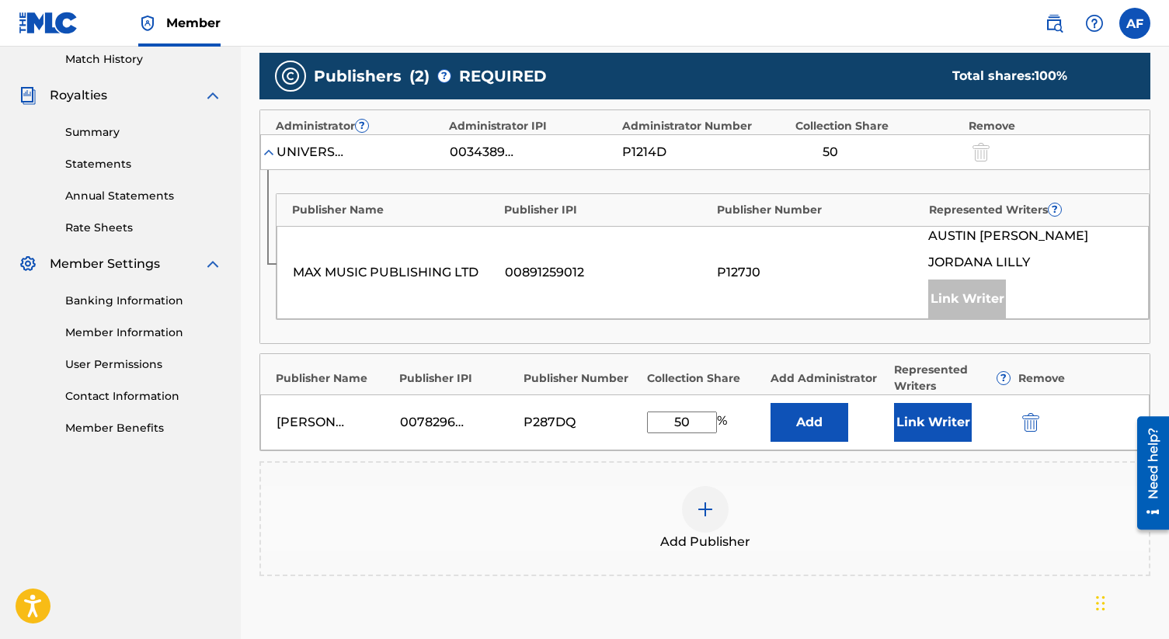
type input "50"
click at [958, 301] on div "Link Writer" at bounding box center [967, 299] width 78 height 39
click at [976, 293] on div "Link Writer" at bounding box center [967, 299] width 78 height 39
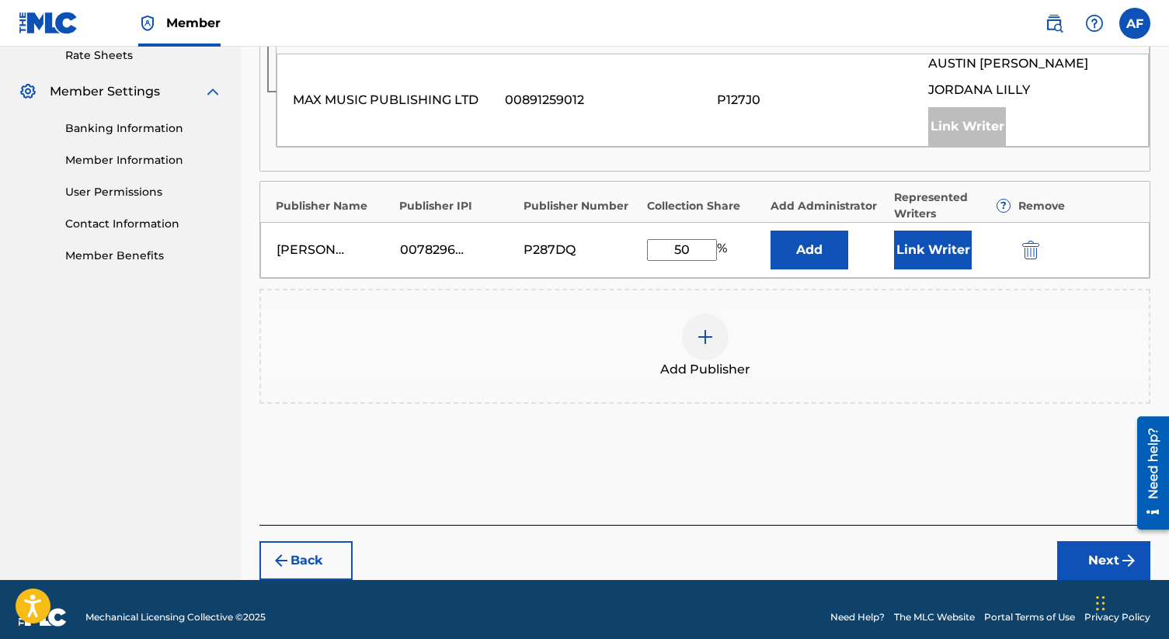
scroll to position [621, 0]
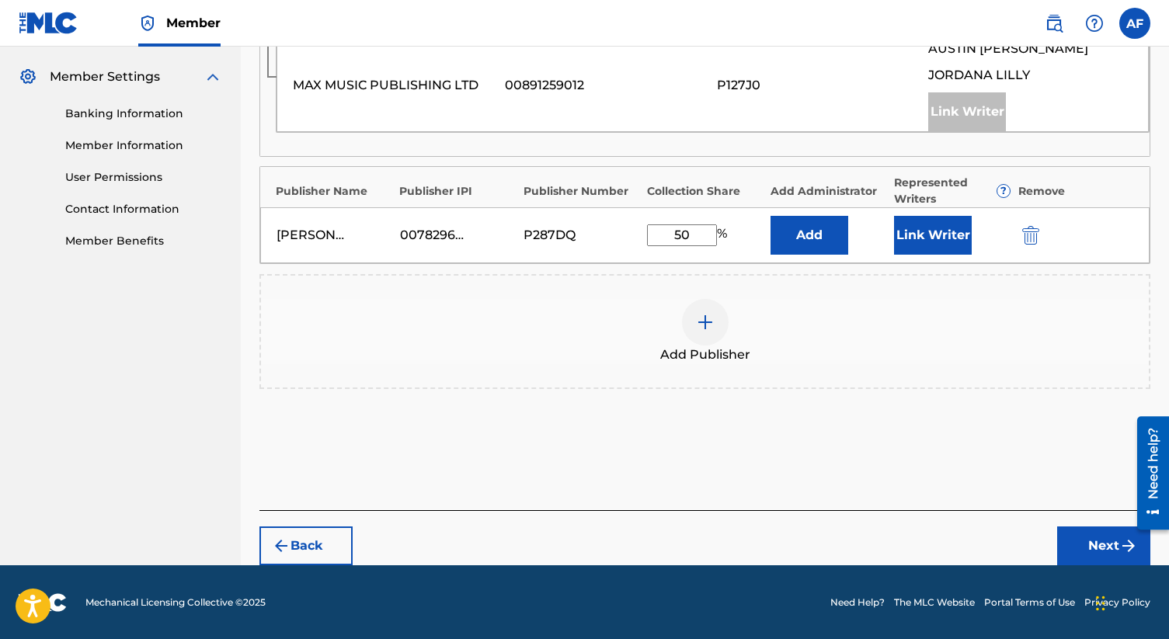
click at [283, 537] on img "submit" at bounding box center [281, 546] width 19 height 19
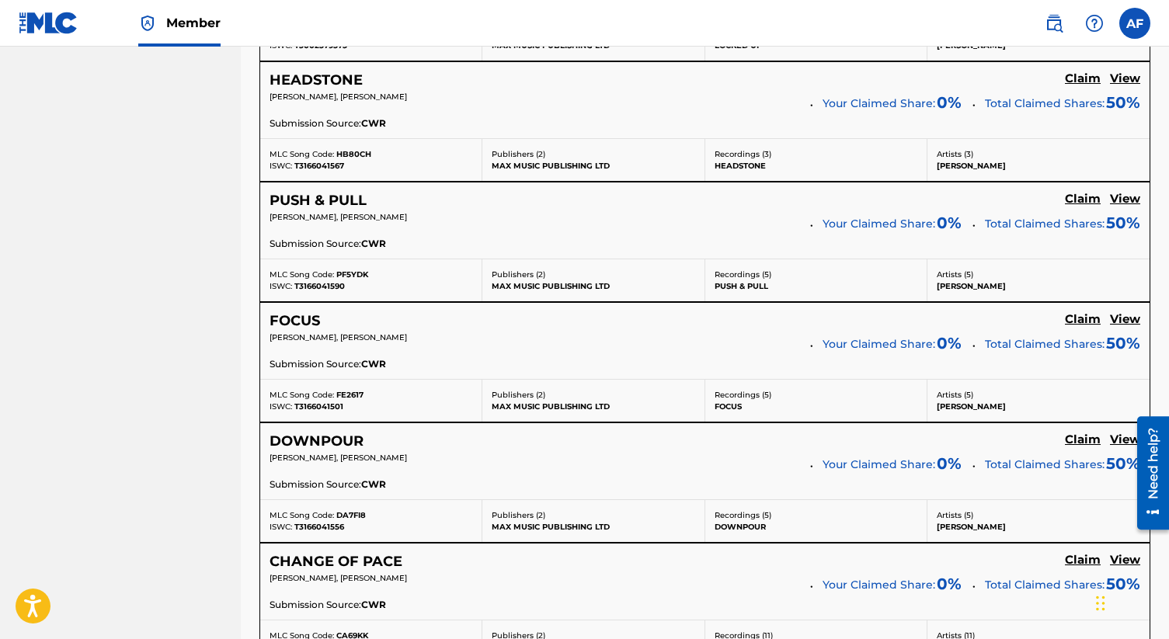
scroll to position [0, 0]
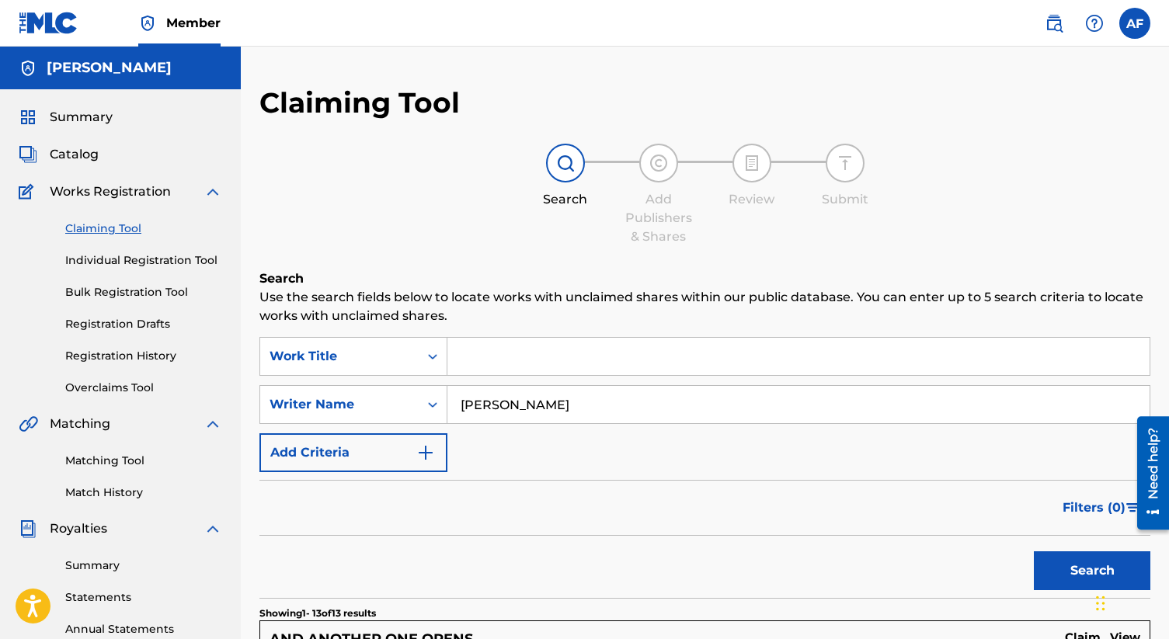
click at [562, 405] on input "[PERSON_NAME]" at bounding box center [798, 404] width 702 height 37
type input "grace korkunis"
click at [1034, 551] on button "Search" at bounding box center [1092, 570] width 117 height 39
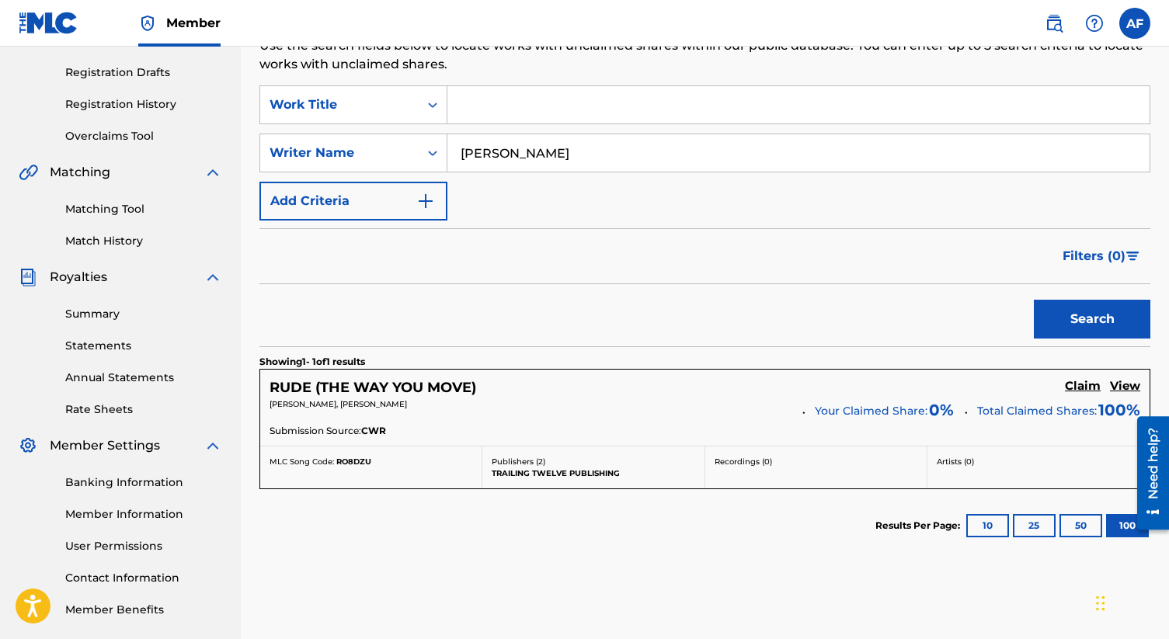
scroll to position [213, 0]
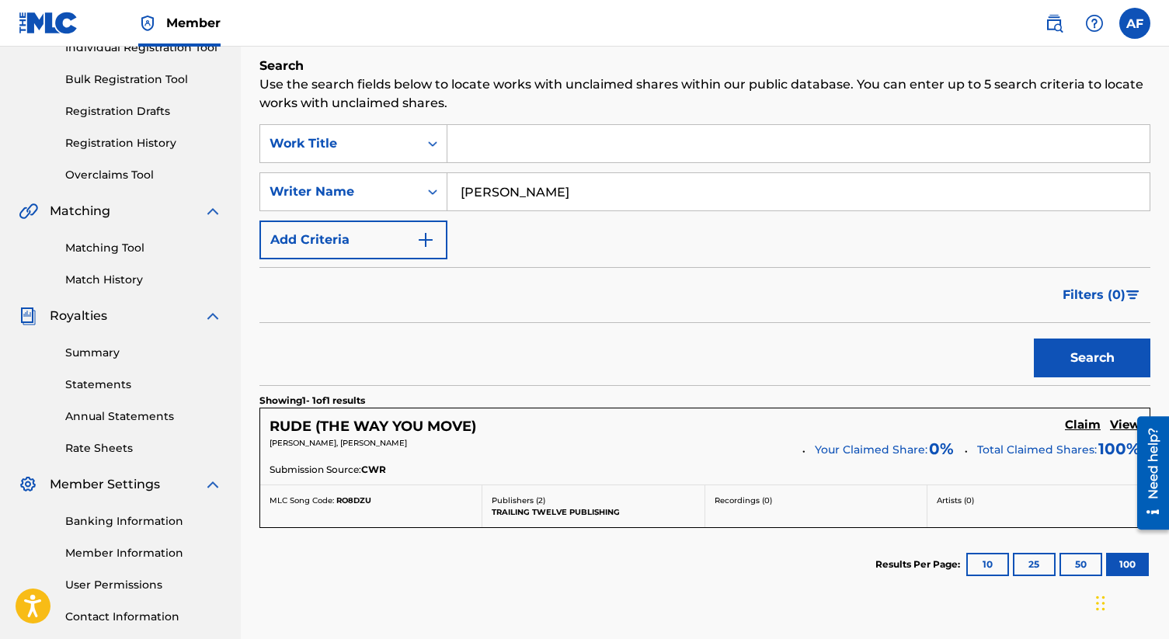
click at [549, 200] on input "grace korkunis" at bounding box center [798, 191] width 702 height 37
click at [367, 442] on span "[PERSON_NAME], [PERSON_NAME]" at bounding box center [338, 443] width 137 height 10
click at [367, 427] on h5 "RUDE (THE WAY YOU MOVE)" at bounding box center [373, 427] width 207 height 18
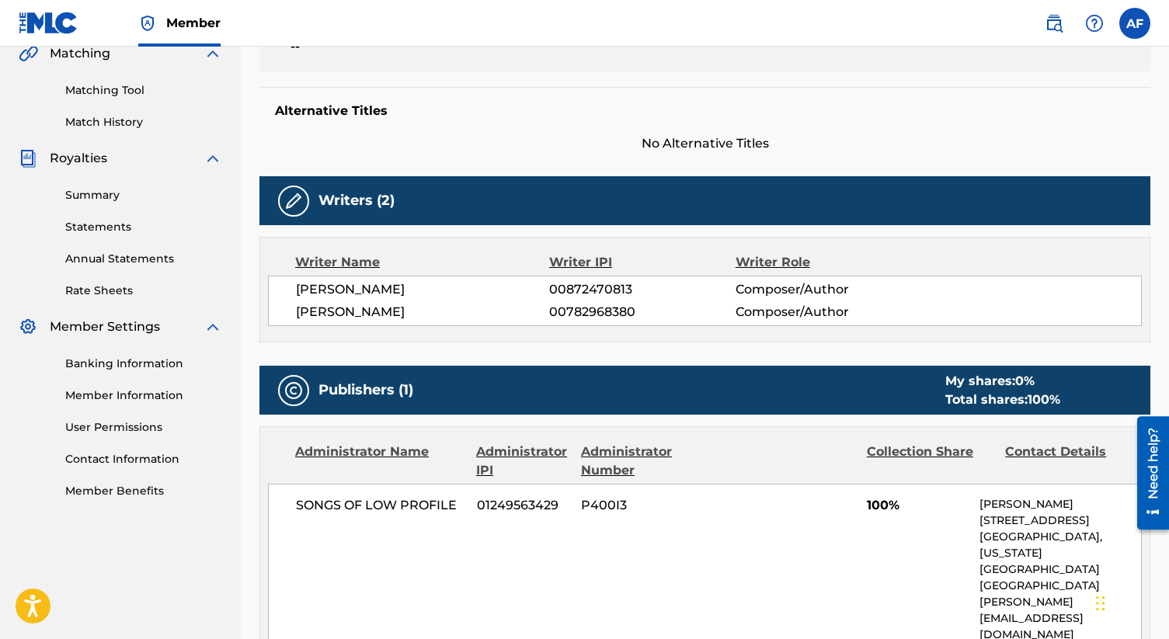
scroll to position [369, 0]
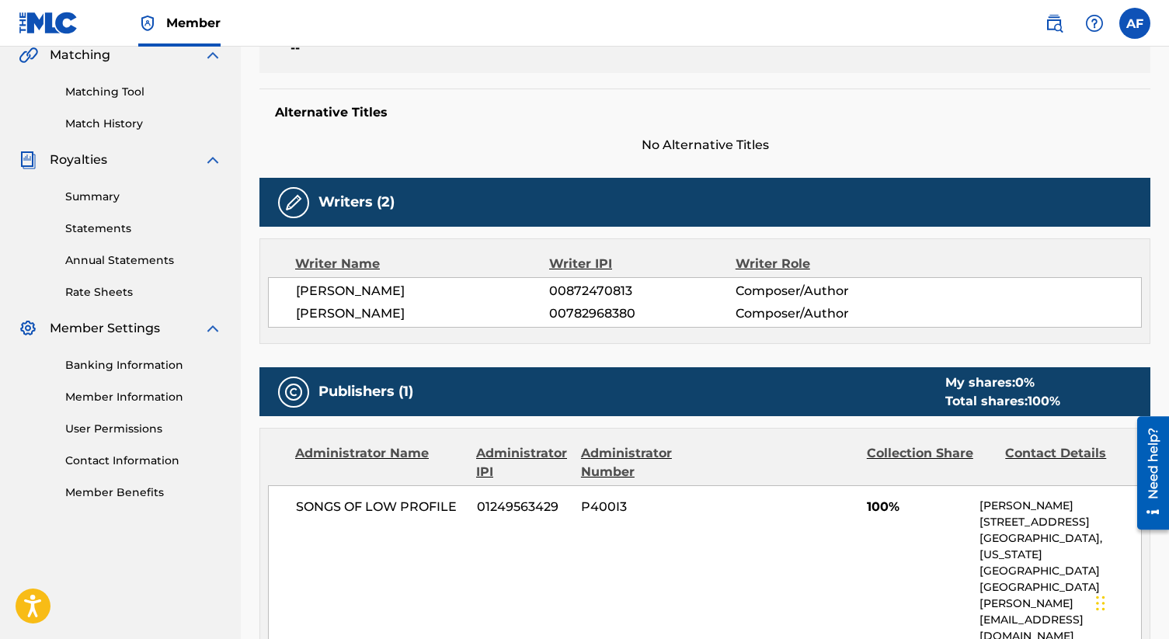
click at [589, 315] on span "00782968380" at bounding box center [642, 313] width 186 height 19
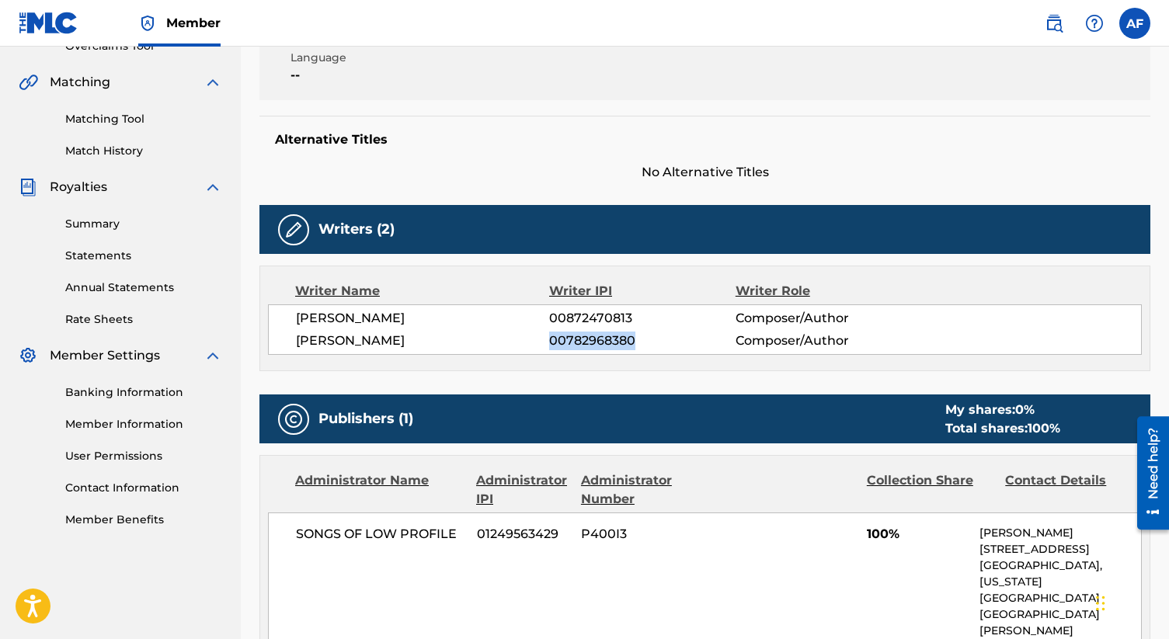
scroll to position [345, 0]
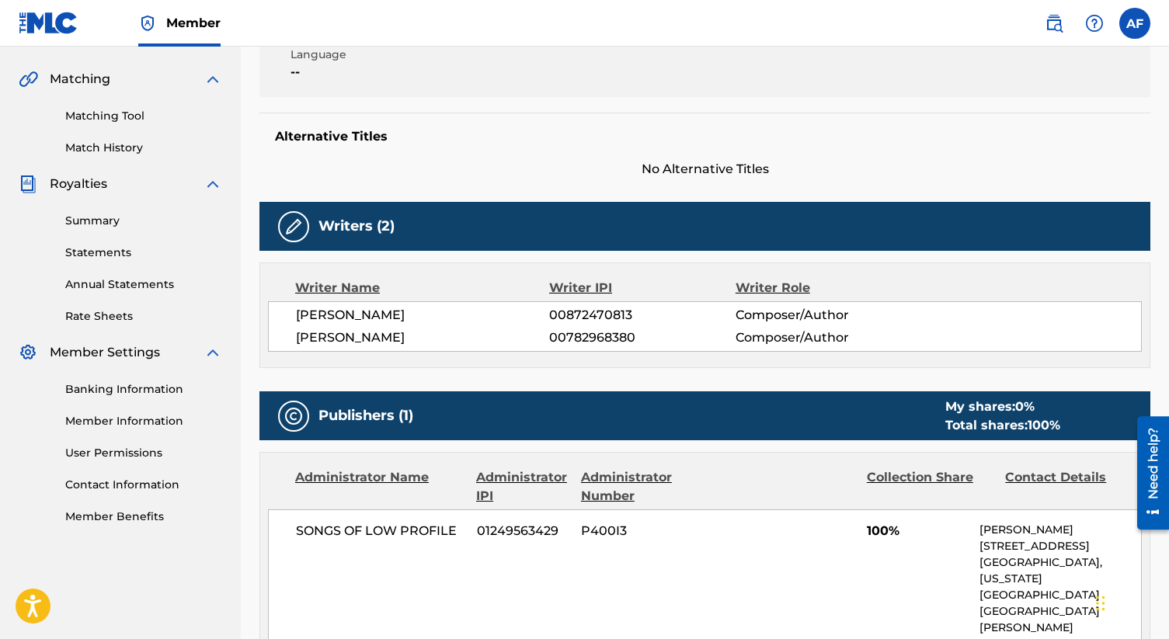
click at [566, 329] on span "00782968380" at bounding box center [642, 338] width 186 height 19
drag, startPoint x: 567, startPoint y: 338, endPoint x: 668, endPoint y: 339, distance: 101.0
click at [668, 339] on span "00782968380" at bounding box center [642, 338] width 186 height 19
copy div "782968380"
click at [584, 335] on span "00782968380" at bounding box center [642, 338] width 186 height 19
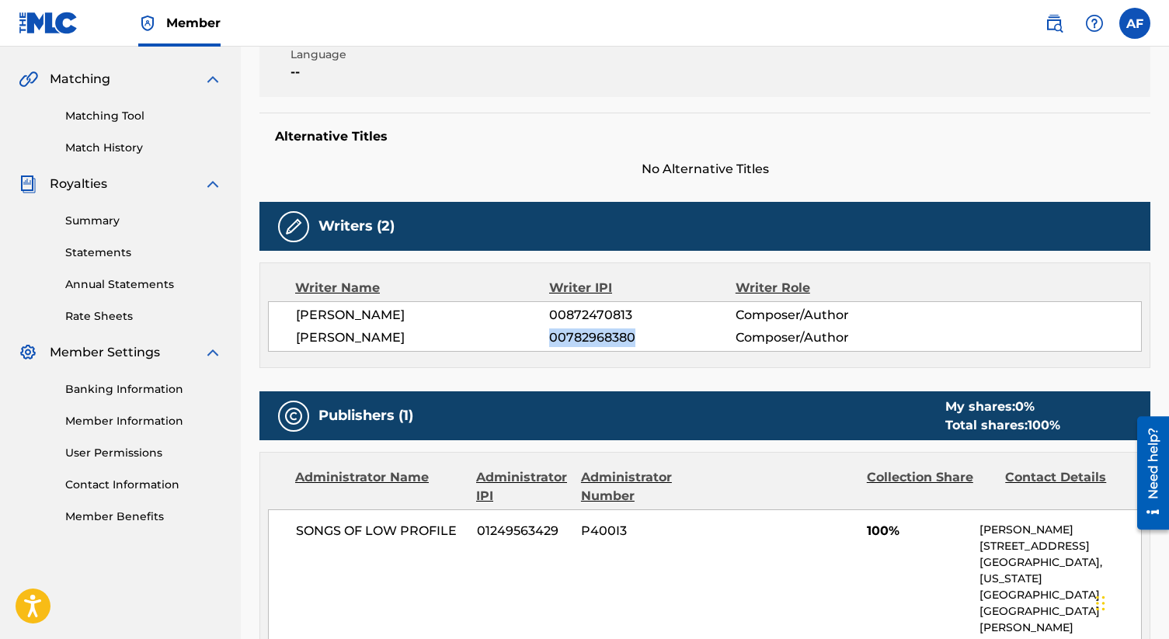
click at [584, 335] on span "00782968380" at bounding box center [642, 338] width 186 height 19
copy span "00782968380"
click at [117, 226] on link "Summary" at bounding box center [143, 221] width 157 height 16
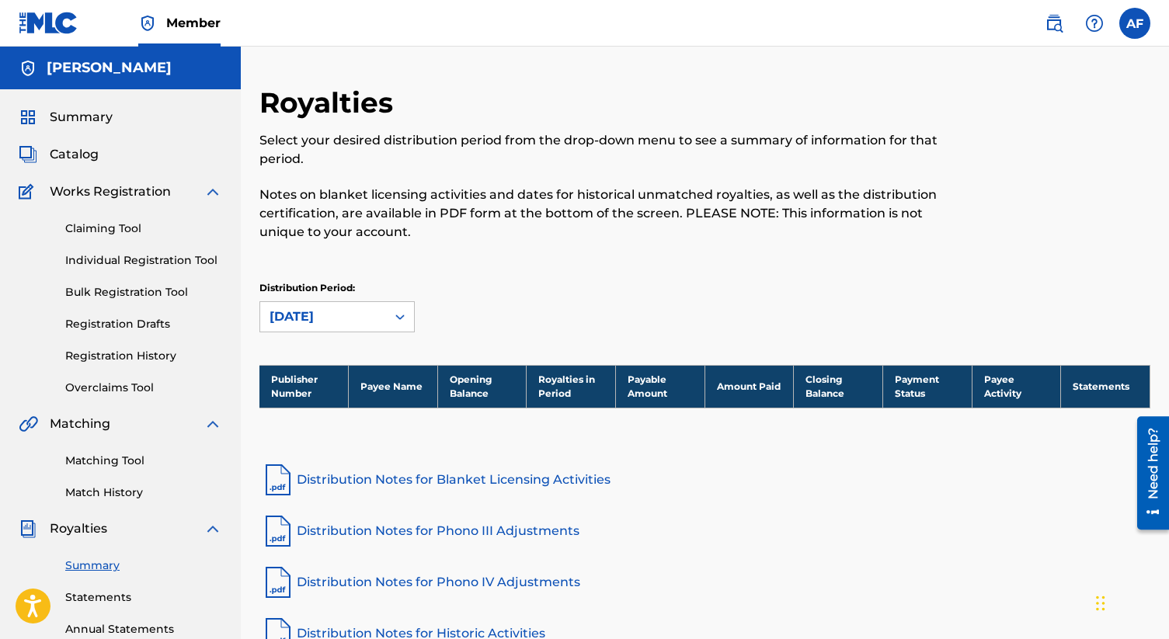
click at [109, 231] on link "Claiming Tool" at bounding box center [143, 229] width 157 height 16
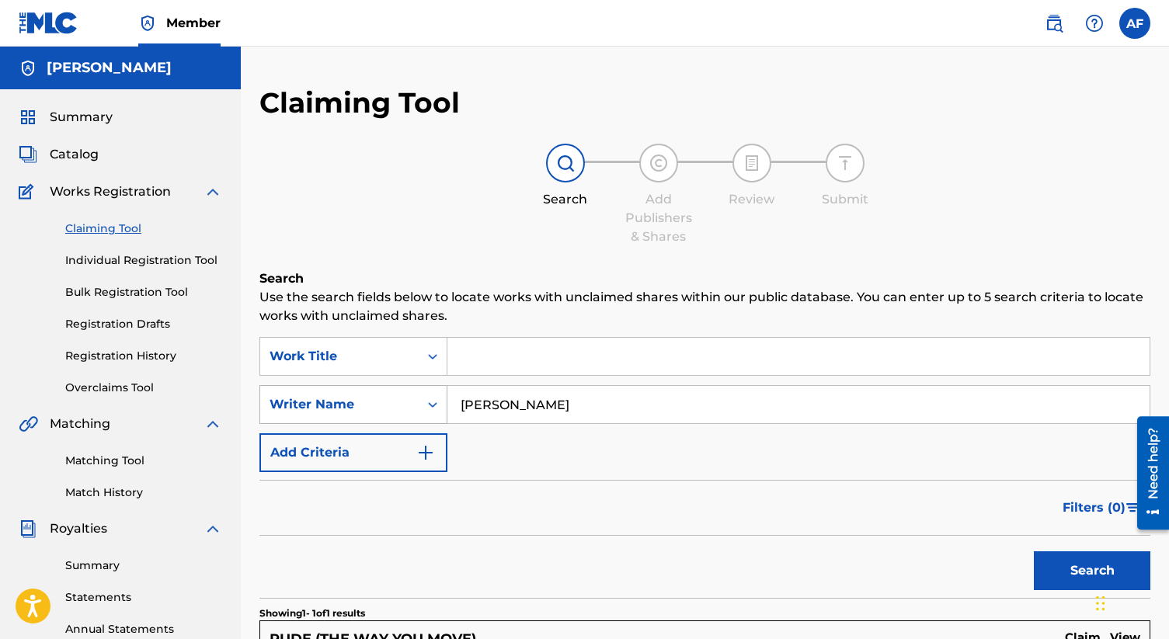
scroll to position [19, 0]
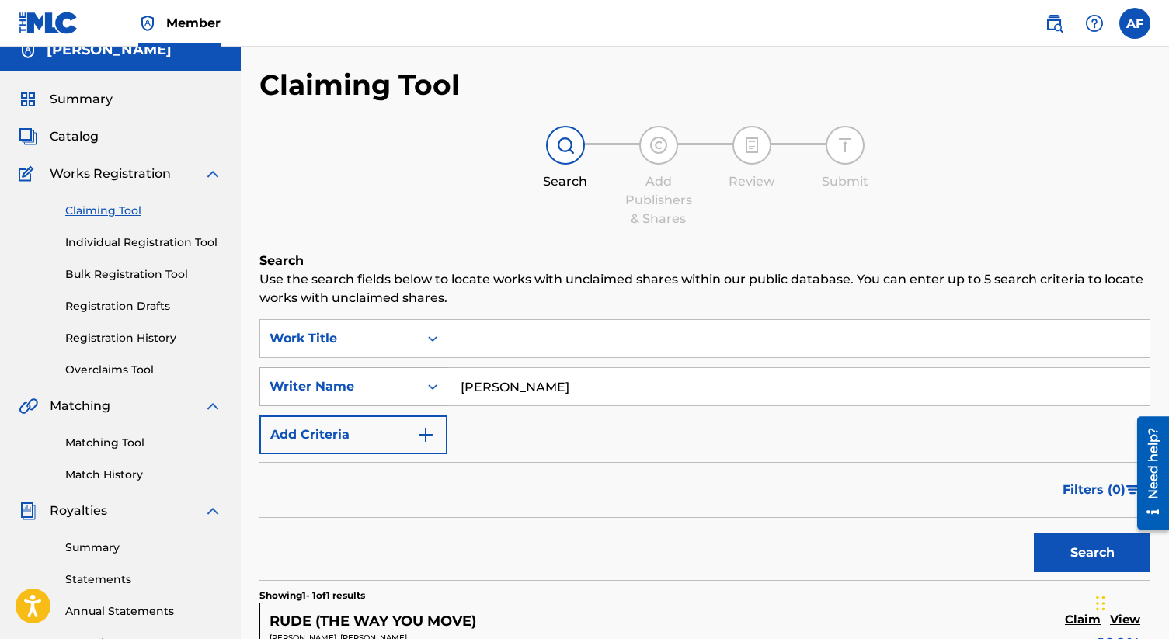
click at [413, 401] on div "Writer Name" at bounding box center [339, 387] width 158 height 30
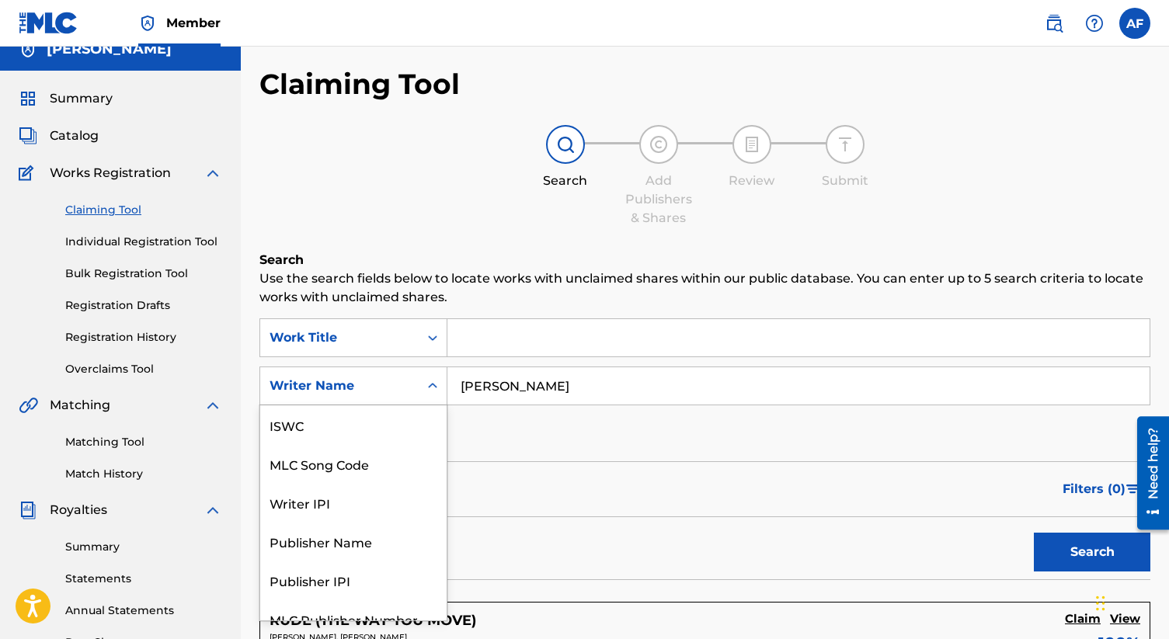
scroll to position [39, 0]
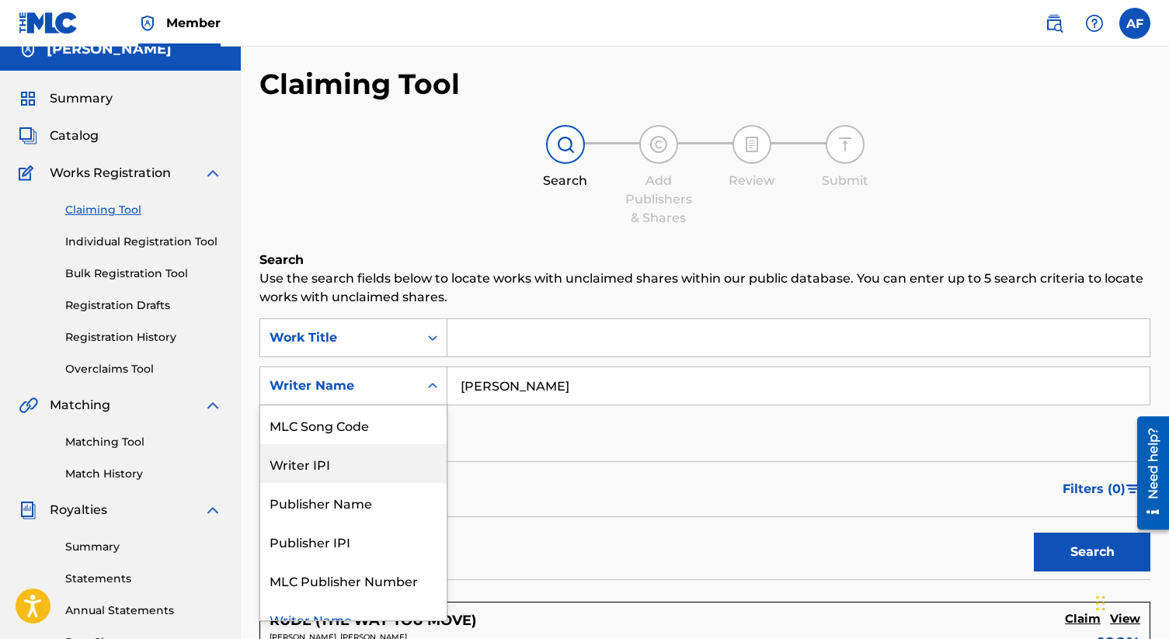
click at [372, 466] on div "Writer IPI" at bounding box center [353, 463] width 186 height 39
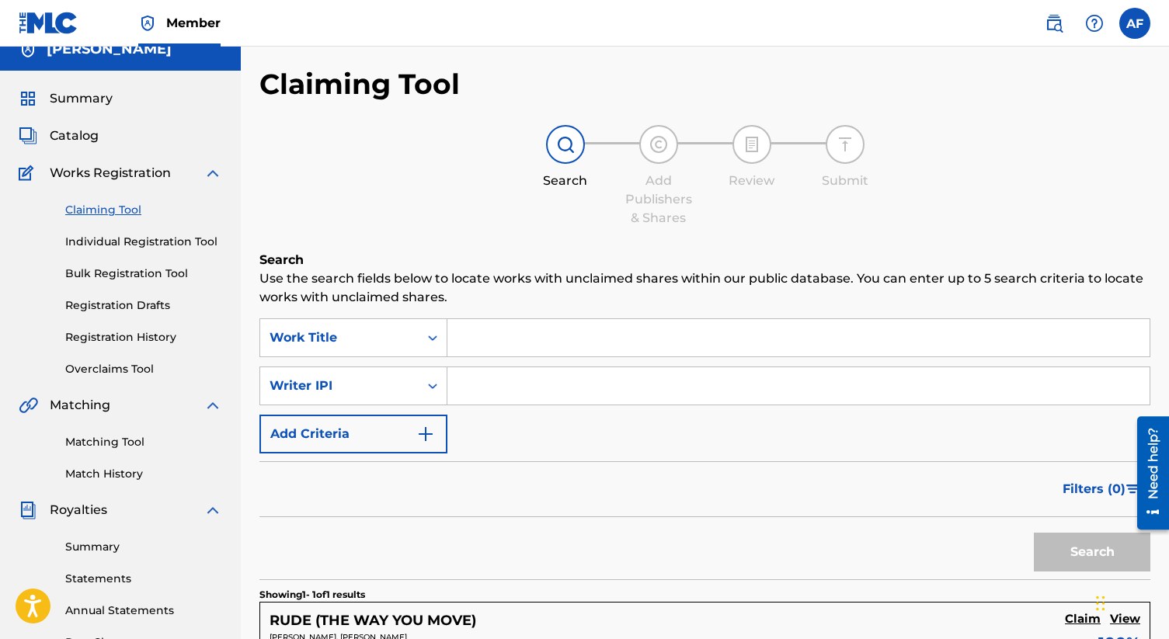
click at [532, 380] on input "Search Form" at bounding box center [798, 385] width 702 height 37
paste input "00782968380"
type input "00782968380"
click at [1071, 544] on button "Search" at bounding box center [1092, 552] width 117 height 39
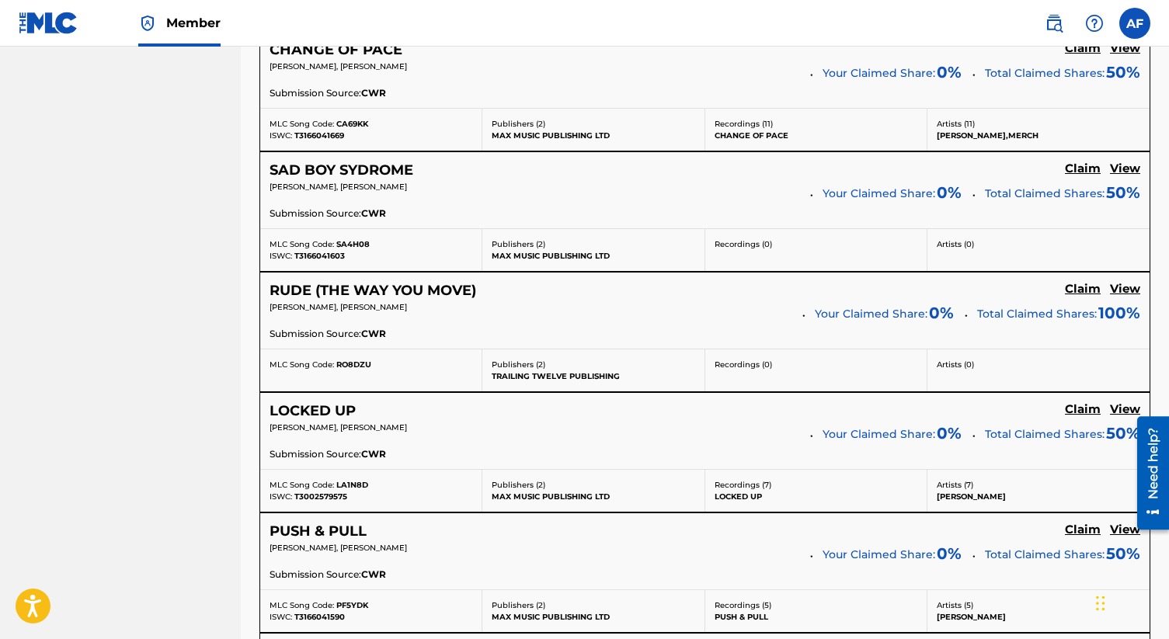
scroll to position [1772, 0]
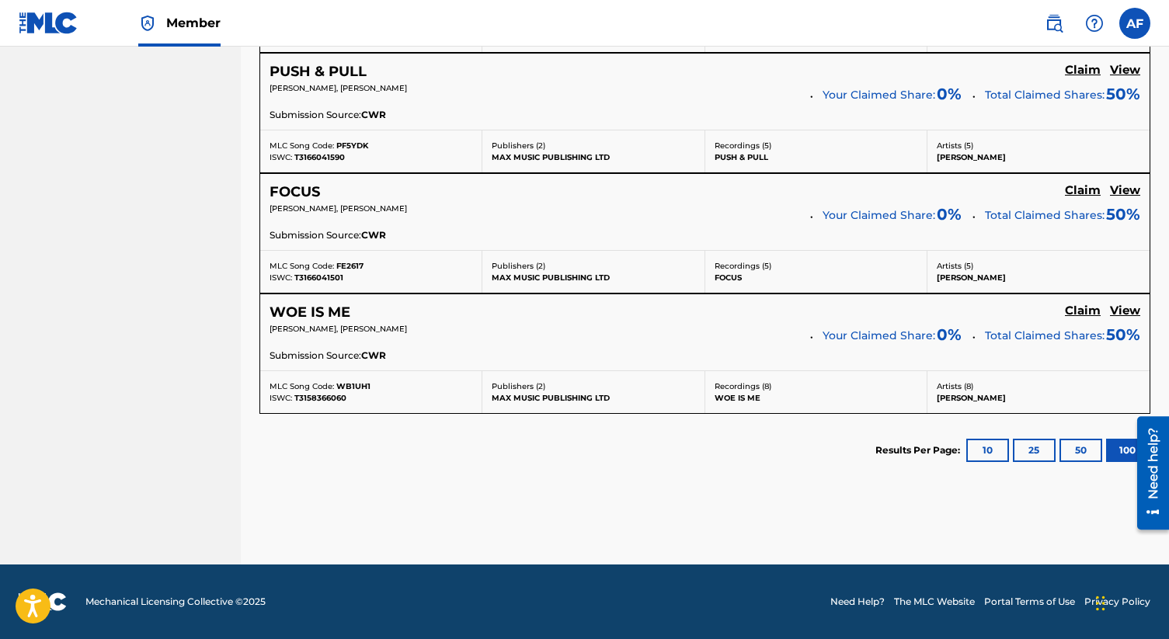
click at [1073, 446] on button "50" at bounding box center [1080, 450] width 43 height 23
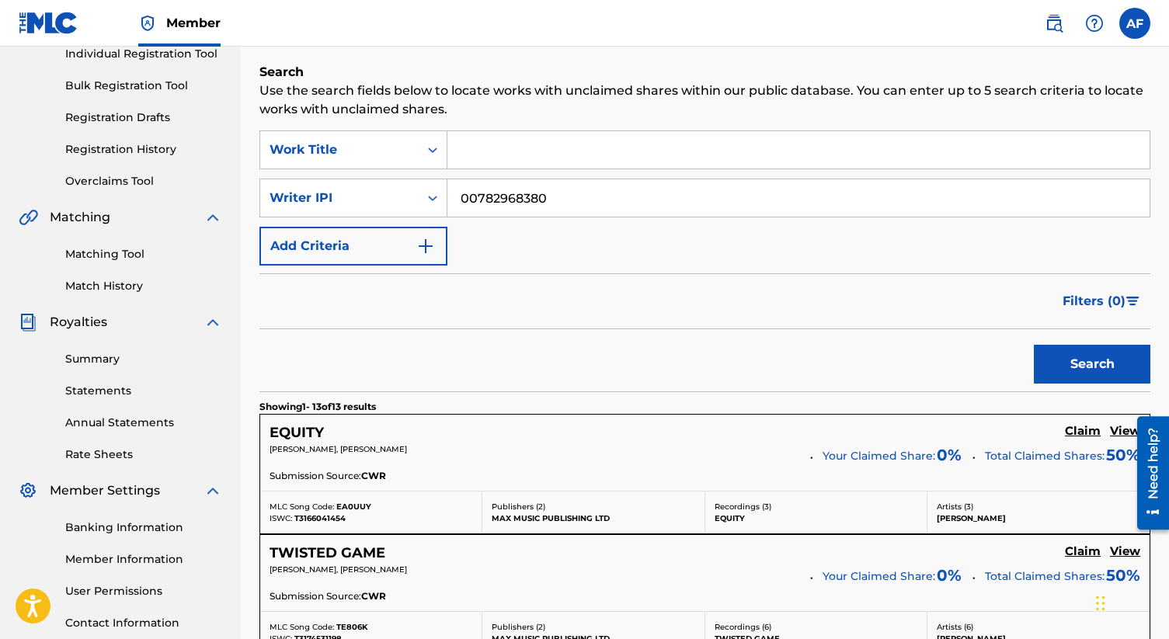
scroll to position [207, 0]
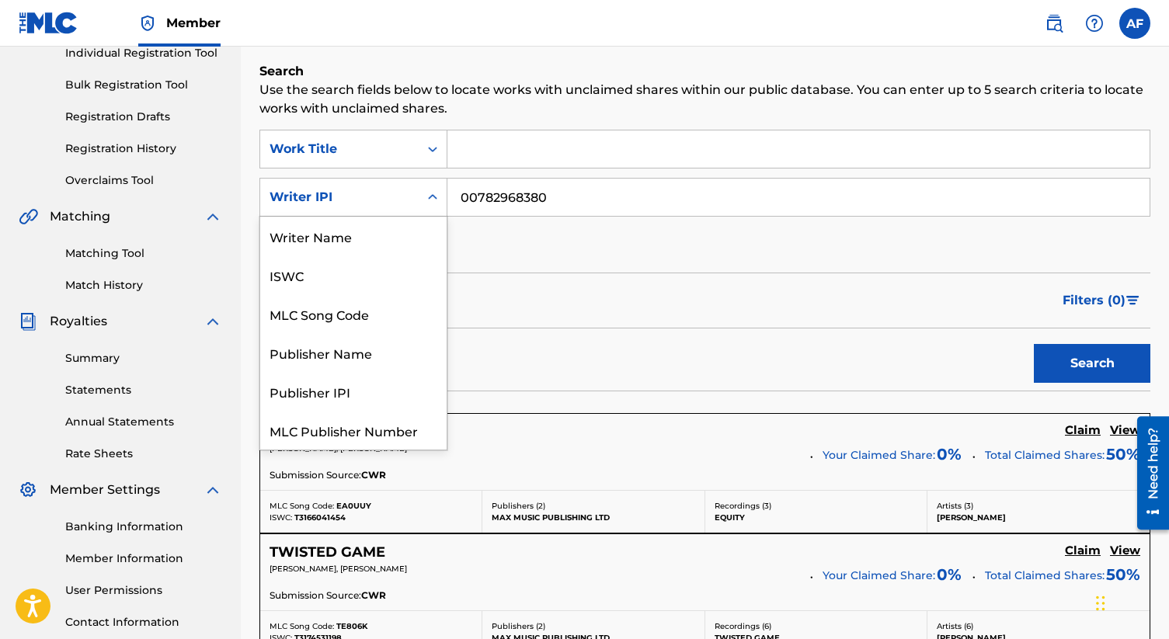
click at [419, 199] on div "Search Form" at bounding box center [433, 197] width 28 height 28
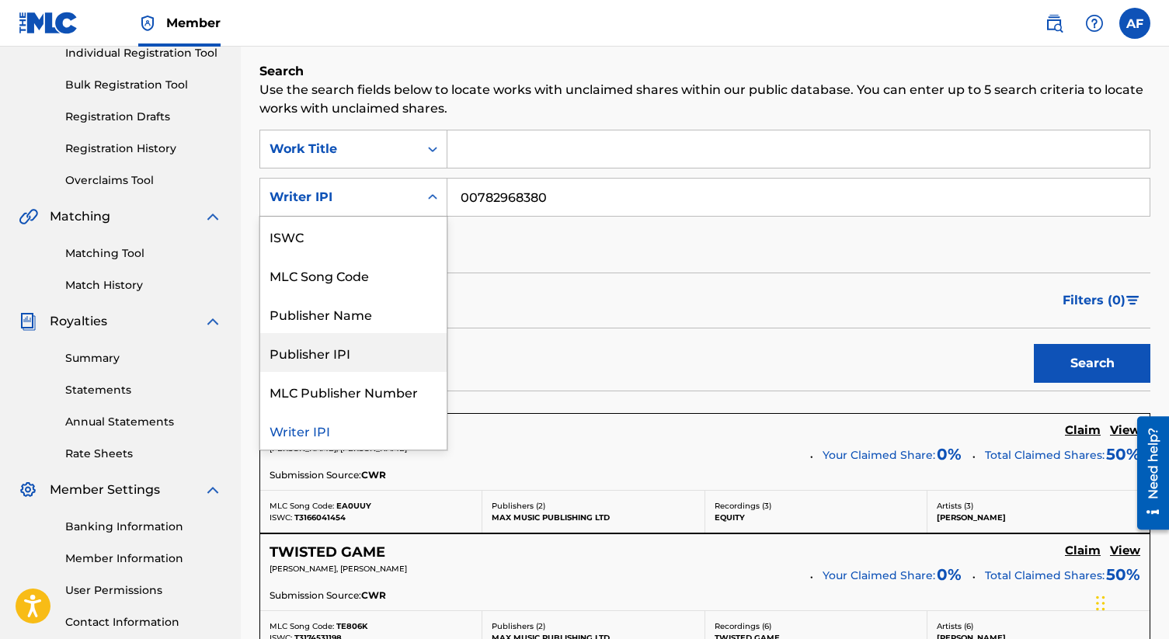
scroll to position [0, 0]
click at [371, 360] on div "Publisher Name" at bounding box center [353, 352] width 186 height 39
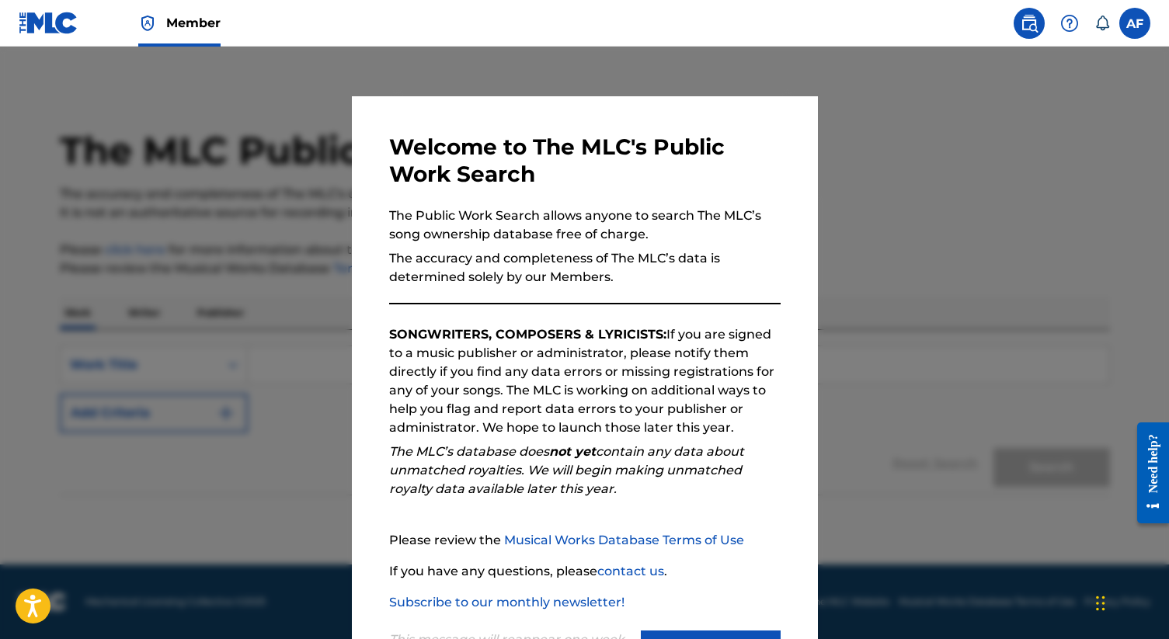
scroll to position [71, 0]
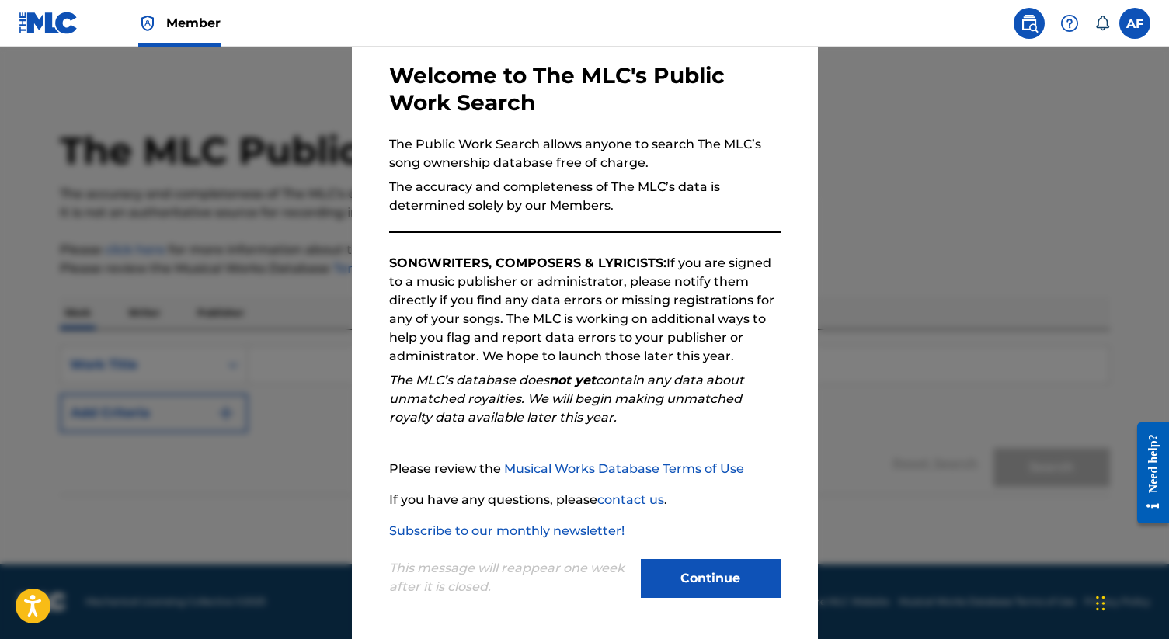
click at [717, 586] on button "Continue" at bounding box center [711, 578] width 140 height 39
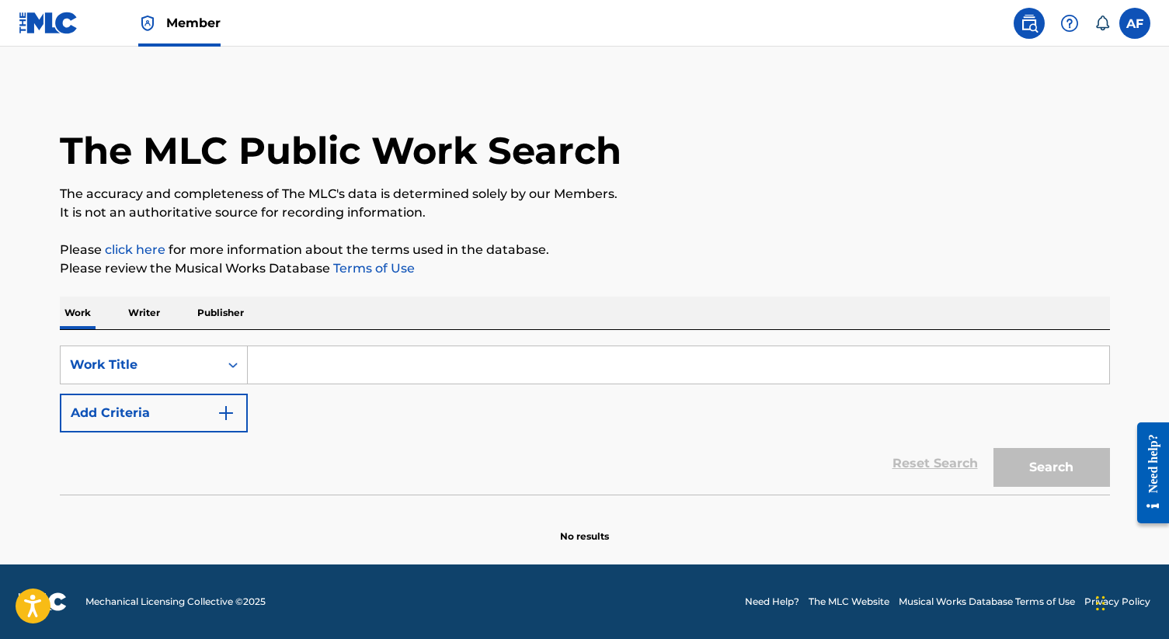
click at [490, 378] on input "Search Form" at bounding box center [678, 364] width 861 height 37
type input "jynjo"
click at [993, 448] on button "Search" at bounding box center [1051, 467] width 117 height 39
click at [199, 376] on div "Work Title" at bounding box center [140, 365] width 158 height 30
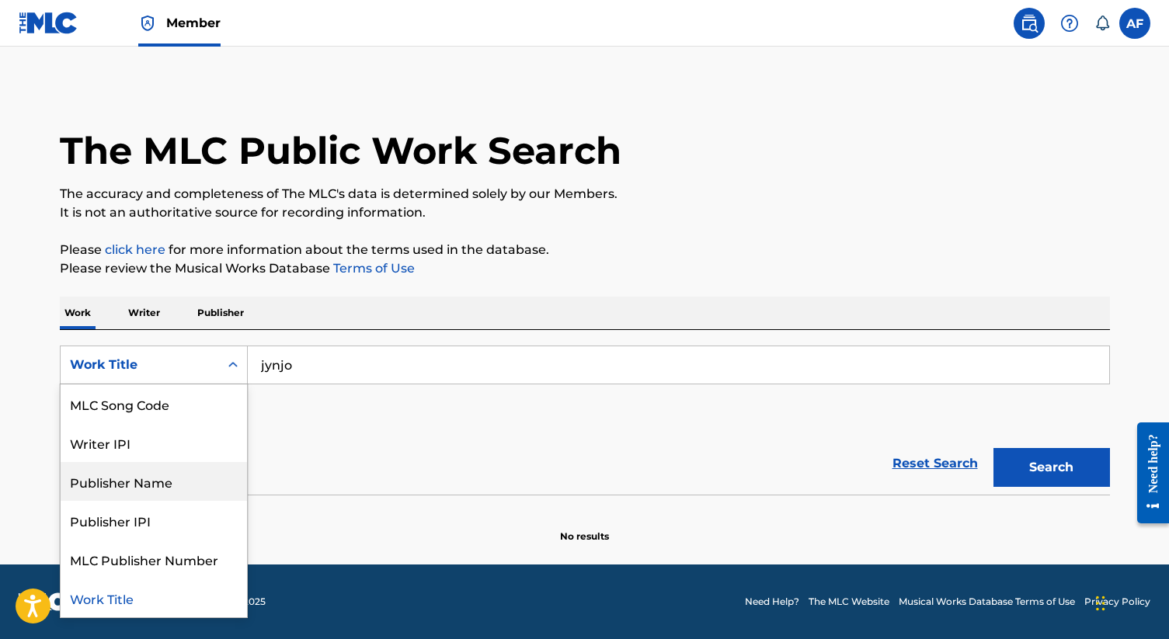
scroll to position [0, 0]
click at [170, 483] on div "MLC Song Code" at bounding box center [154, 481] width 186 height 39
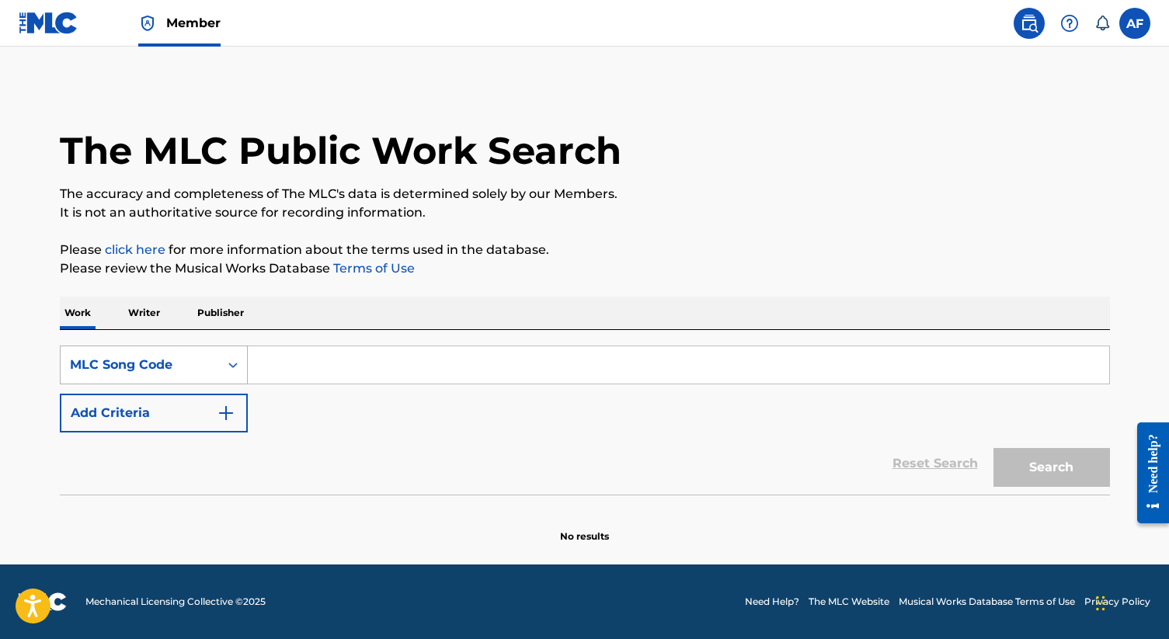
click at [220, 367] on div "Search Form" at bounding box center [233, 365] width 28 height 28
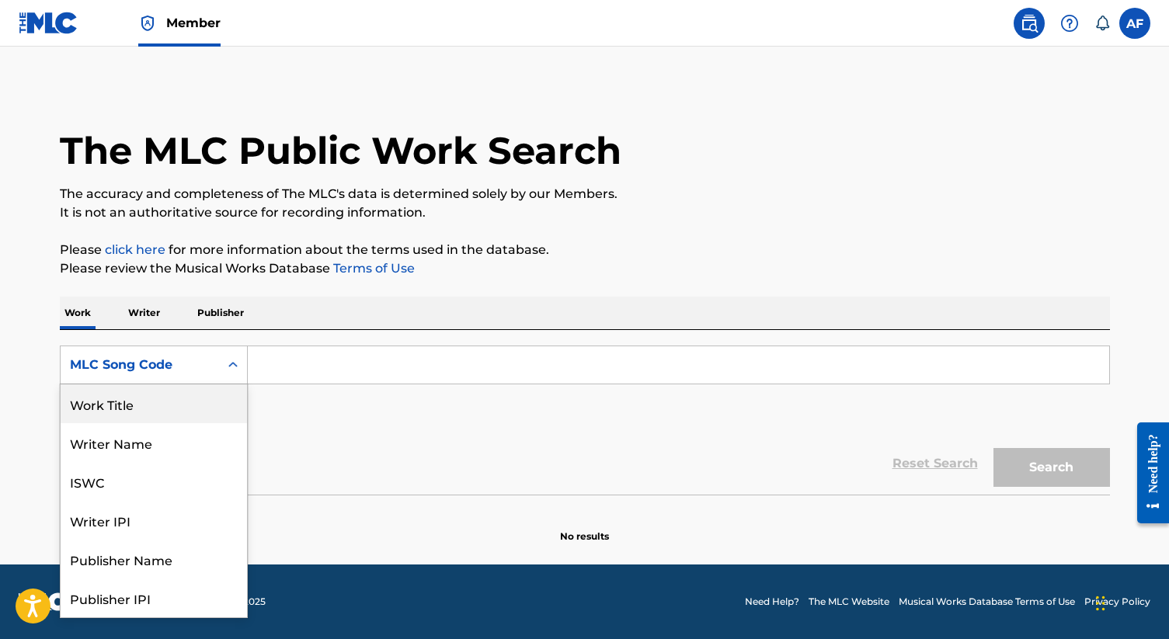
click at [156, 419] on div "Work Title" at bounding box center [154, 403] width 186 height 39
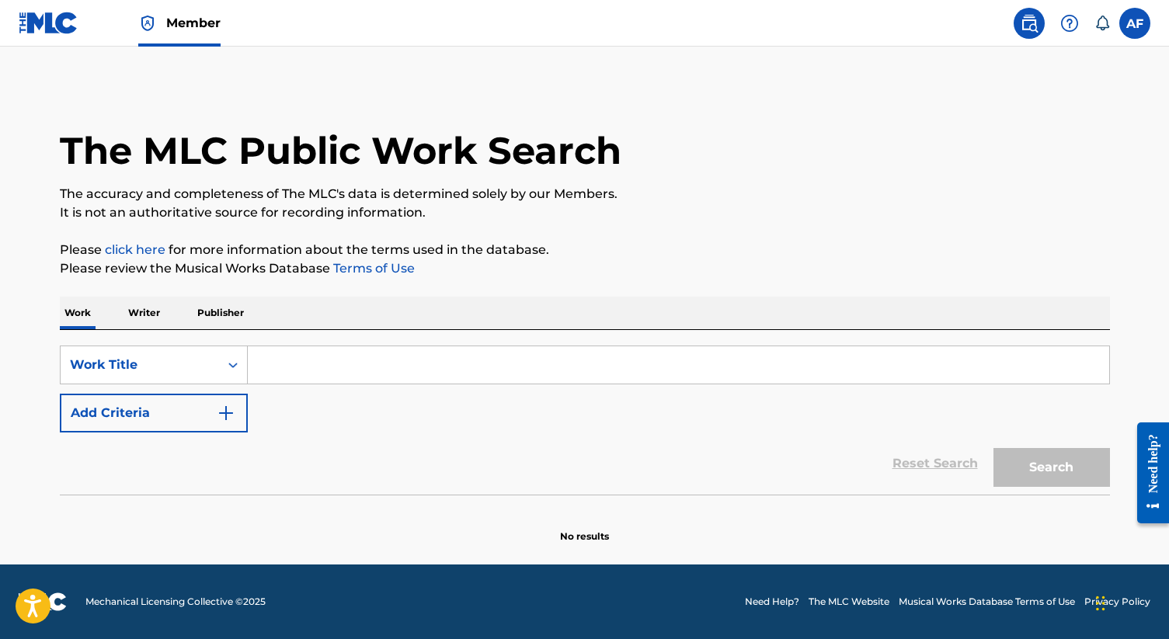
click at [284, 358] on input "Search Form" at bounding box center [678, 364] width 861 height 37
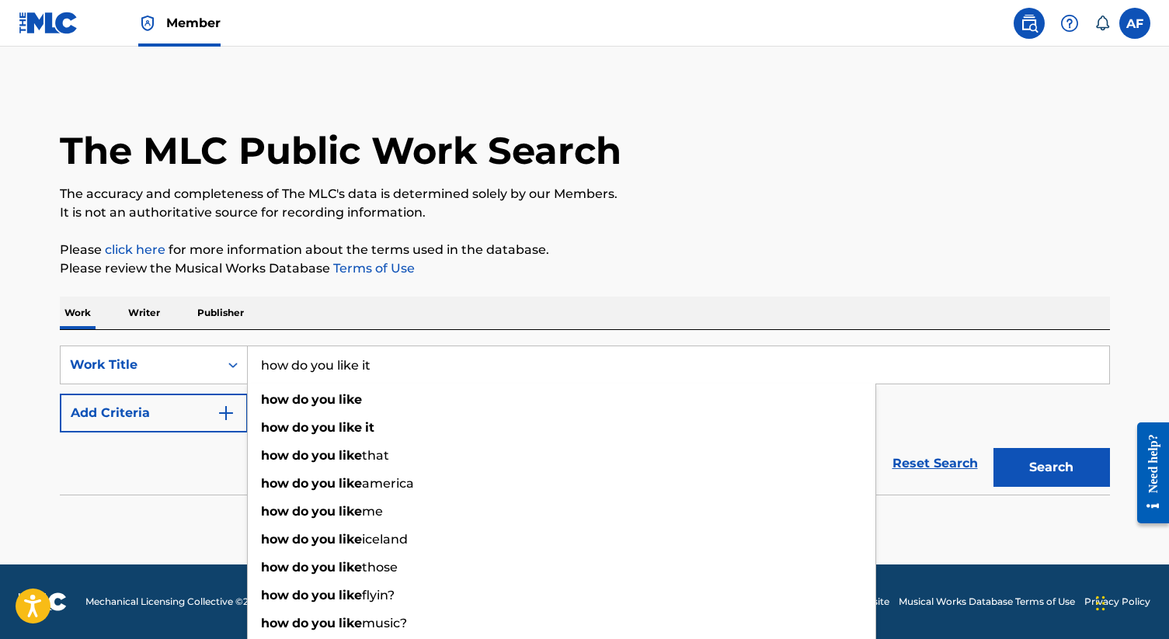
click at [993, 448] on button "Search" at bounding box center [1051, 467] width 117 height 39
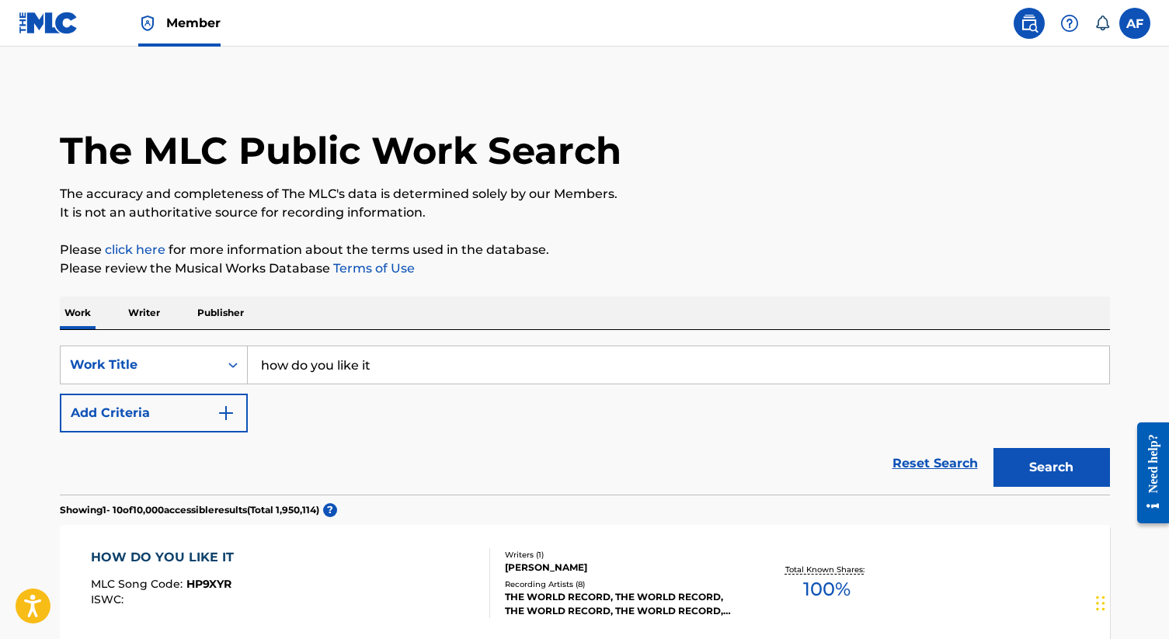
click at [671, 216] on p "It is not an authoritative source for recording information." at bounding box center [585, 213] width 1050 height 19
click at [348, 375] on input "how do you like it" at bounding box center [678, 364] width 861 height 37
type input "[PERSON_NAME]"
click at [195, 368] on div "Work Title" at bounding box center [140, 365] width 140 height 19
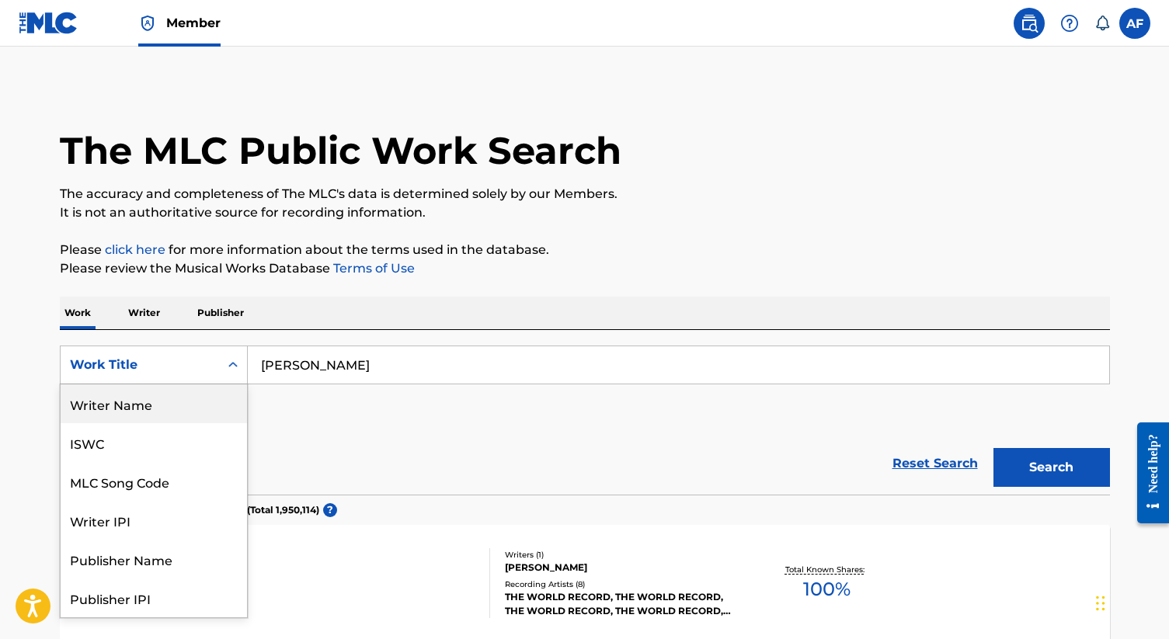
click at [165, 411] on div "Writer Name" at bounding box center [154, 403] width 186 height 39
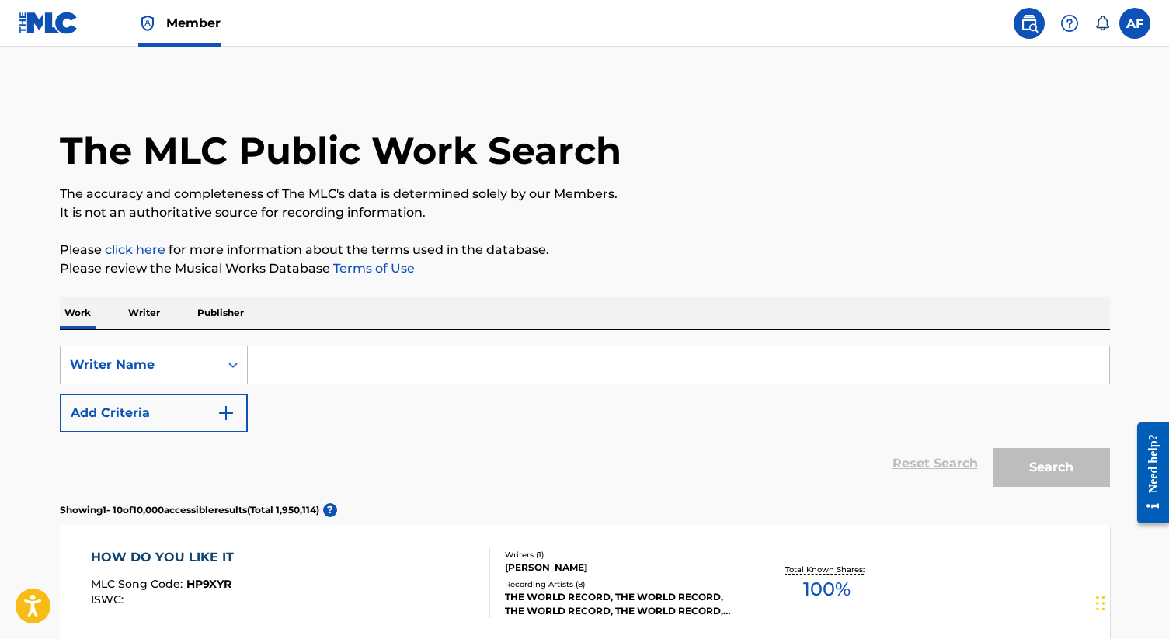
click at [666, 378] on input "Search Form" at bounding box center [678, 364] width 861 height 37
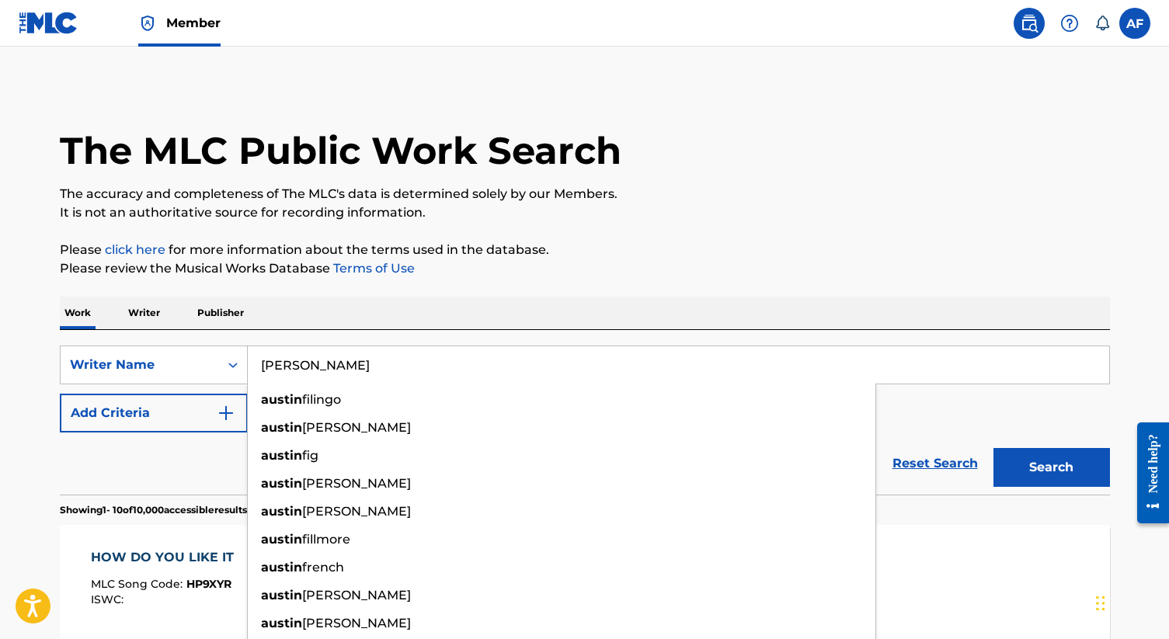
type input "[PERSON_NAME]"
click at [993, 448] on button "Search" at bounding box center [1051, 467] width 117 height 39
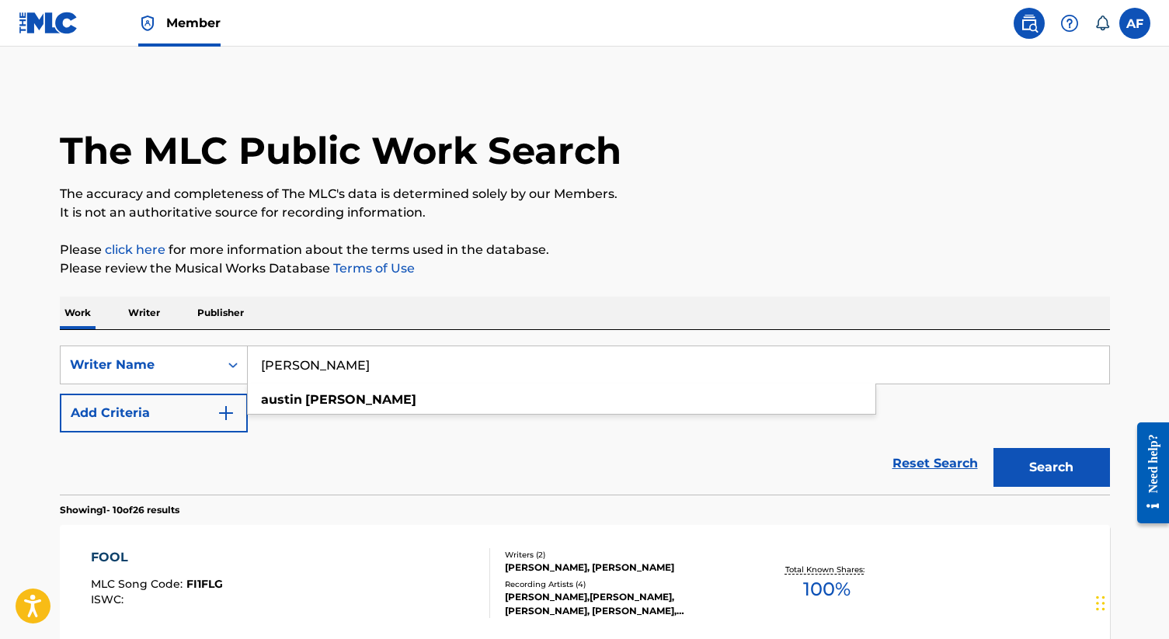
click at [757, 256] on p "Please click here for more information about the terms used in the database." at bounding box center [585, 250] width 1050 height 19
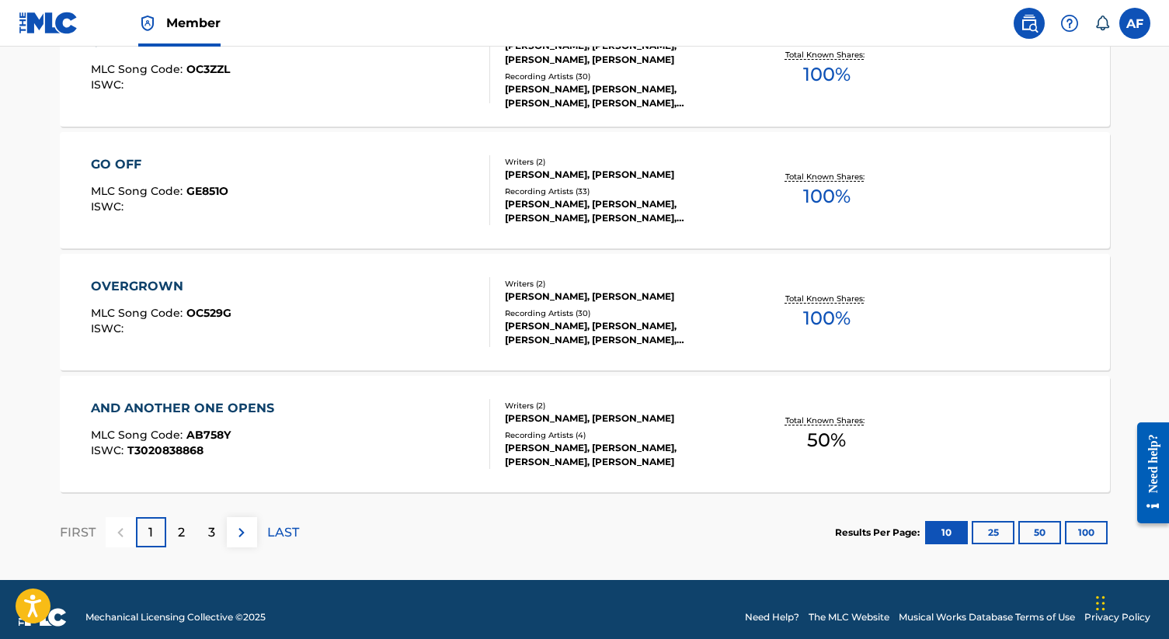
scroll to position [1262, 0]
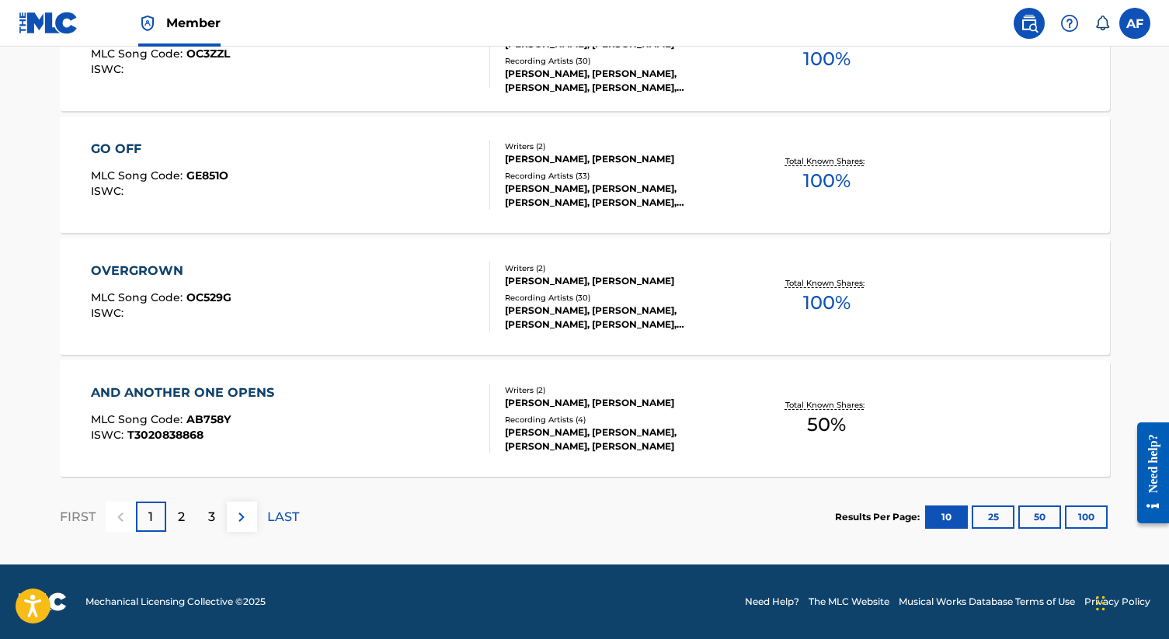
click at [1051, 517] on button "50" at bounding box center [1039, 517] width 43 height 23
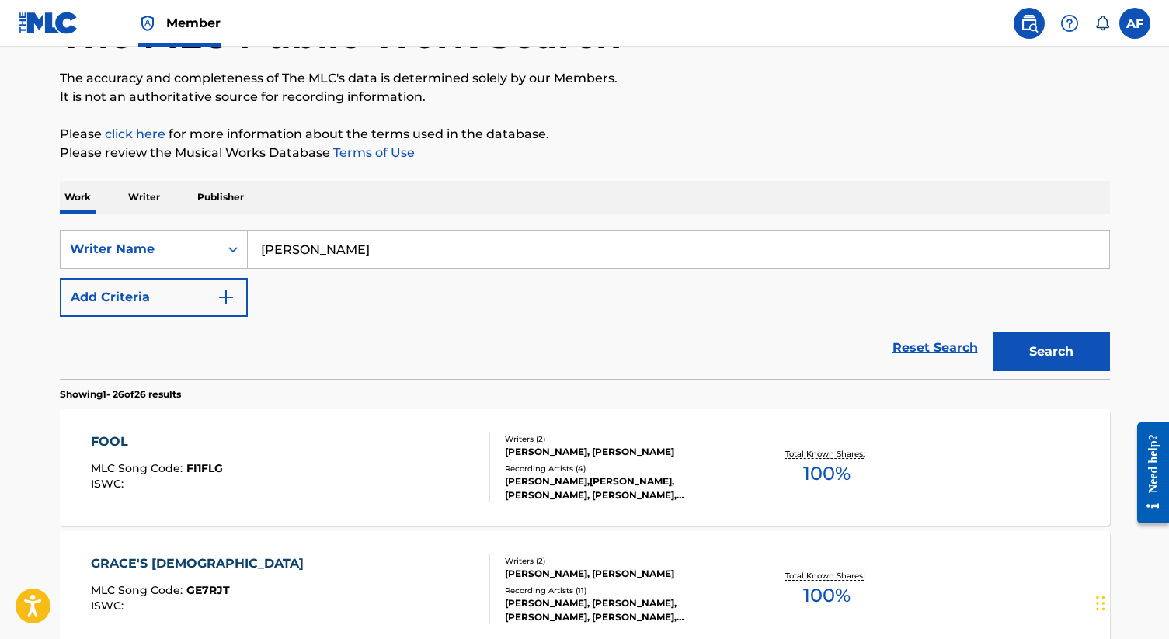
scroll to position [0, 0]
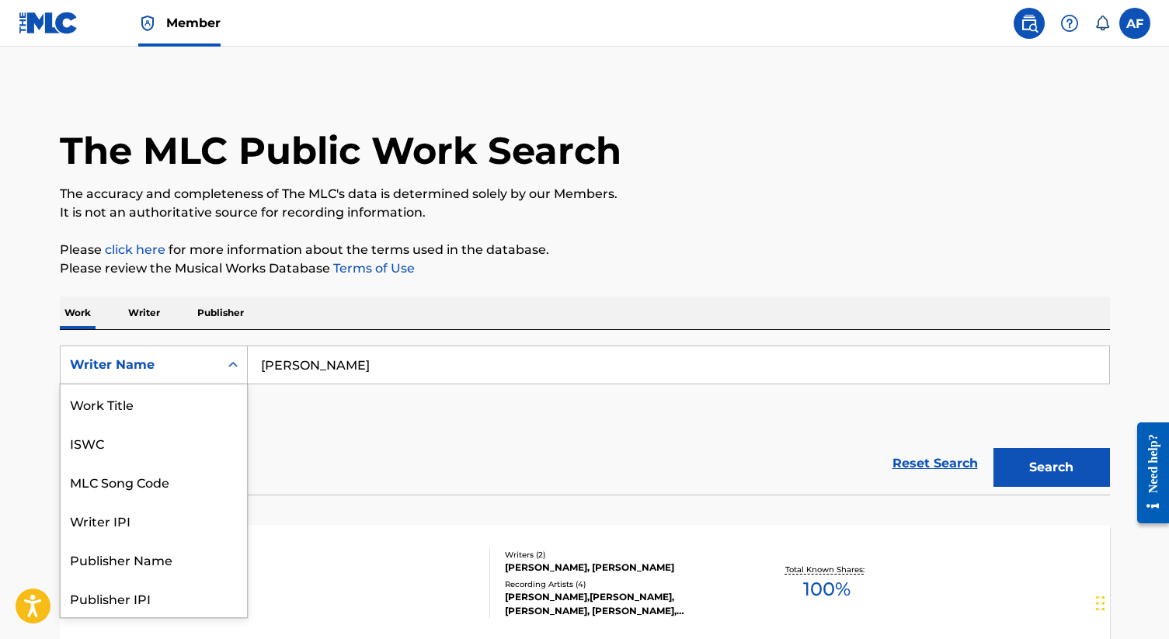
click at [237, 357] on icon "Search Form" at bounding box center [233, 365] width 16 height 16
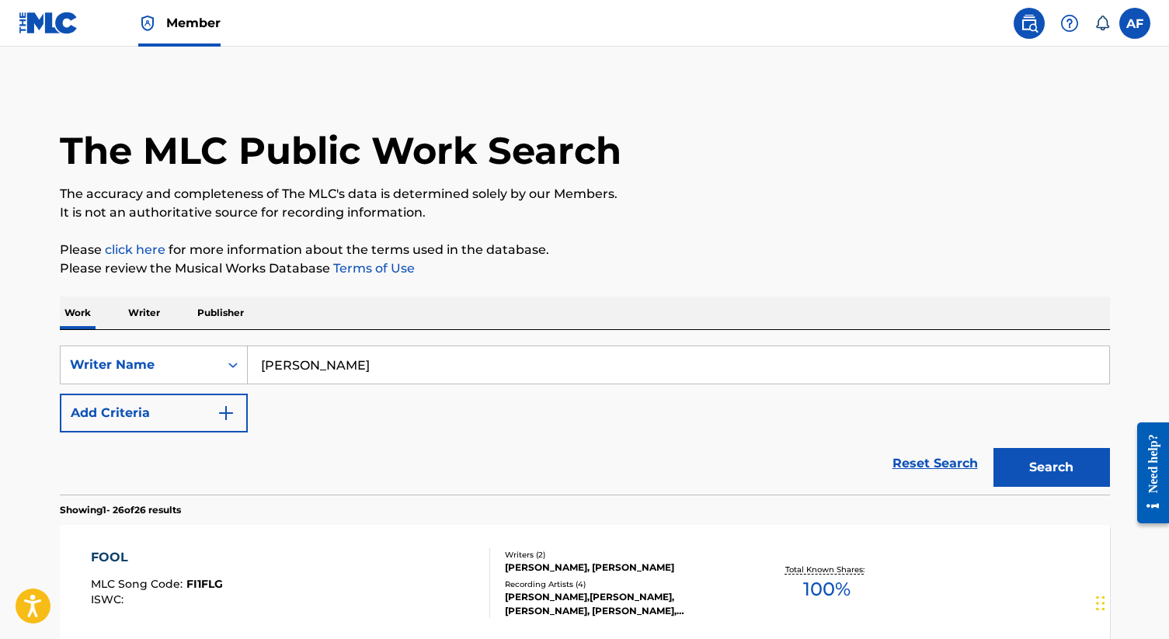
click at [335, 471] on div "Reset Search Search" at bounding box center [585, 464] width 1050 height 62
click at [217, 420] on img "Search Form" at bounding box center [226, 413] width 19 height 19
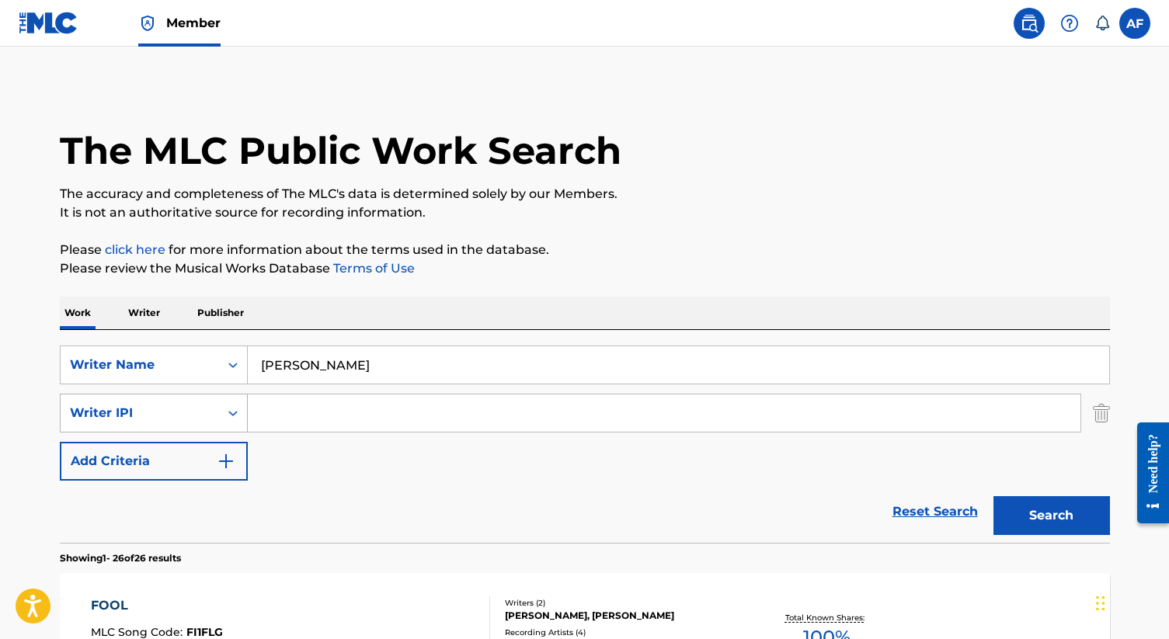
click at [206, 416] on div "Writer IPI" at bounding box center [140, 413] width 140 height 19
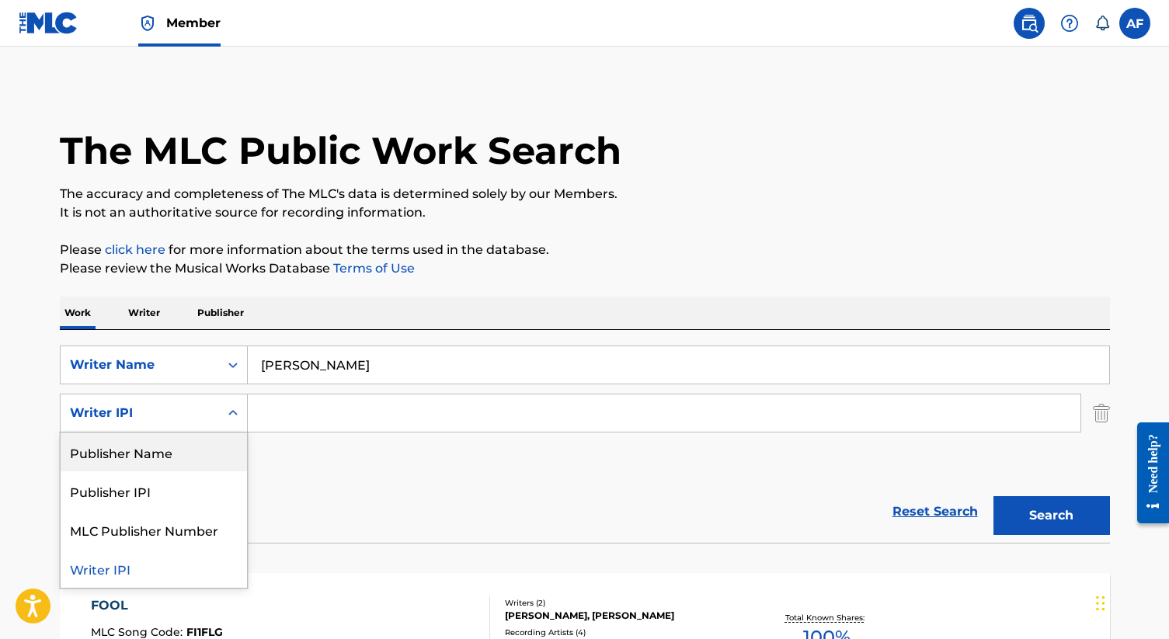
click at [384, 472] on div "SearchWithCriteriaa0fc6faf-2ab3-4b79-a685-a77761c20a91 Writer Name [PERSON_NAME…" at bounding box center [585, 413] width 1050 height 135
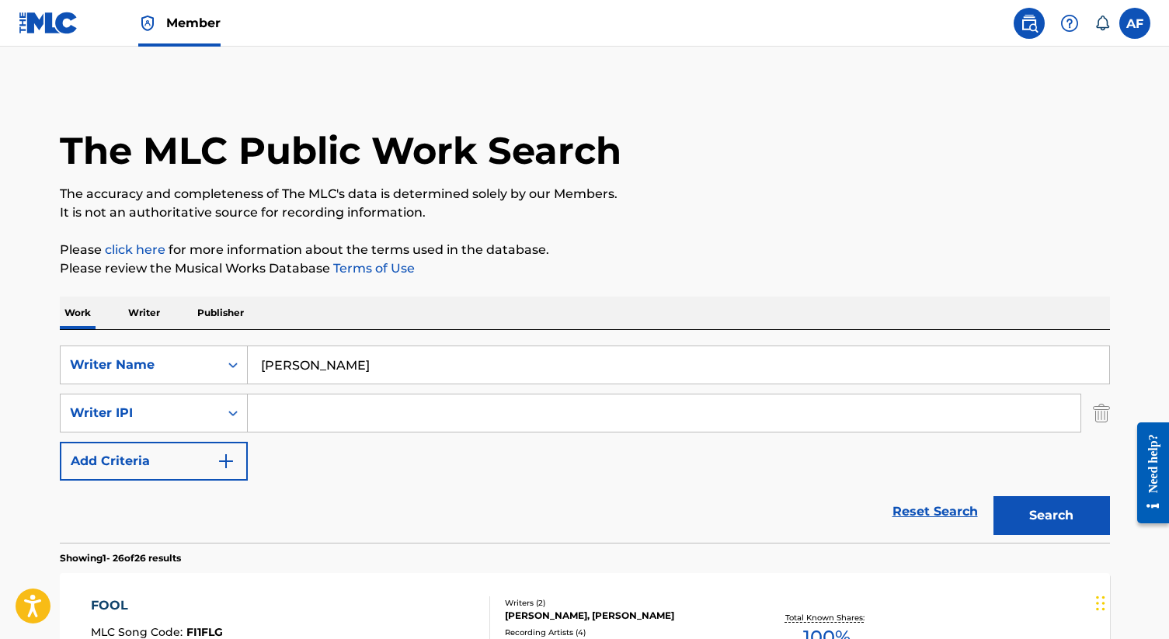
click at [785, 552] on section "Showing 1 - 26 of 26 results" at bounding box center [585, 554] width 1050 height 23
click at [1104, 413] on img "Search Form" at bounding box center [1101, 413] width 17 height 39
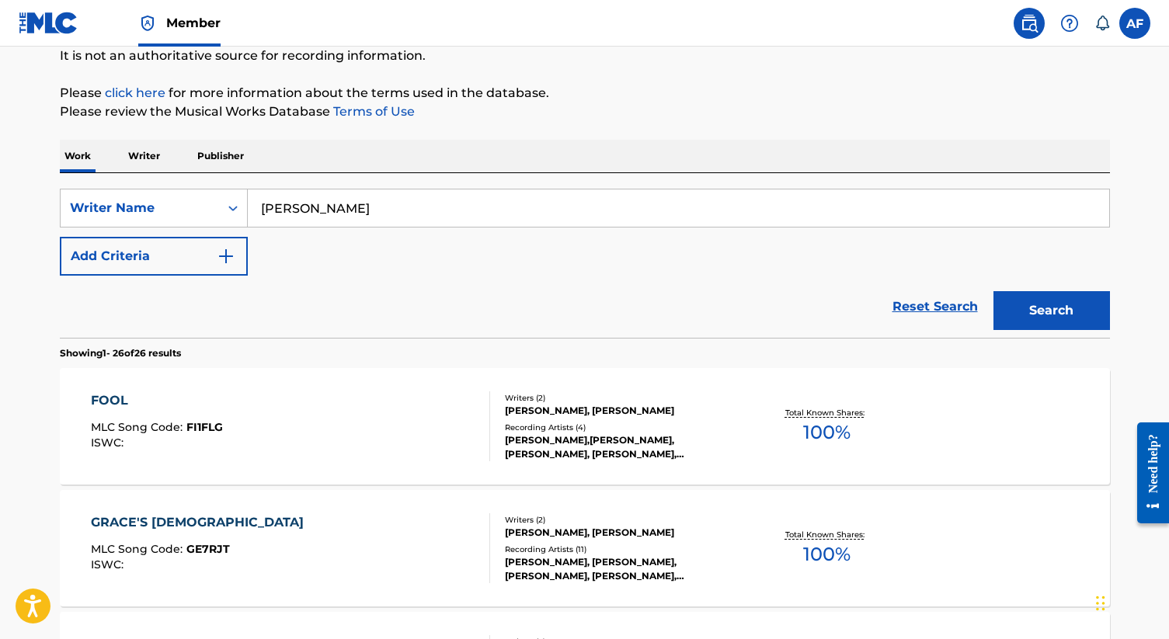
scroll to position [183, 0]
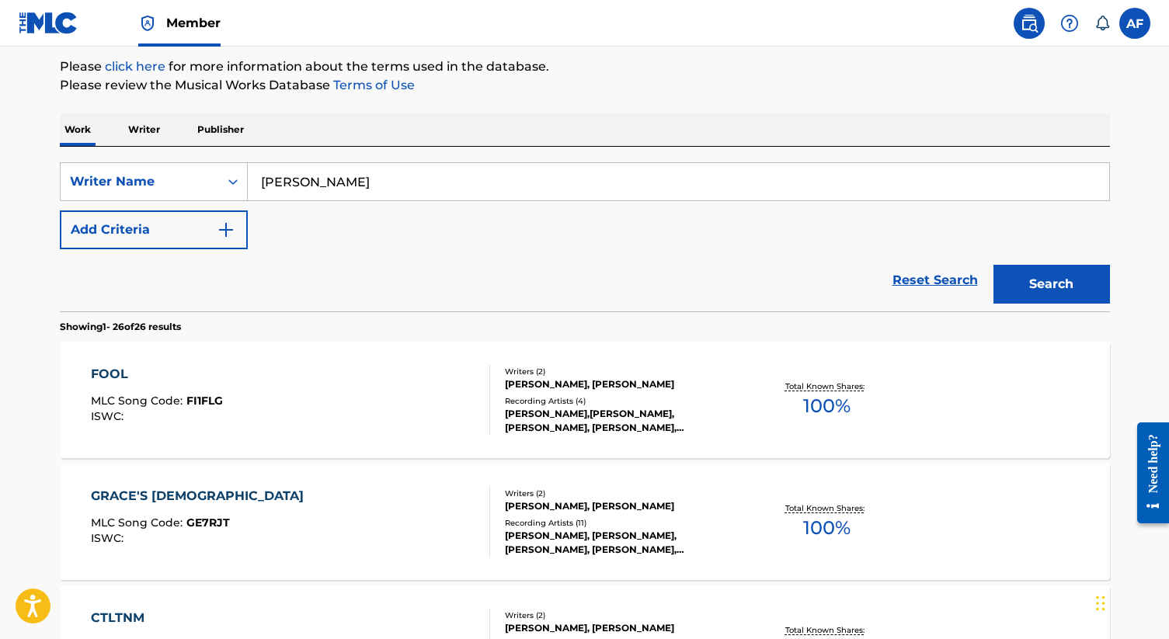
click at [526, 414] on div "[PERSON_NAME],[PERSON_NAME], [PERSON_NAME], [PERSON_NAME], [PERSON_NAME], [PERS…" at bounding box center [622, 421] width 235 height 28
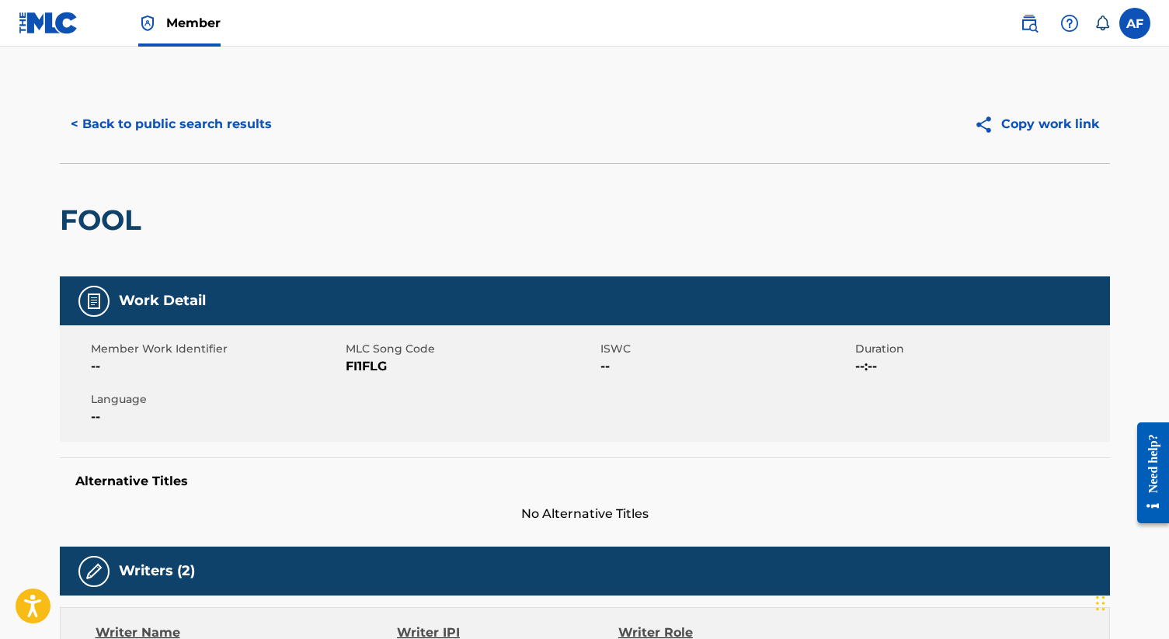
click at [1068, 134] on button "Copy work link" at bounding box center [1036, 124] width 147 height 39
click at [161, 118] on button "< Back to public search results" at bounding box center [171, 124] width 223 height 39
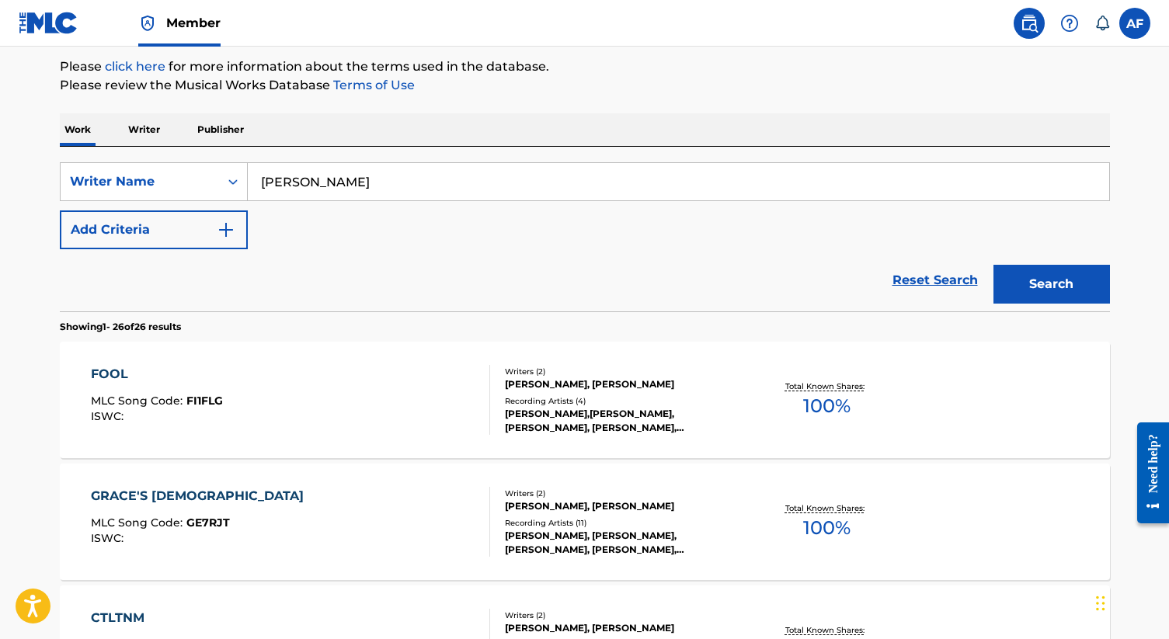
click at [826, 402] on span "100 %" at bounding box center [826, 406] width 47 height 28
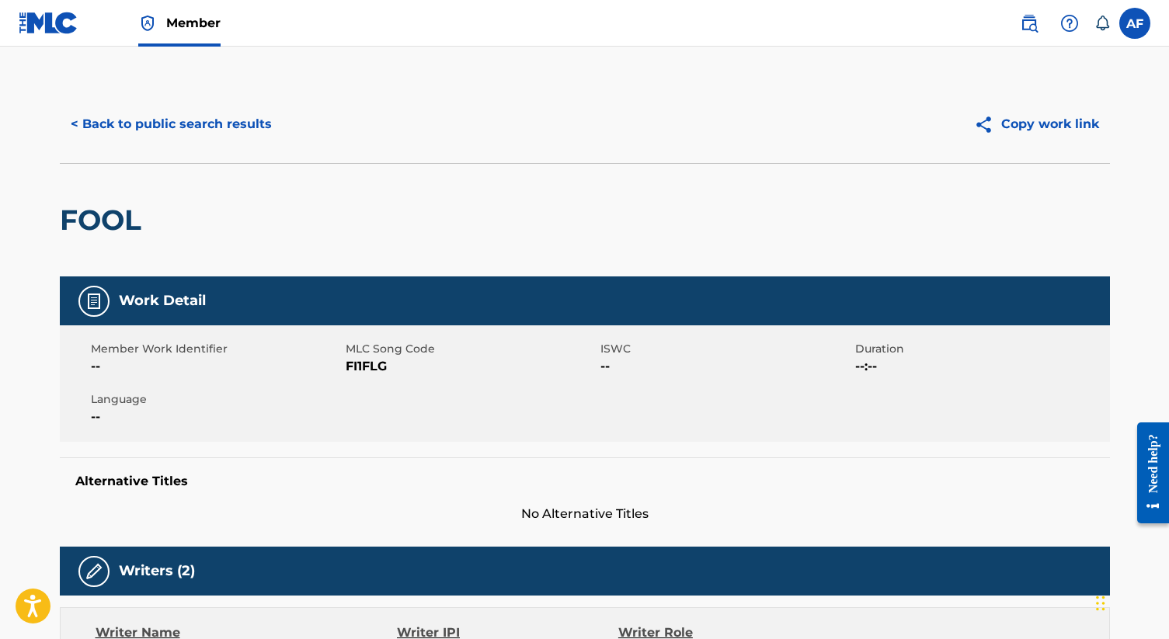
click at [172, 127] on button "< Back to public search results" at bounding box center [171, 124] width 223 height 39
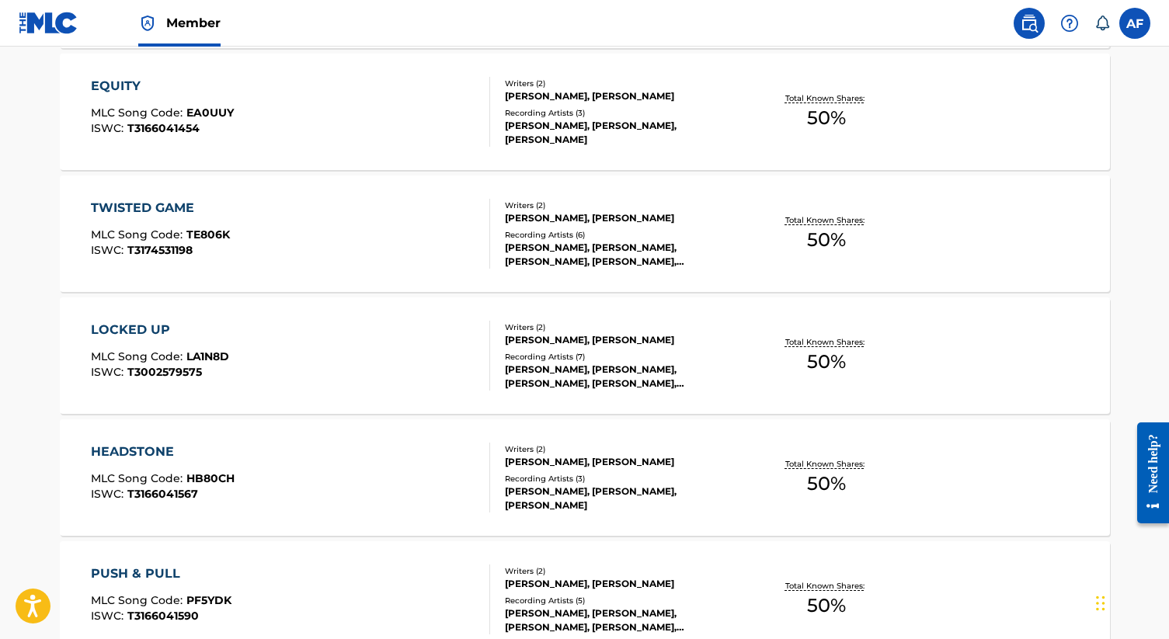
scroll to position [1721, 0]
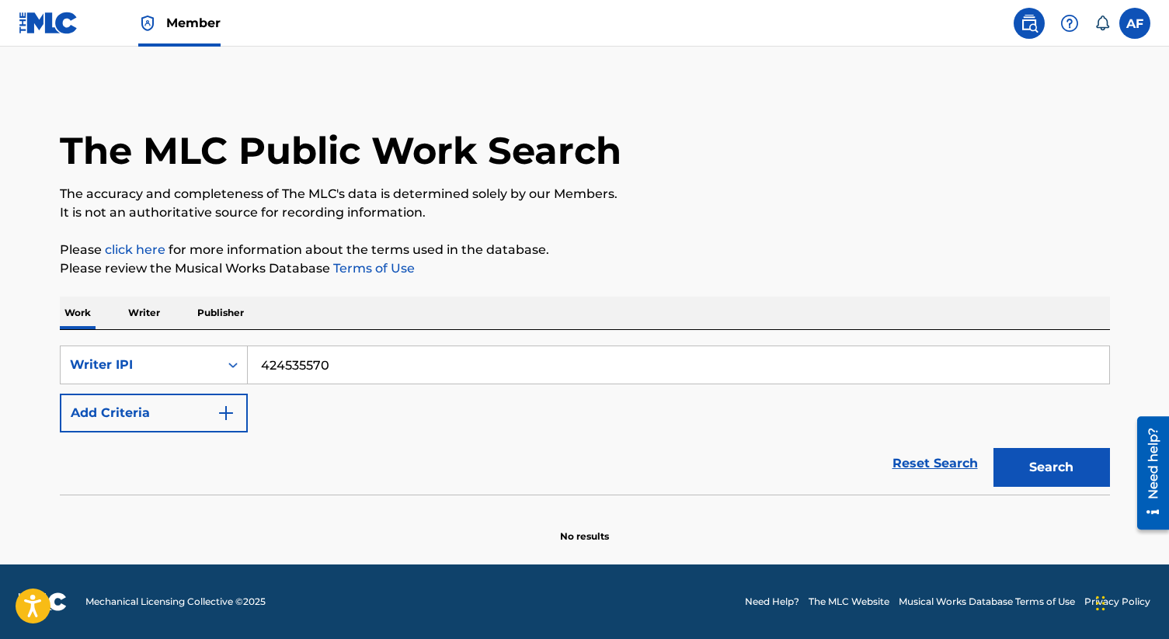
click at [1040, 468] on button "Search" at bounding box center [1051, 467] width 117 height 39
click at [188, 360] on div "Writer IPI" at bounding box center [140, 365] width 140 height 19
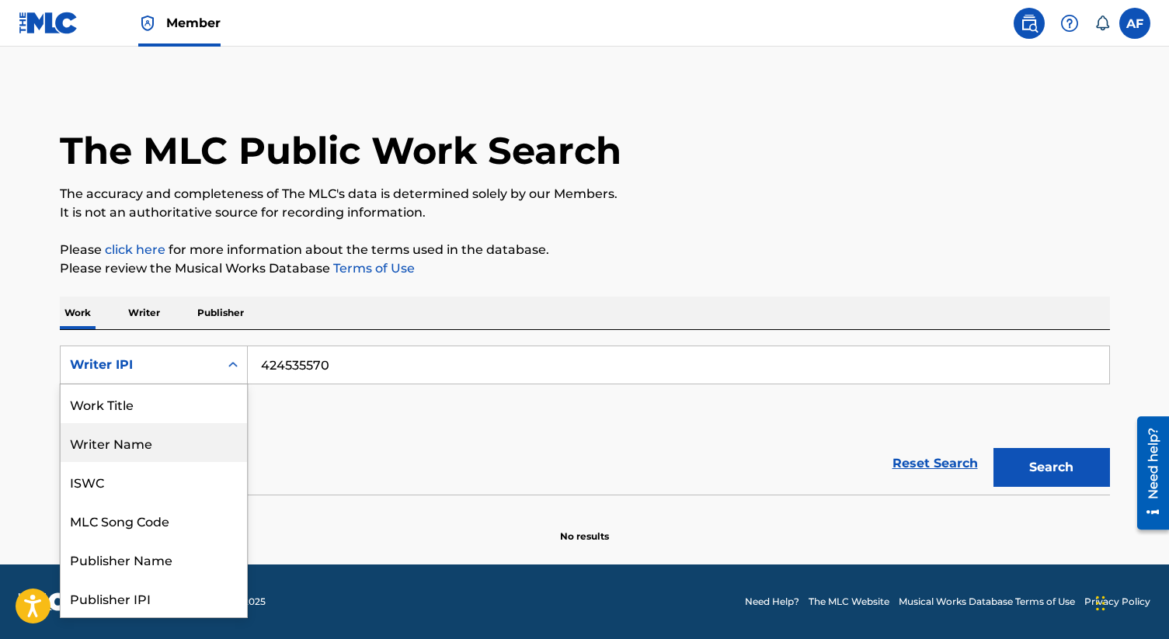
click at [192, 446] on div "Writer Name" at bounding box center [154, 442] width 186 height 39
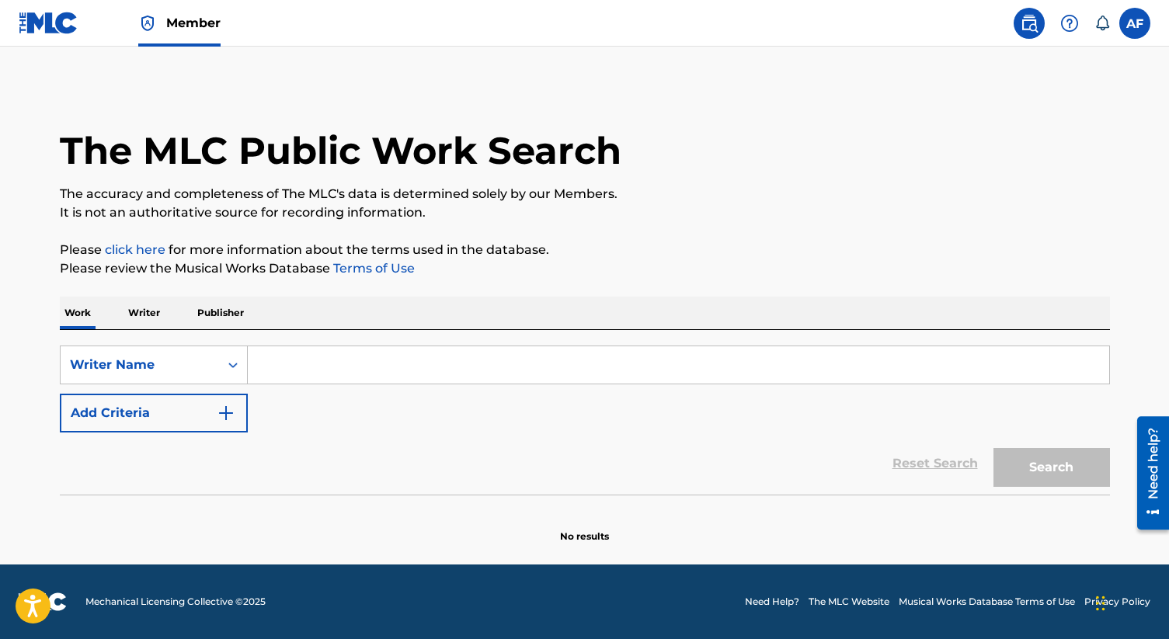
click at [362, 355] on input "Search Form" at bounding box center [678, 364] width 861 height 37
paste input "Daniella Watters"
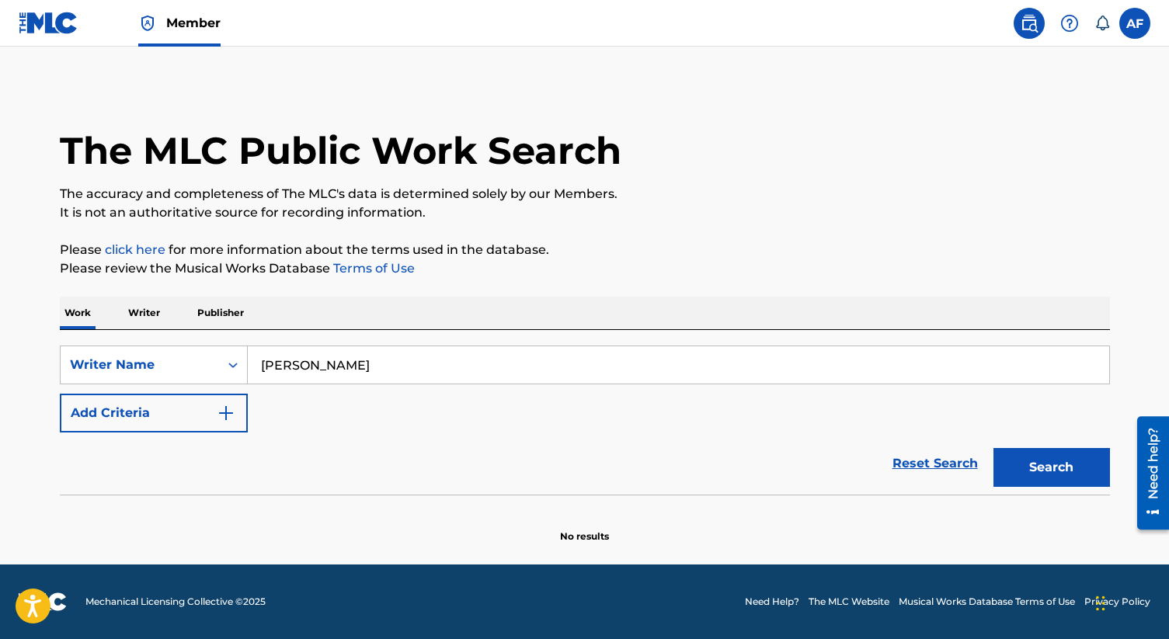
click at [993, 448] on button "Search" at bounding box center [1051, 467] width 117 height 39
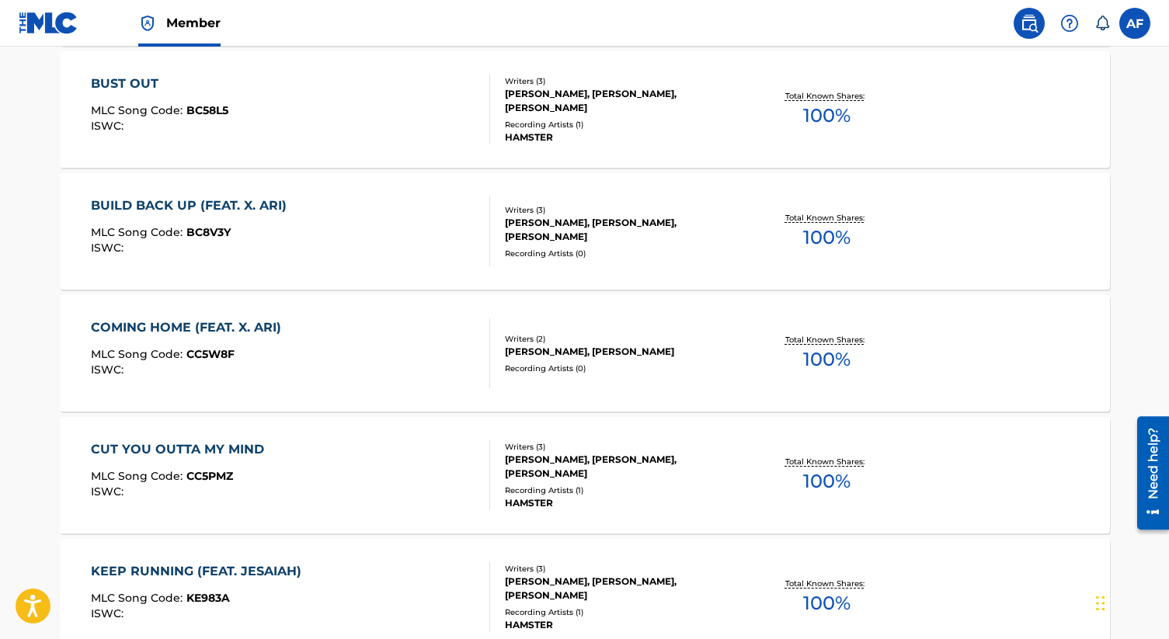
scroll to position [1262, 0]
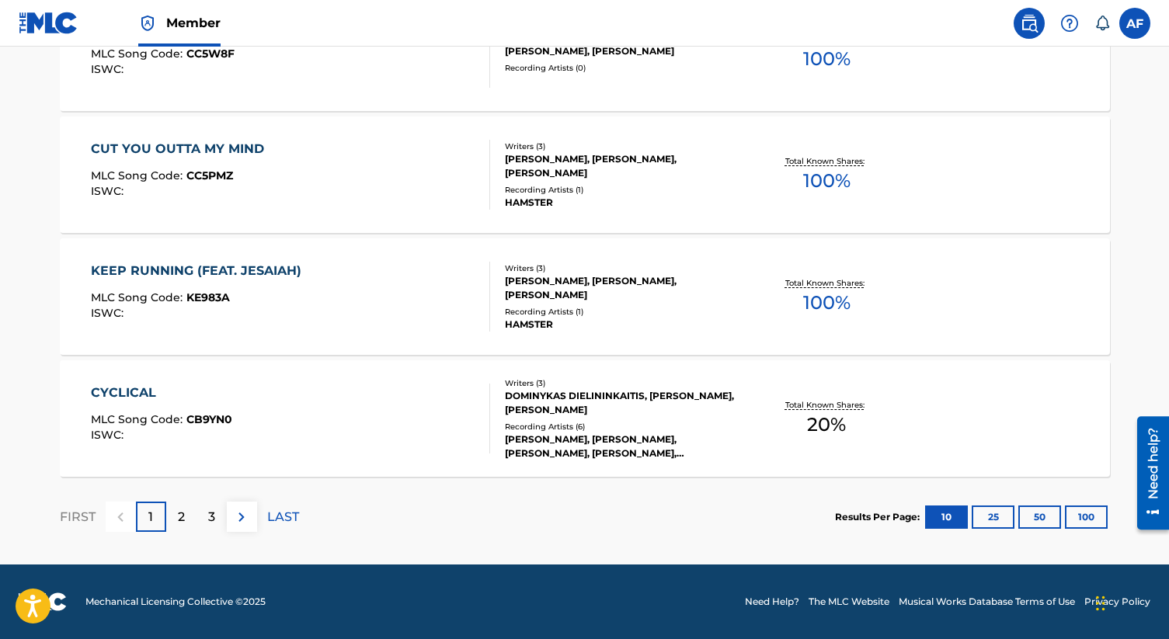
click at [185, 523] on div "2" at bounding box center [181, 517] width 30 height 30
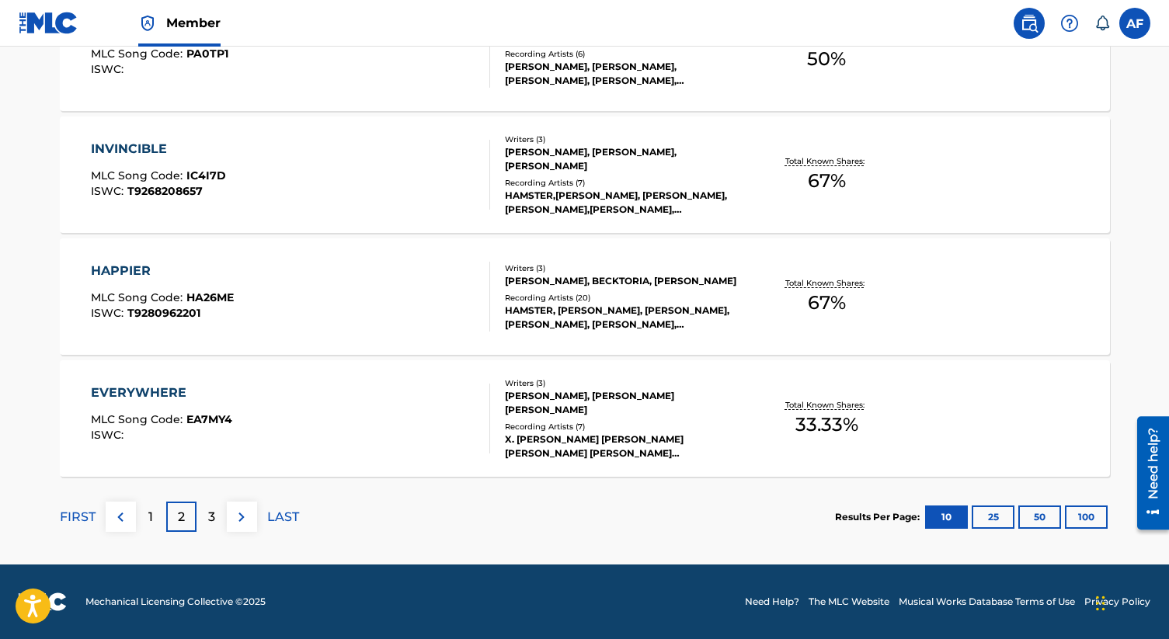
click at [207, 522] on div "3" at bounding box center [212, 517] width 30 height 30
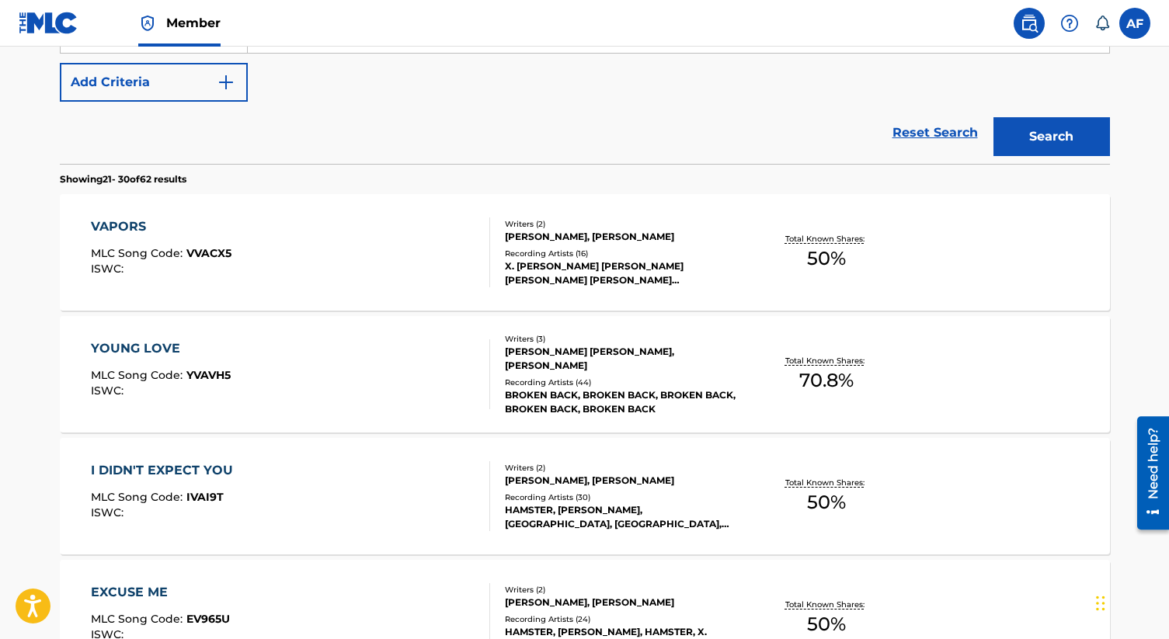
scroll to position [259, 0]
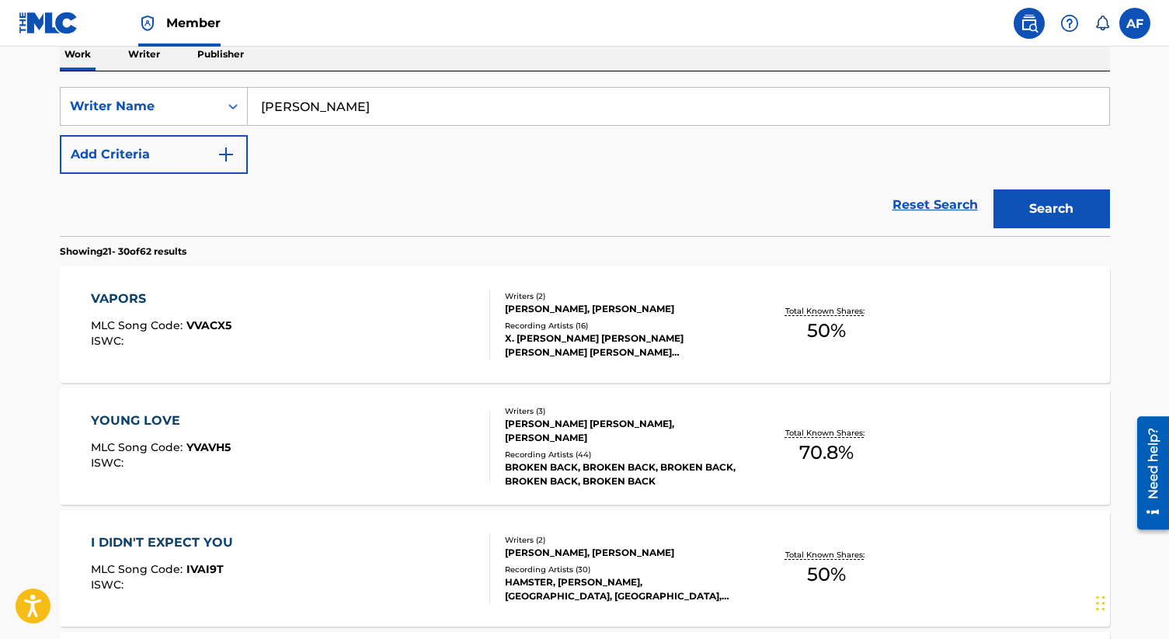
click at [801, 114] on input "Daniella Watters" at bounding box center [678, 106] width 861 height 37
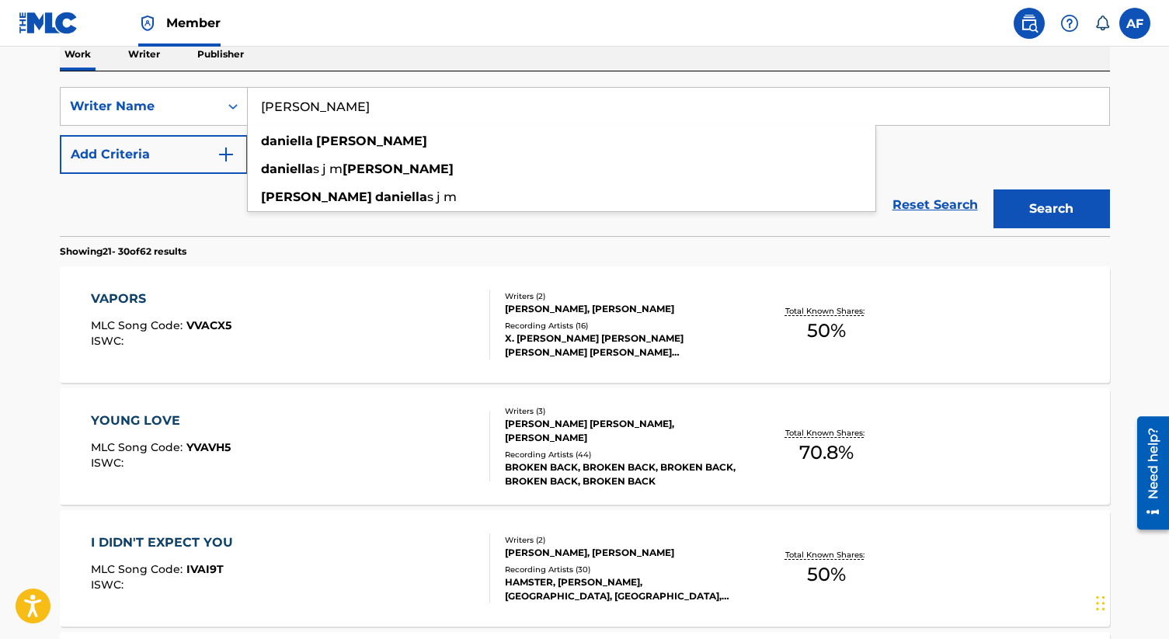
paste input "Austin Patrick Foley"
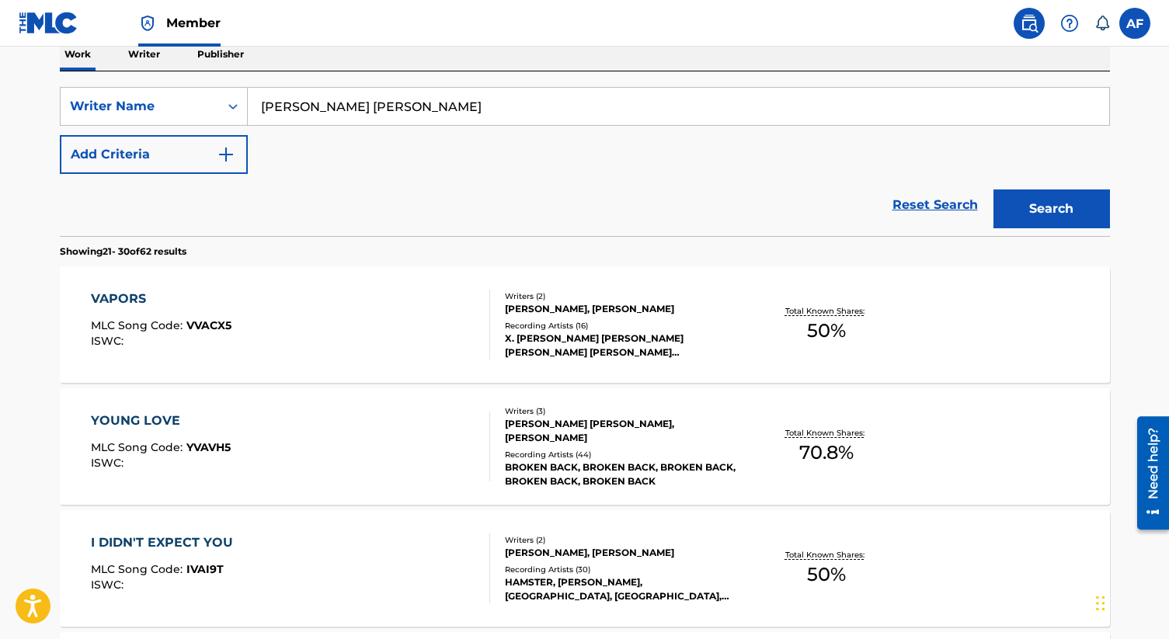
click at [1037, 207] on button "Search" at bounding box center [1051, 209] width 117 height 39
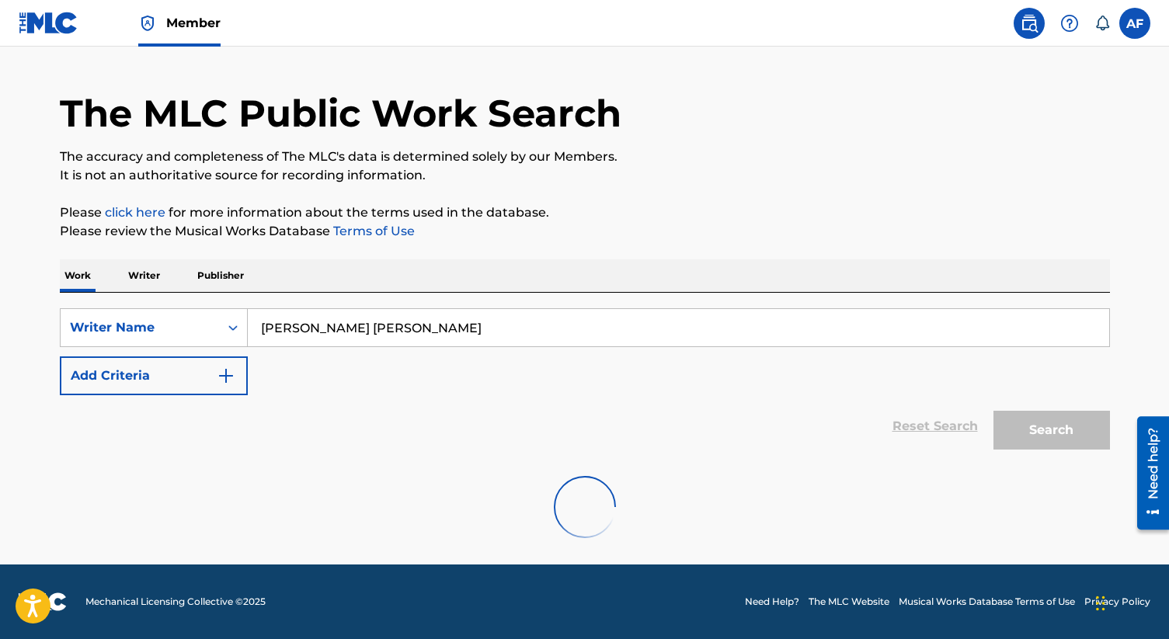
scroll to position [0, 0]
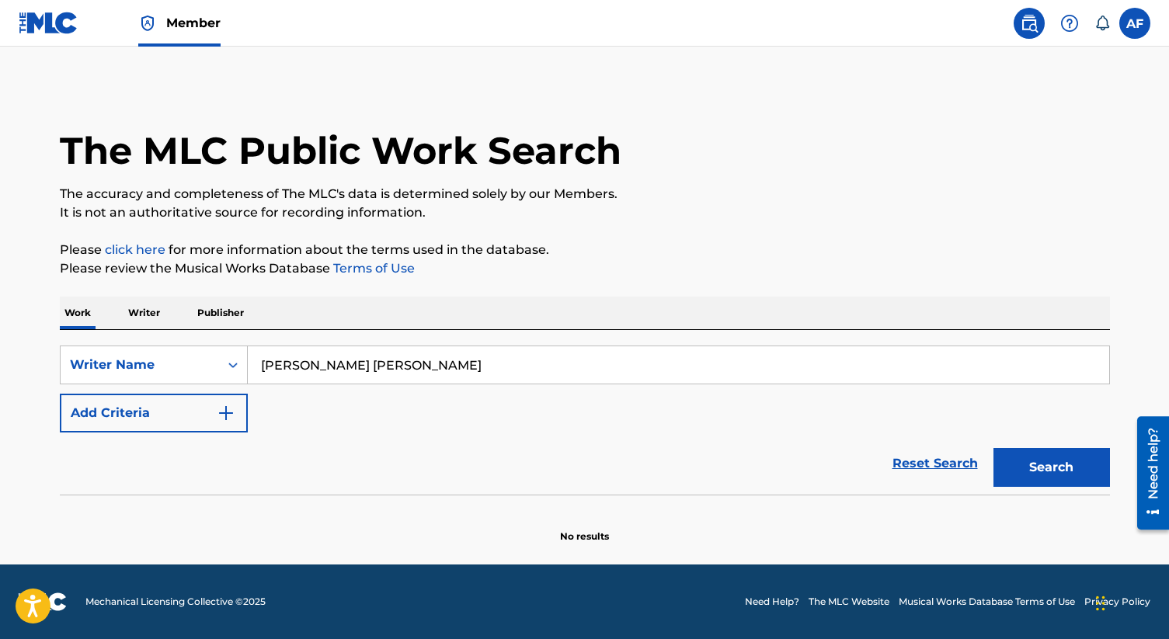
click at [322, 365] on input "Austin Patrick Foley" at bounding box center [678, 364] width 861 height 37
type input "Austin Foley"
click at [993, 448] on button "Search" at bounding box center [1051, 467] width 117 height 39
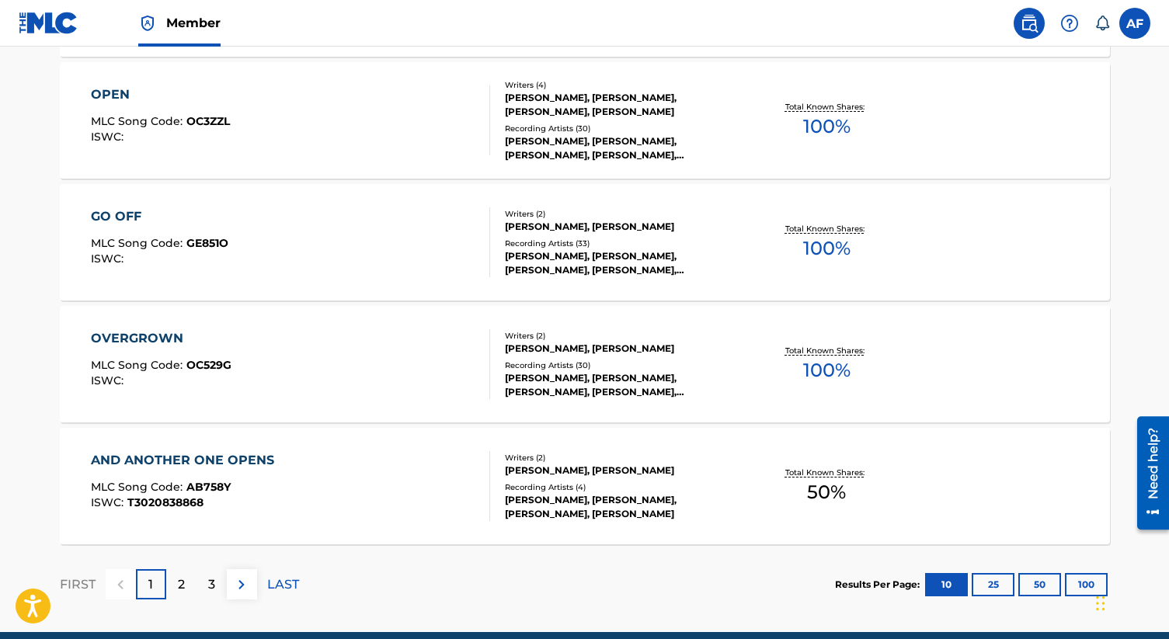
scroll to position [1262, 0]
